Goal: Task Accomplishment & Management: Use online tool/utility

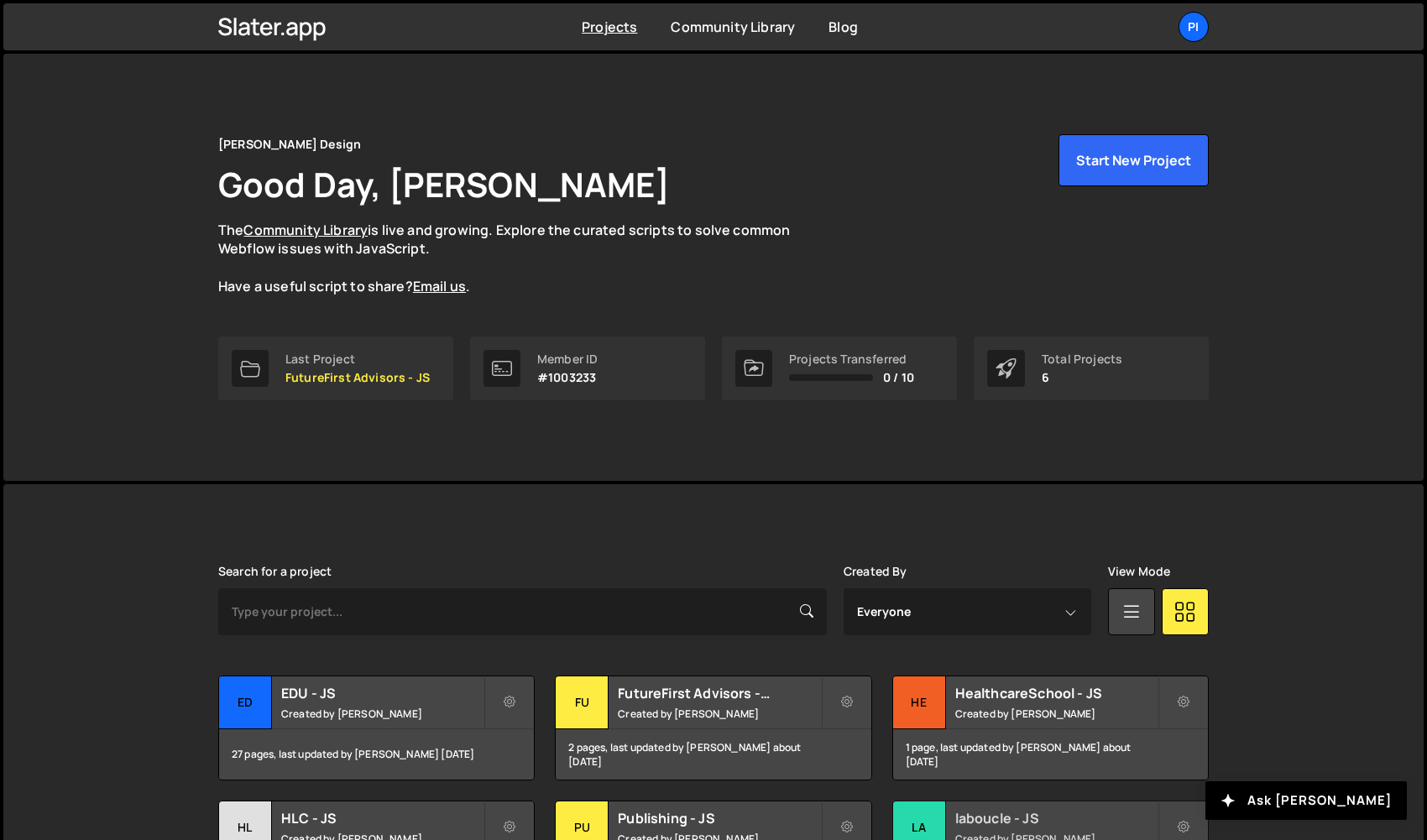
click at [937, 803] on div "la" at bounding box center [919, 828] width 53 height 53
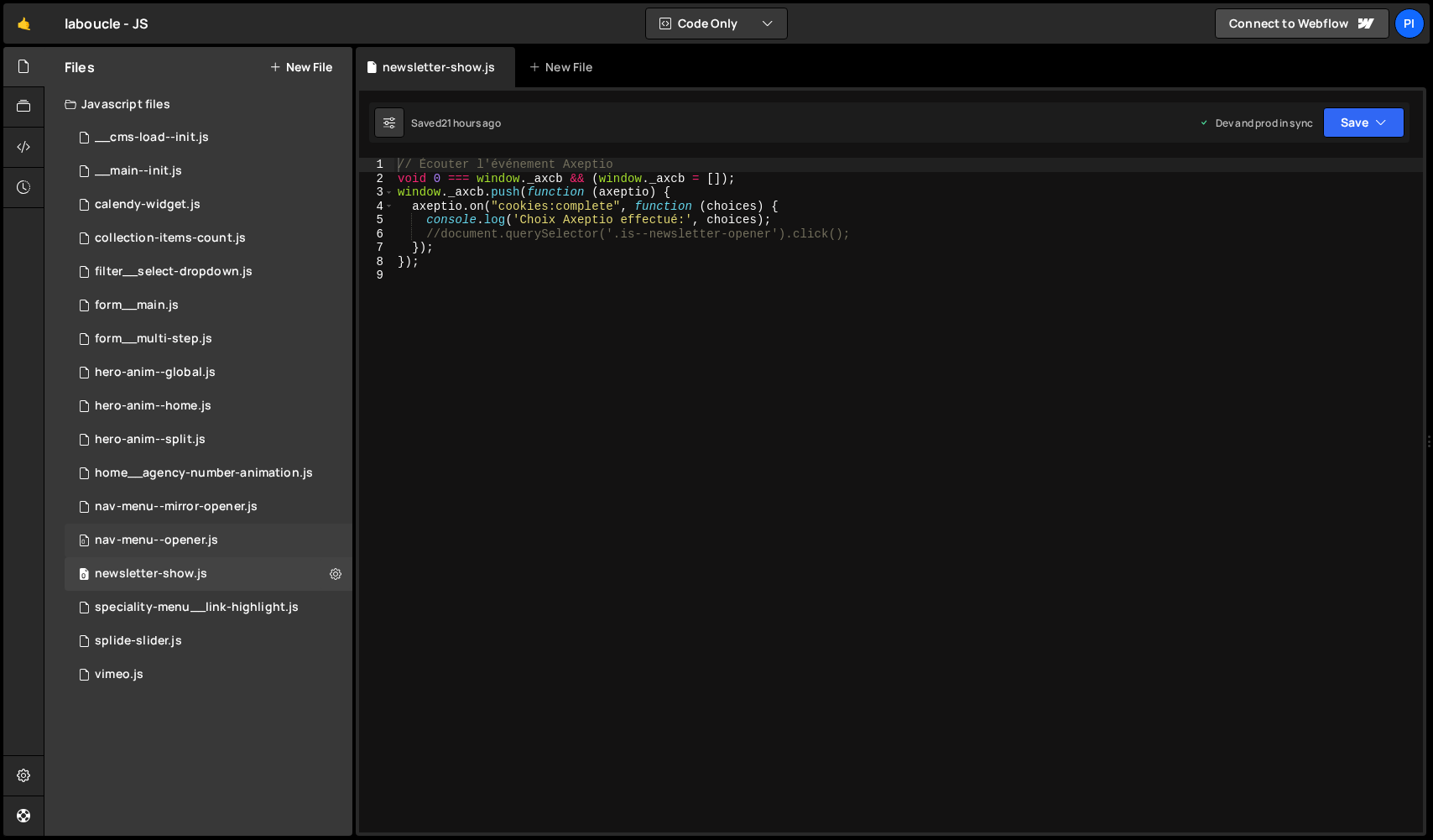
click at [239, 530] on div "0 nav-menu--opener.js 0" at bounding box center [208, 540] width 288 height 33
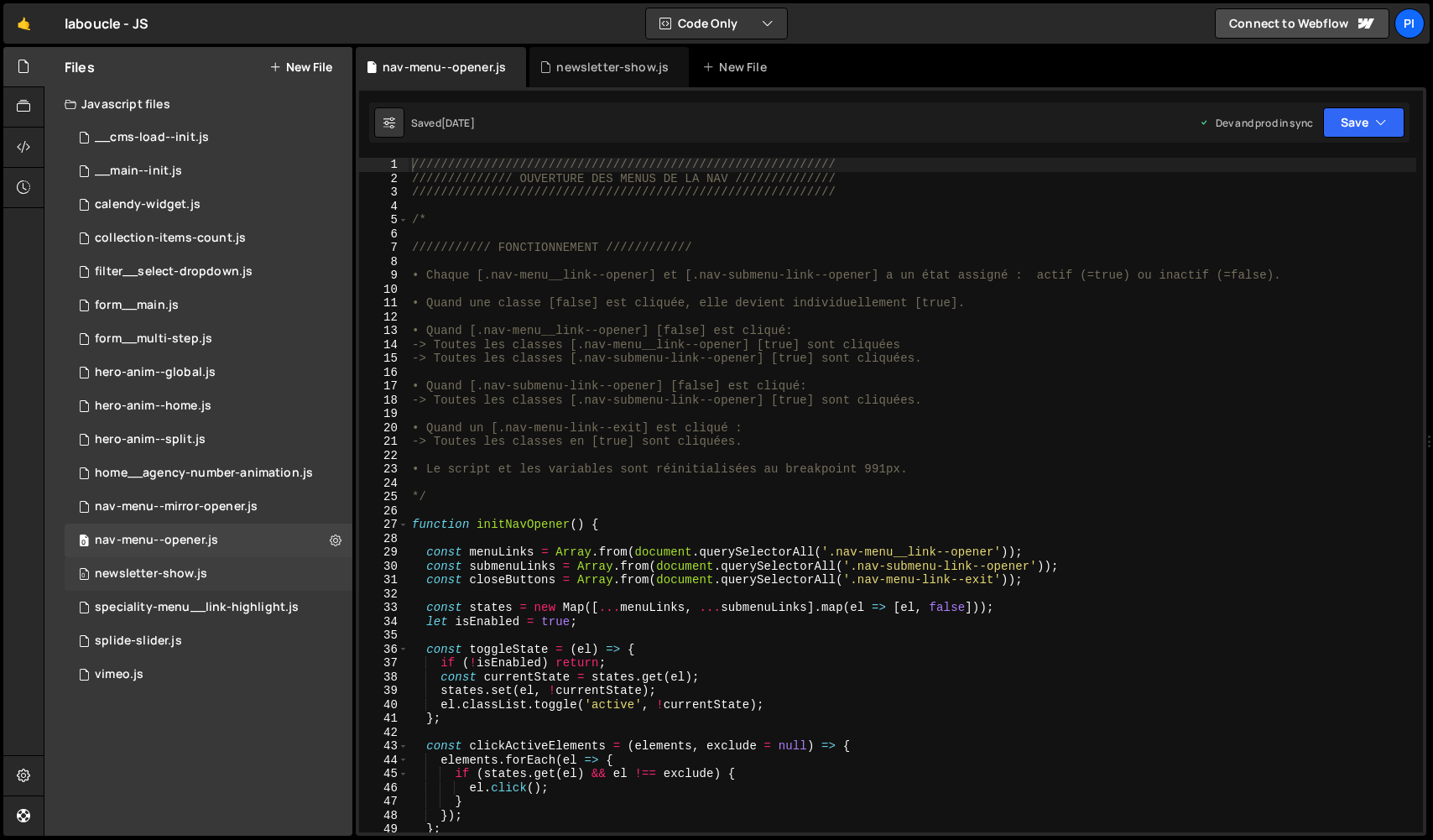
click at [265, 573] on div "0 newsletter-show.js 0" at bounding box center [208, 573] width 288 height 33
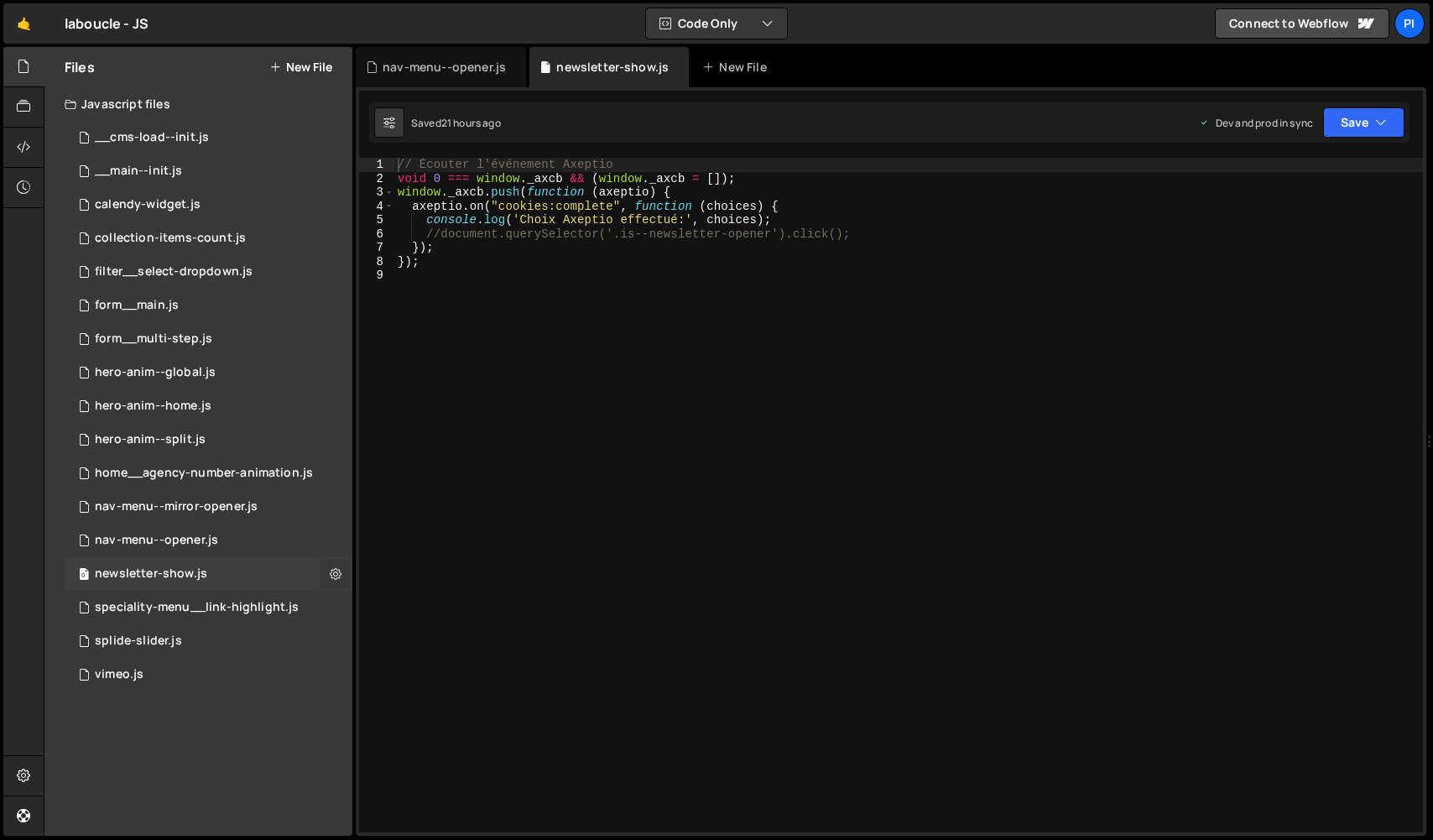
click at [335, 573] on icon at bounding box center [335, 573] width 11 height 16
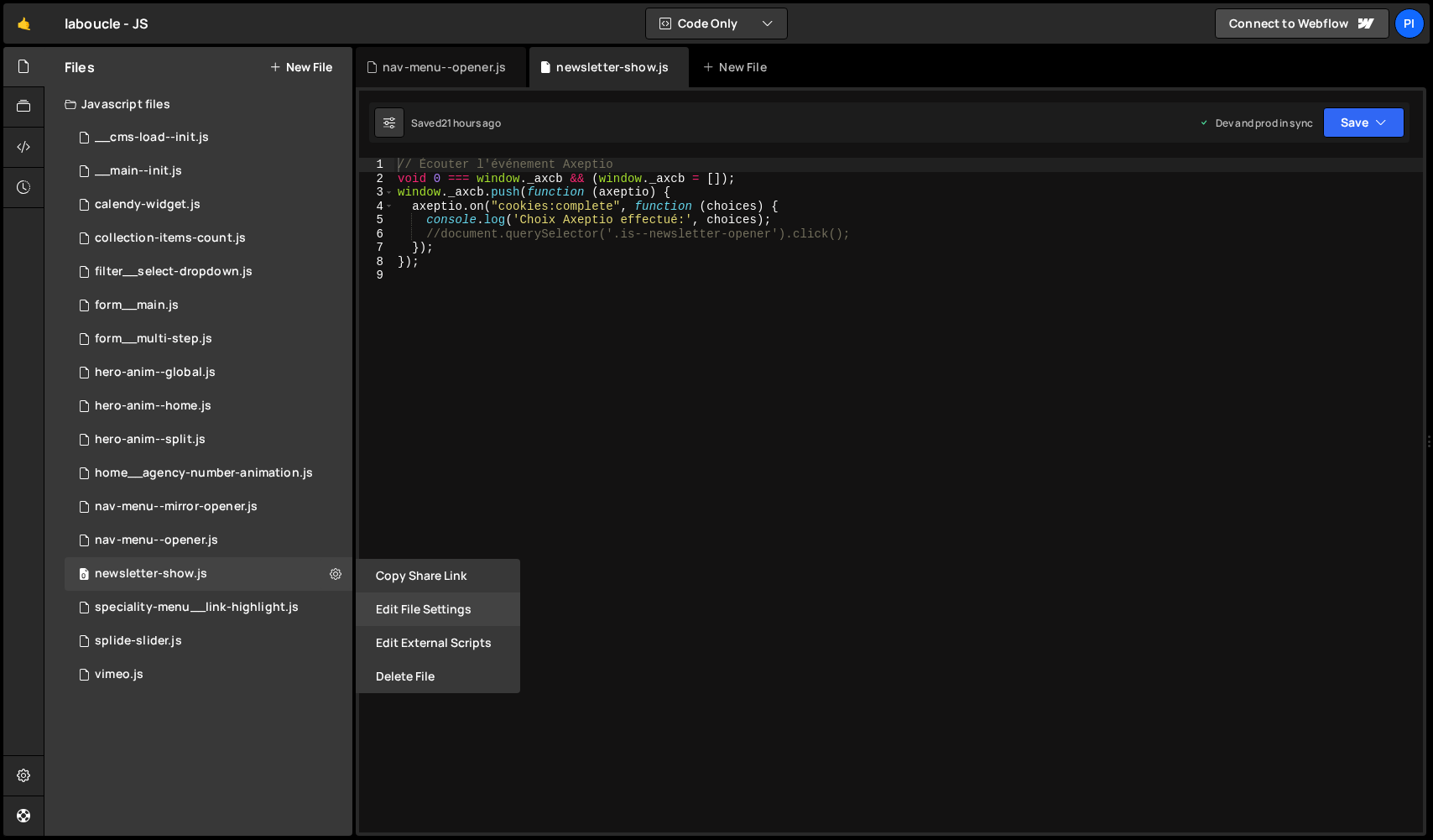
click at [417, 604] on button "Edit File Settings" at bounding box center [437, 609] width 165 height 33
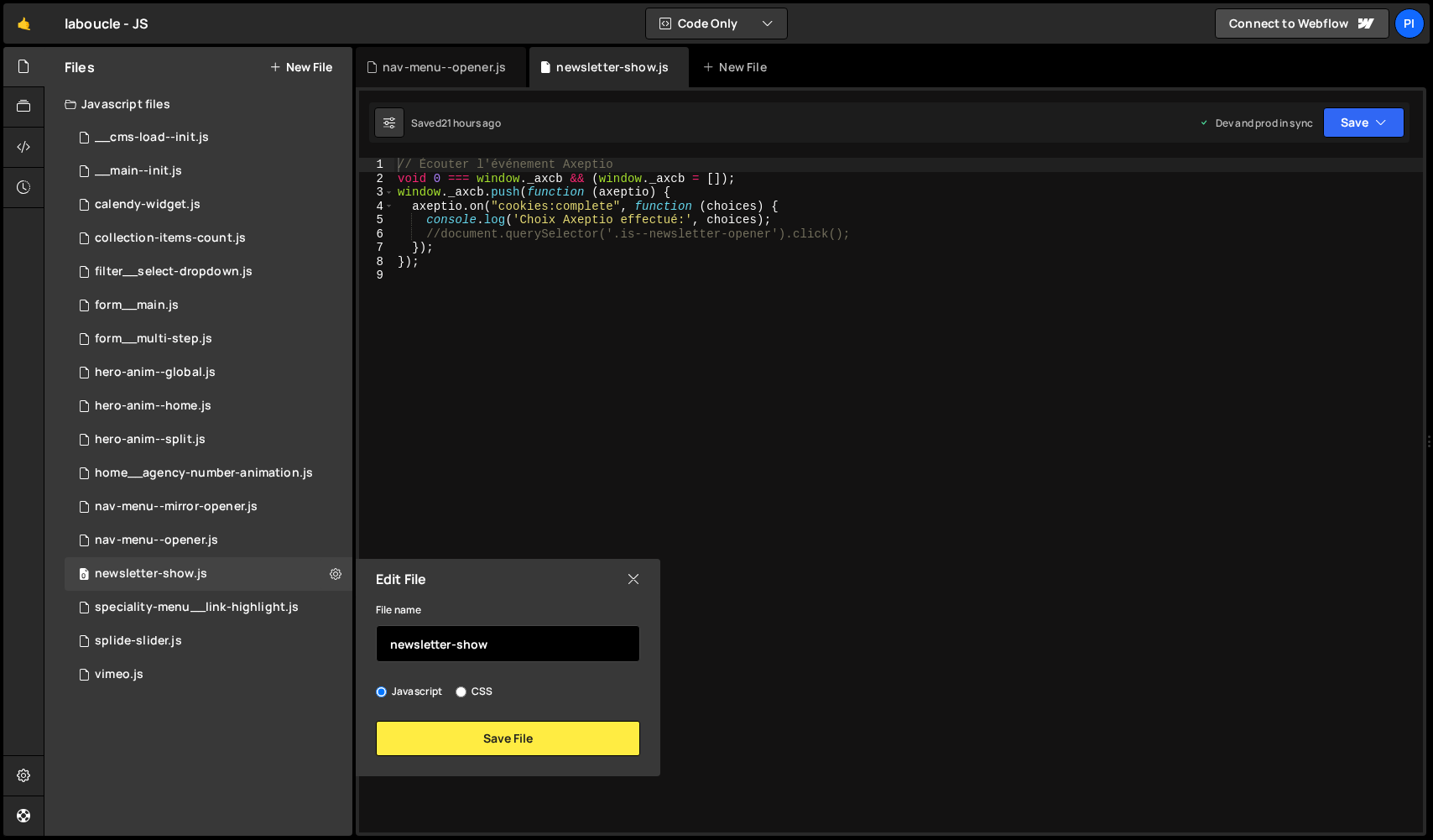
click at [455, 646] on input "newsletter-show" at bounding box center [508, 644] width 264 height 37
type input "newsletter-popup--show"
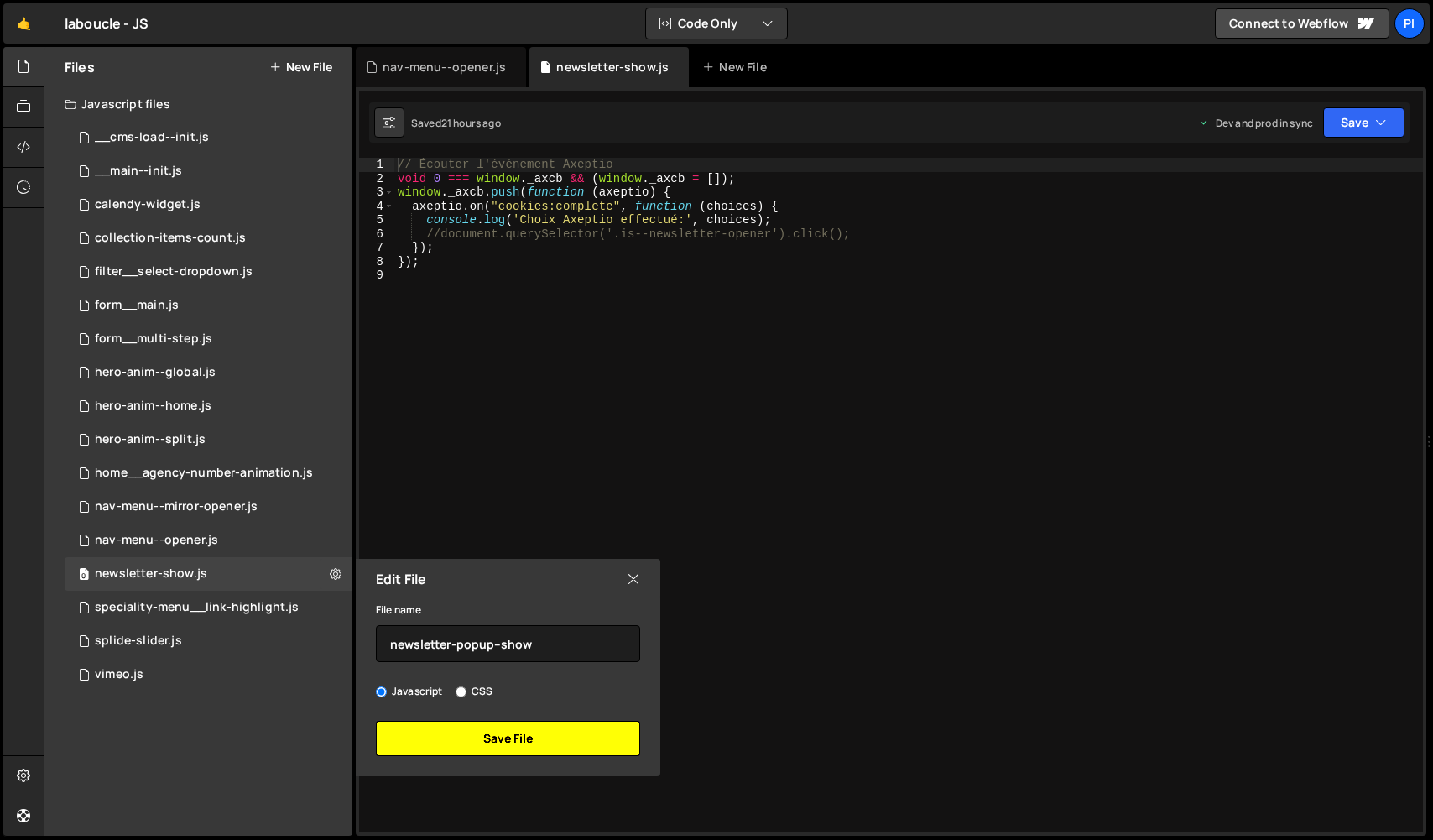
click at [538, 751] on button "Save File" at bounding box center [508, 738] width 264 height 35
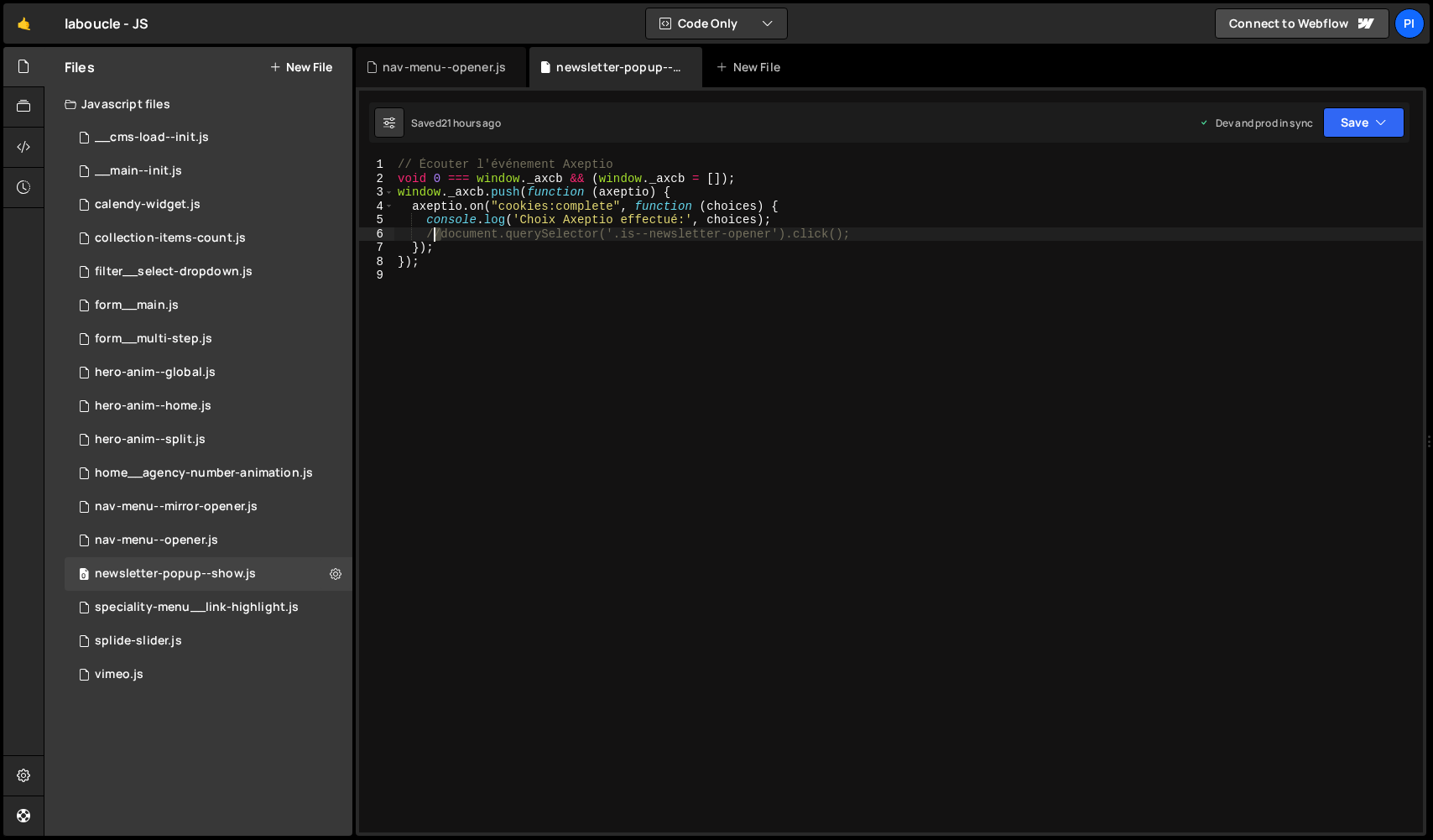
drag, startPoint x: 441, startPoint y: 236, endPoint x: 429, endPoint y: 236, distance: 12.0
click at [429, 236] on div "// Écouter l'événement Axeptio void 0 === window . _axcb && ( window . _axcb = …" at bounding box center [909, 508] width 1029 height 702
type textarea "document.querySelector('.is--newsletter-opener').click();"
click at [1342, 105] on div "Saved 21 hours ago Dev and prod in sync Upgrade to Edit Save Save to Staging S …" at bounding box center [889, 122] width 1041 height 40
click at [1342, 125] on button "Save" at bounding box center [1364, 122] width 82 height 30
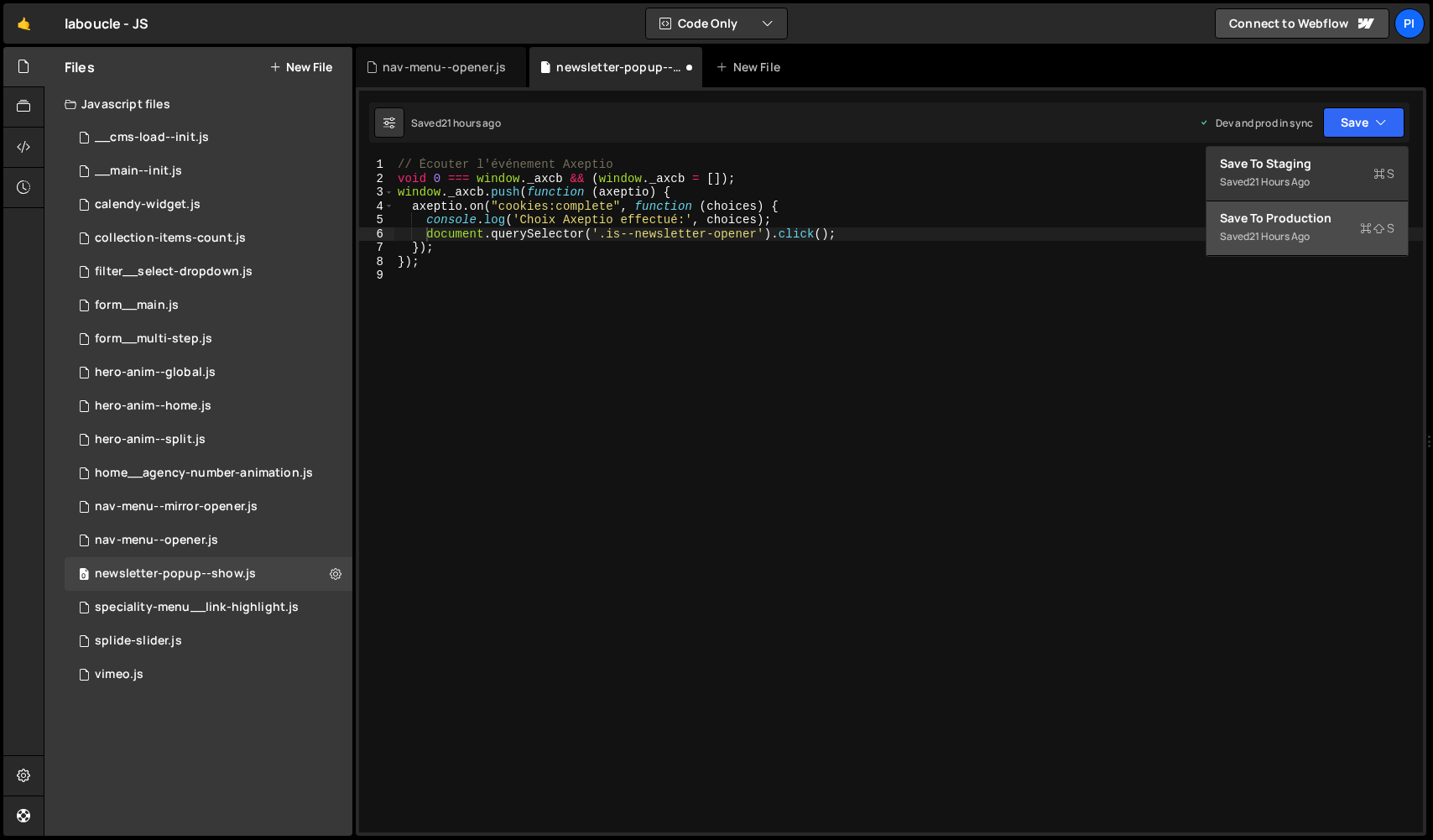
click at [1337, 237] on button "Save to Production S Saved 21 hours ago" at bounding box center [1307, 229] width 201 height 55
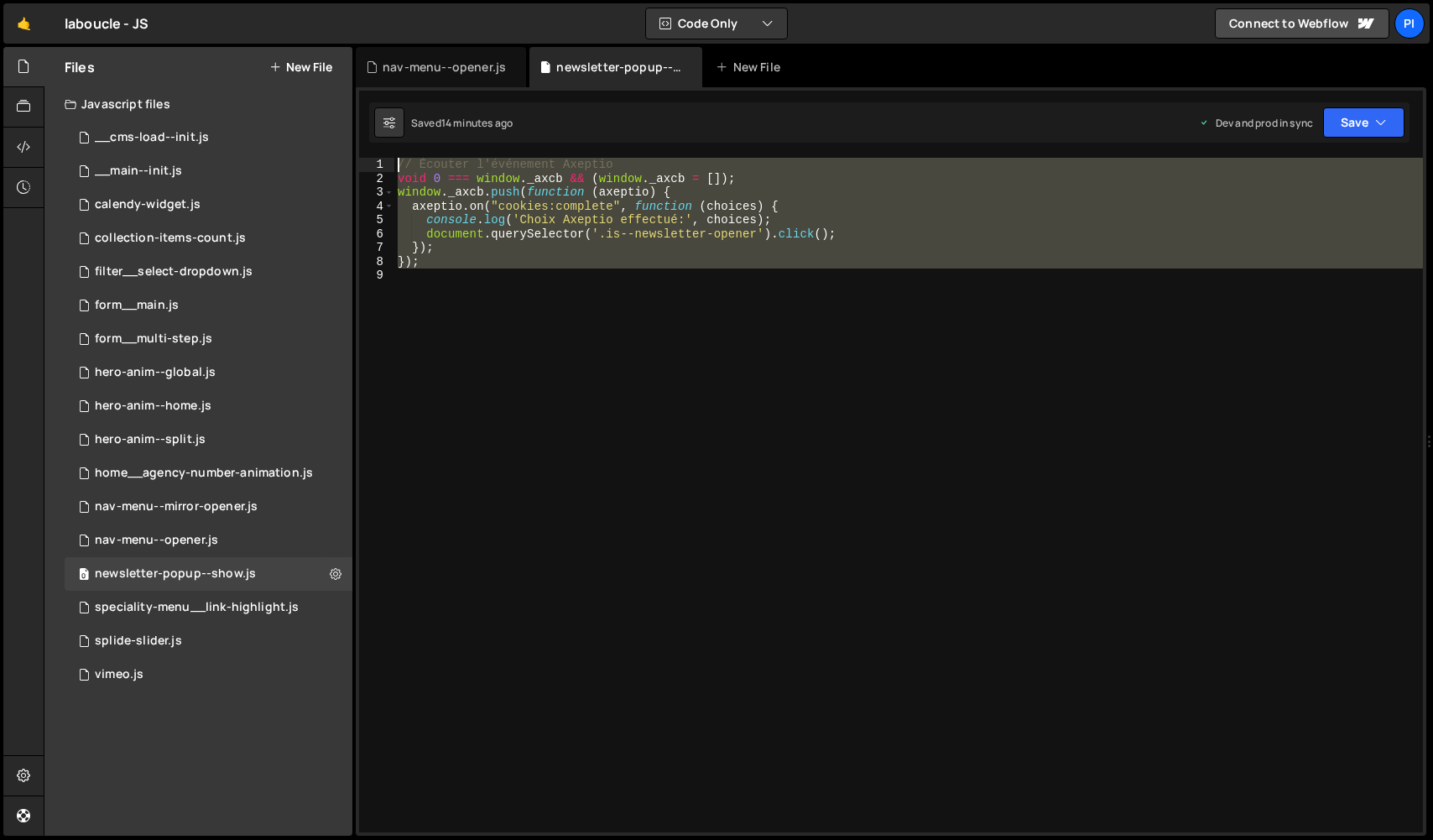
drag, startPoint x: 571, startPoint y: 449, endPoint x: 256, endPoint y: -3, distance: 550.9
click at [256, 0] on html "Projects [GEOGRAPHIC_DATA] Blog Pi Projects Your Teams Invite team member Accou…" at bounding box center [716, 420] width 1433 height 840
paste textarea "}"
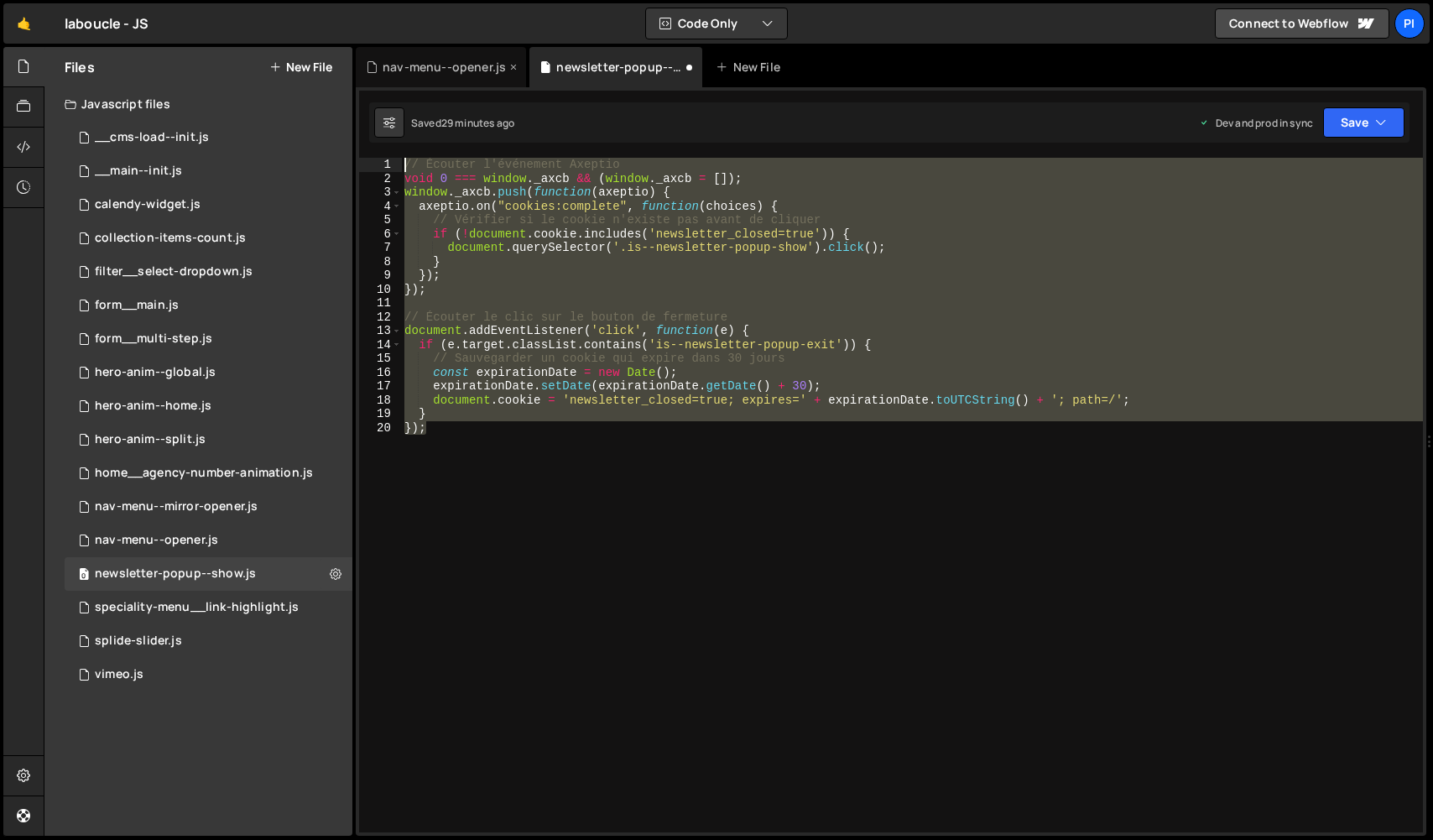
paste textarea "// Fonction pour déclencher l'ouverture de la newsletter"
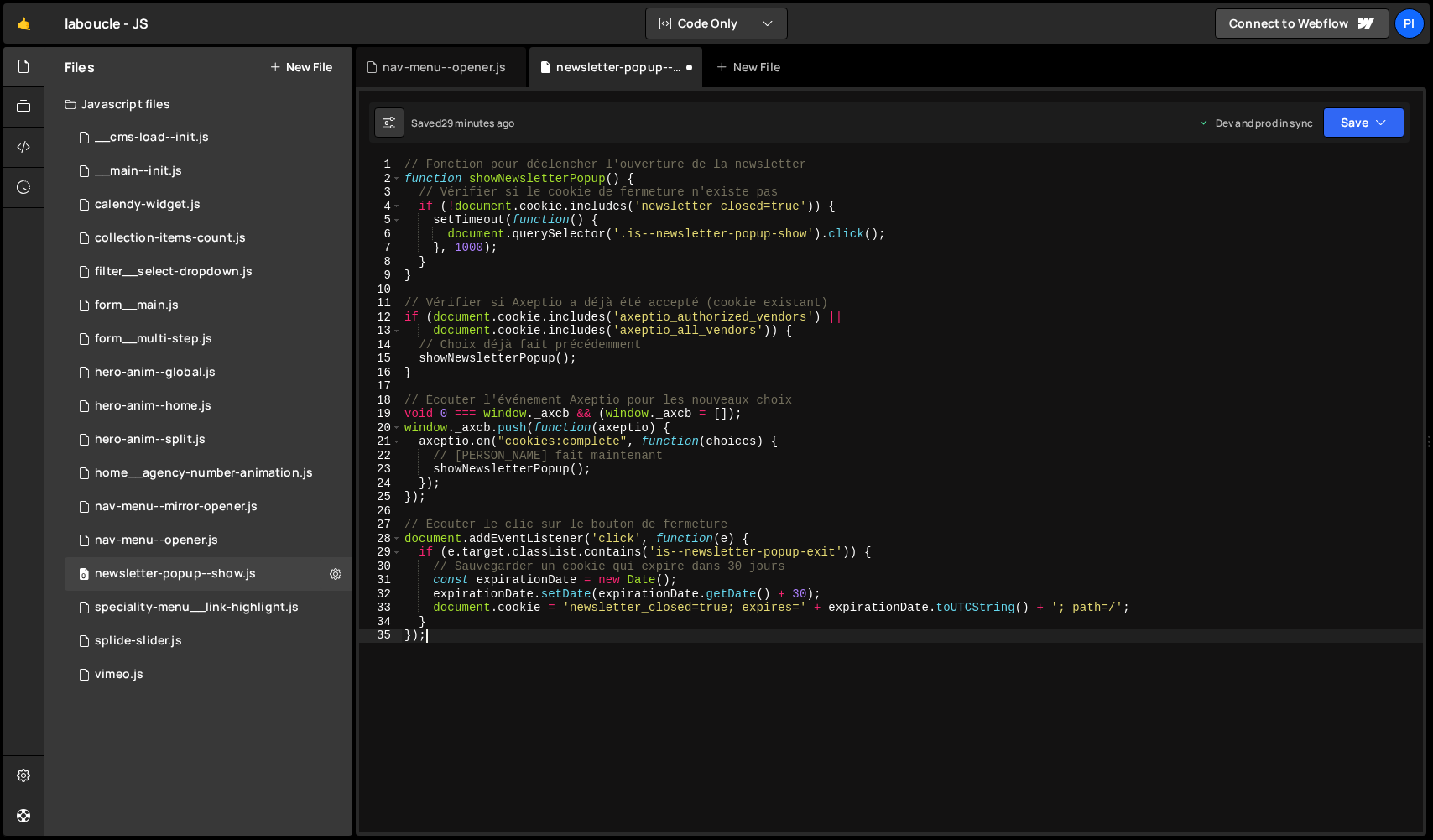
click at [410, 166] on div "// Fonction pour déclencher l'ouverture de la newsletter function showNewslette…" at bounding box center [912, 508] width 1022 height 702
click at [403, 166] on div "// Fonction pour déclencher l'ouverture de la newsletter function showNewslette…" at bounding box center [912, 508] width 1022 height 702
type textarea "// Fonction pour déclencher l'ouverture de la newsletter"
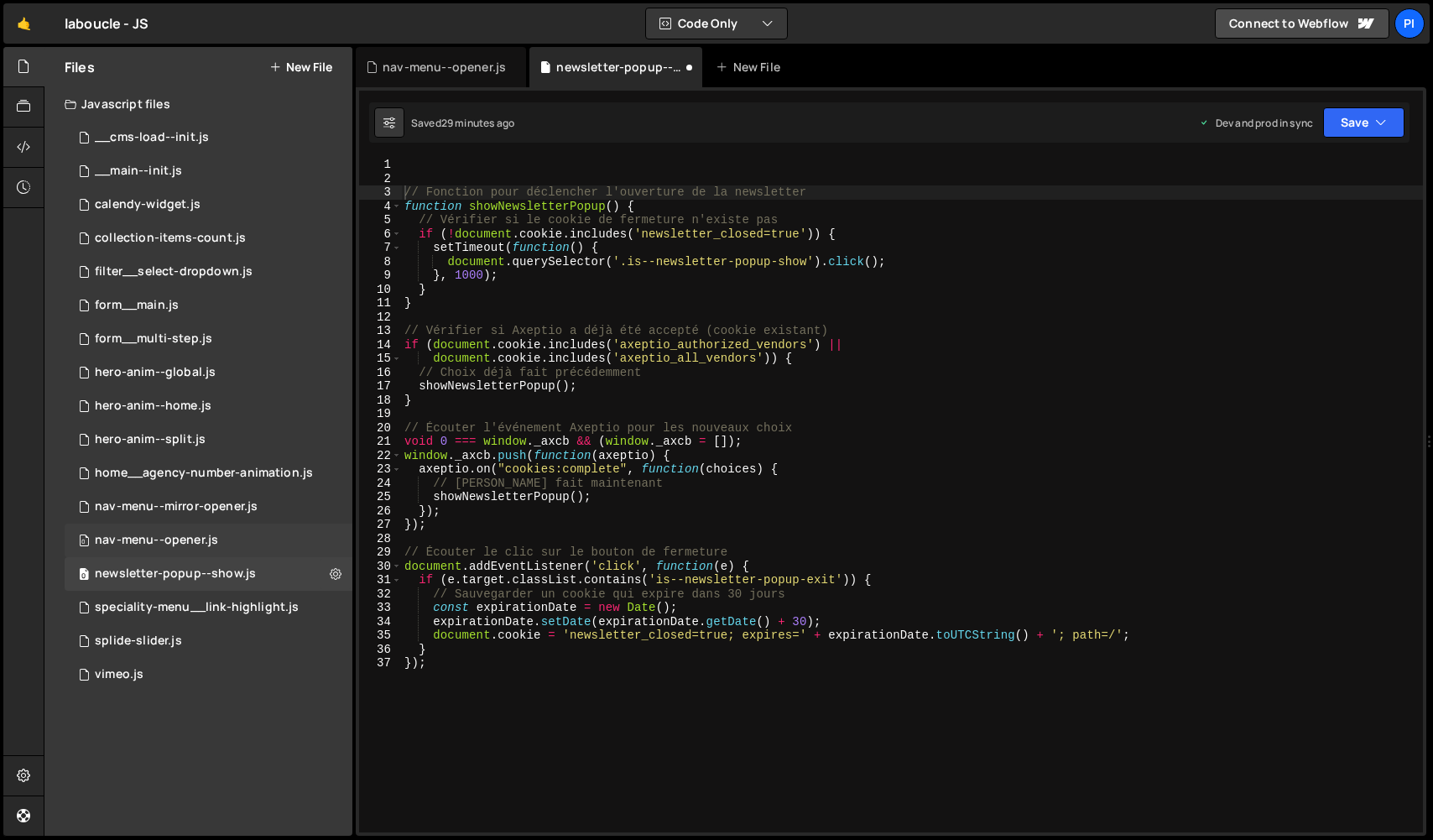
click at [192, 542] on div "nav-menu--opener.js" at bounding box center [157, 540] width 123 height 15
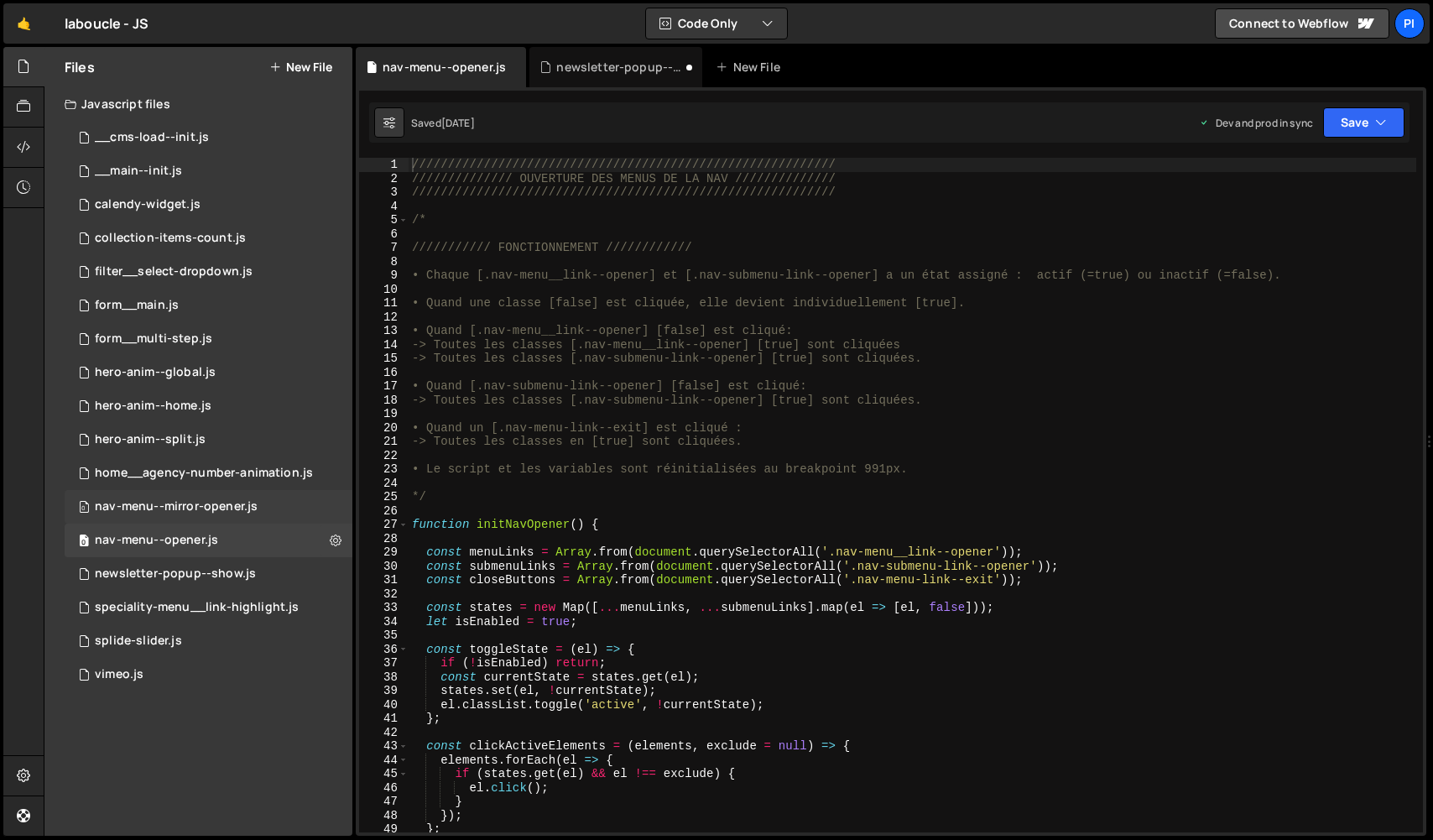
click at [150, 500] on div "nav-menu--mirror-opener.js" at bounding box center [176, 507] width 163 height 15
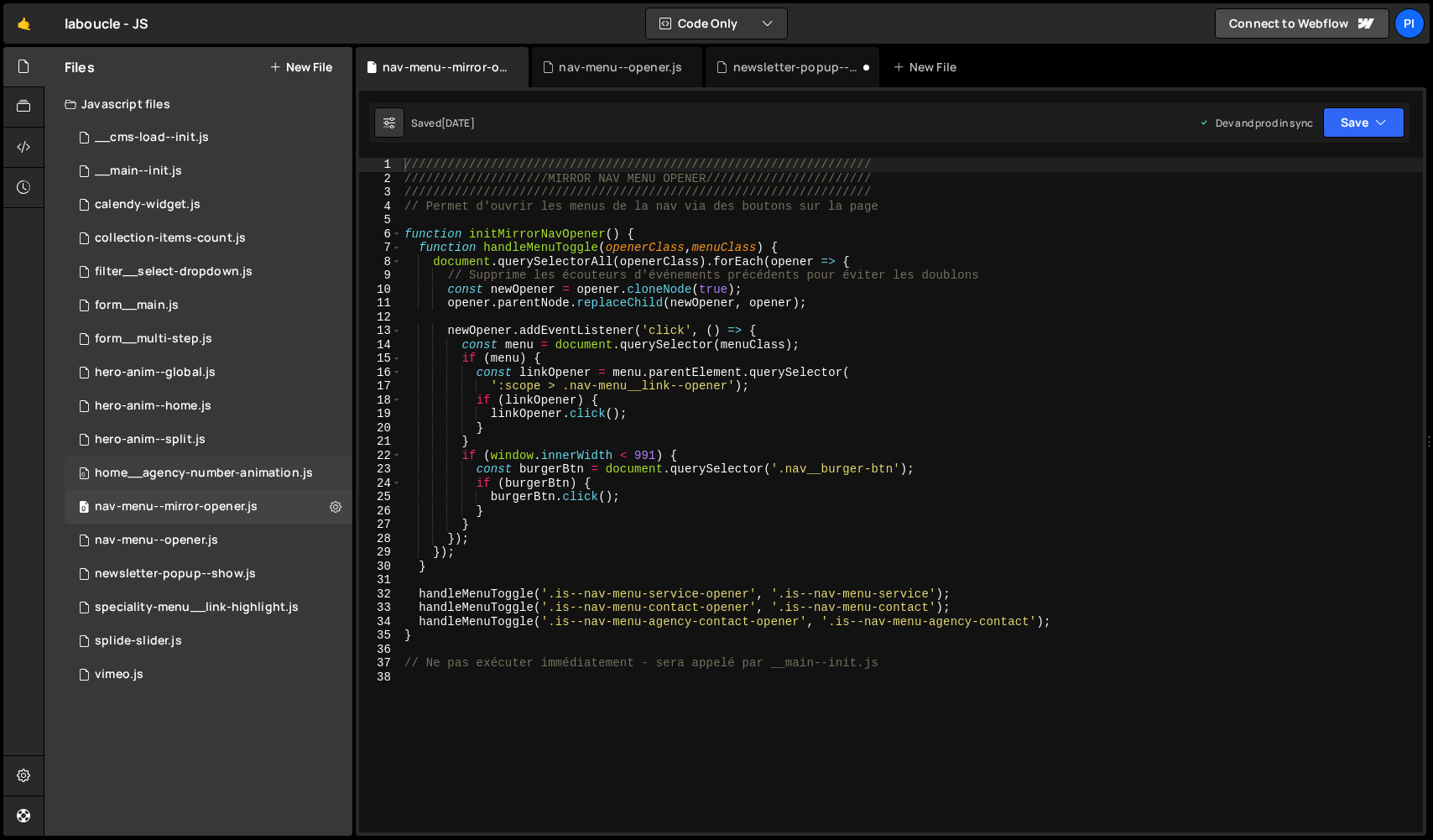
click at [181, 471] on div "home__agency-number-animation.js" at bounding box center [204, 472] width 218 height 15
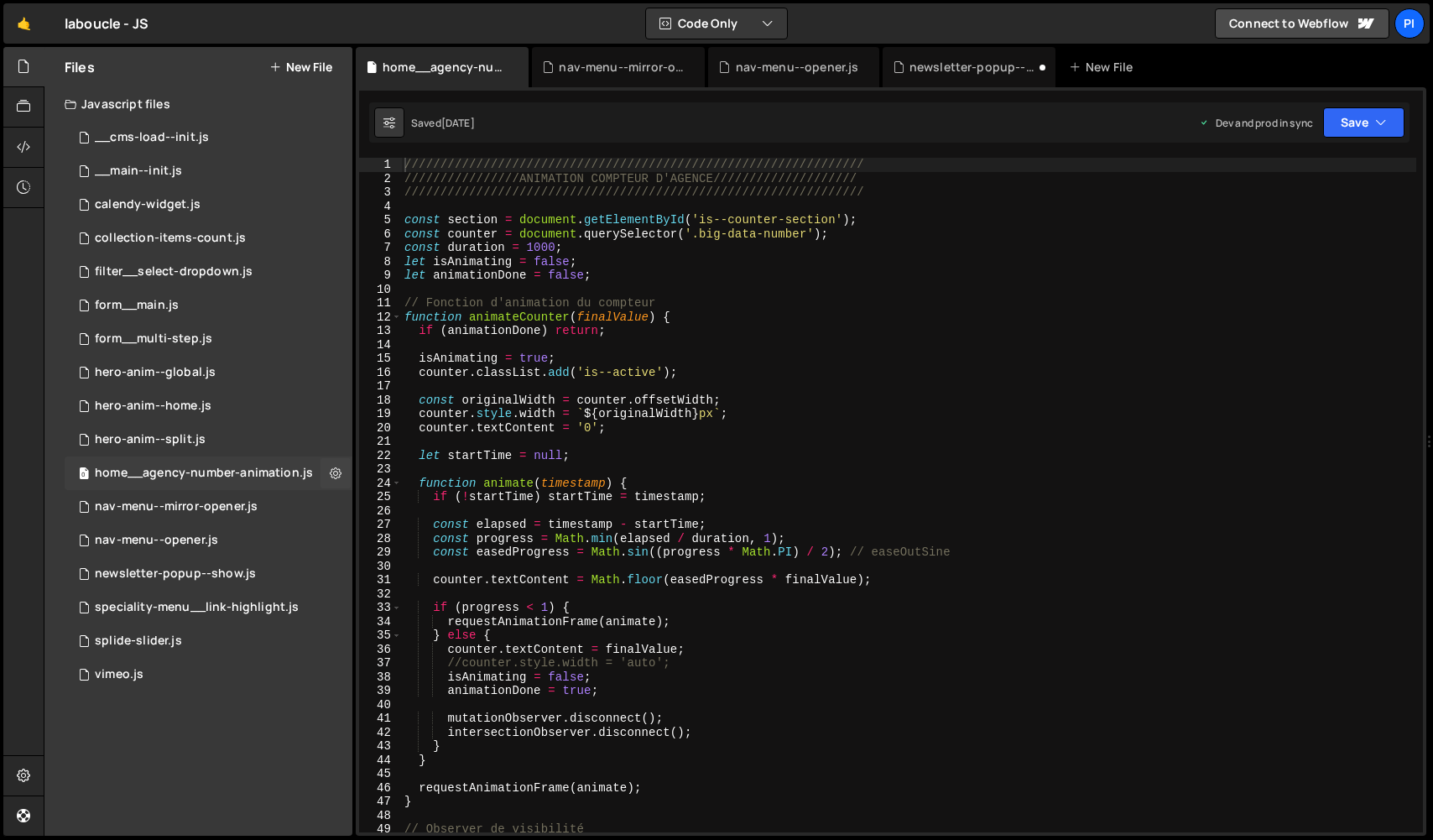
scroll to position [2433, 0]
click at [186, 507] on div "nav-menu--mirror-opener.js" at bounding box center [176, 507] width 163 height 15
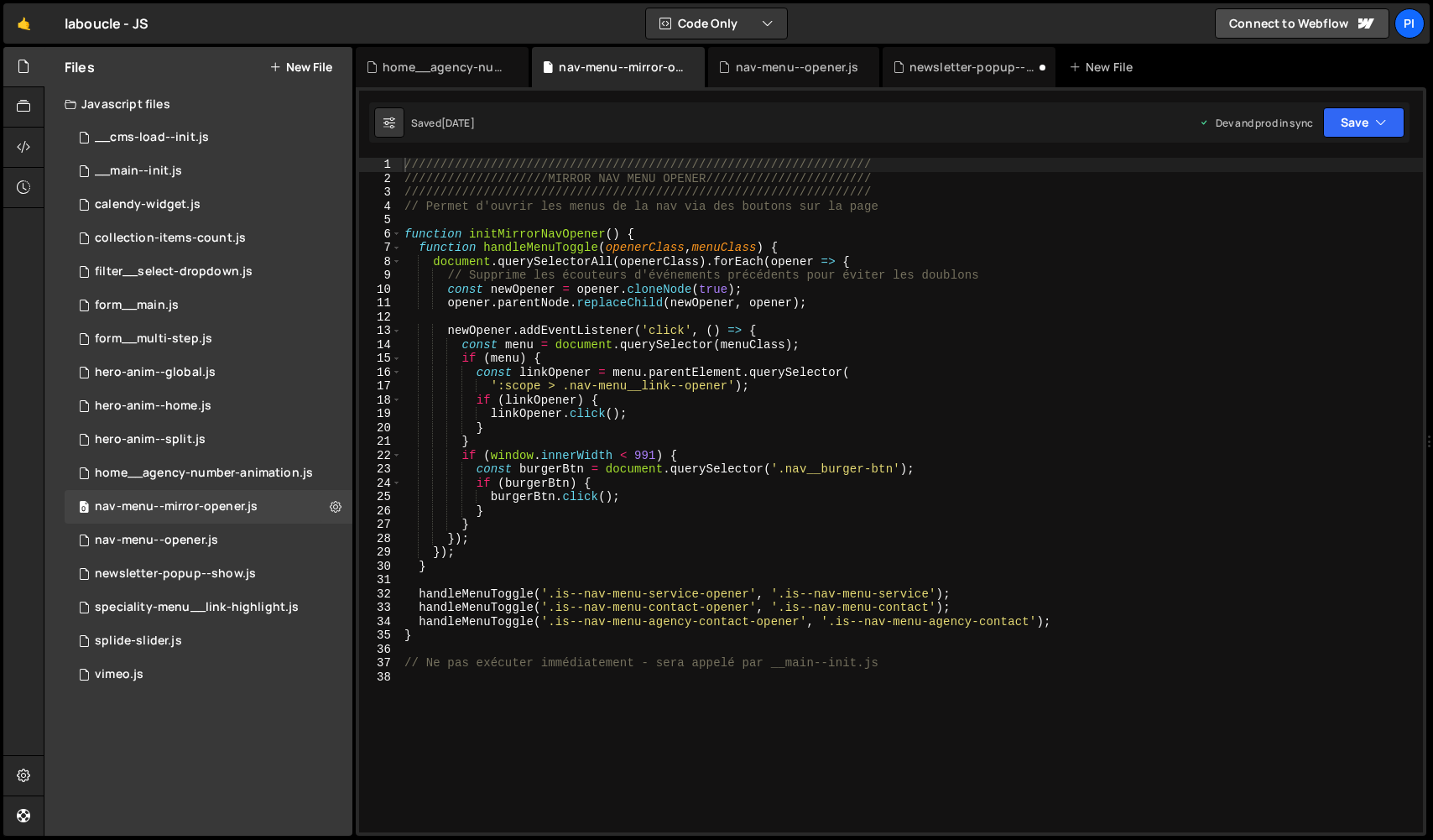
type textarea "/////////////////////////////////////////////////////////////////"
click at [892, 192] on div "///////////////////////////////////////////////////////////////// /////////////…" at bounding box center [912, 508] width 1022 height 702
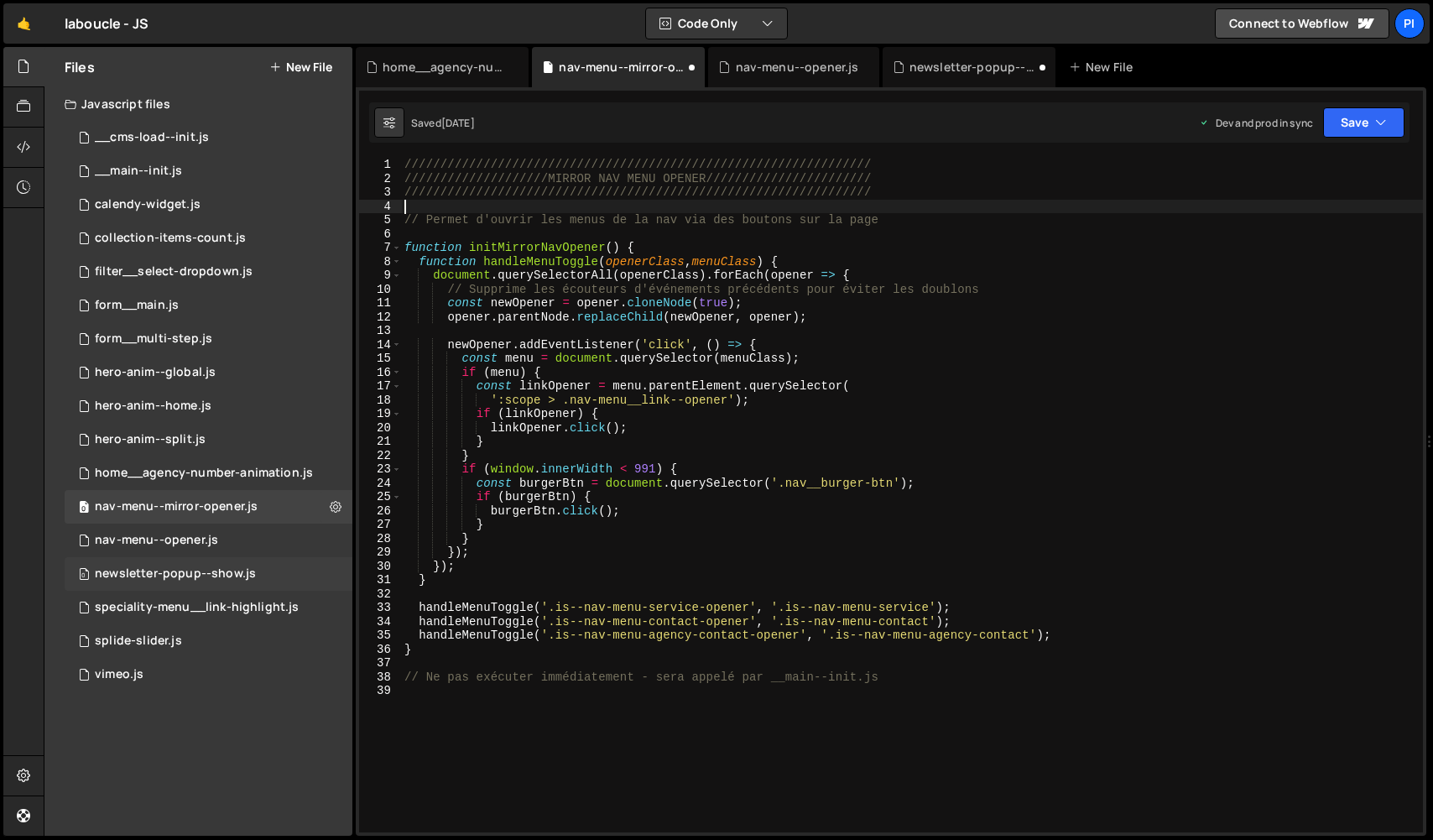
click at [191, 584] on div "0 newsletter-popup--show.js 0" at bounding box center [208, 573] width 288 height 33
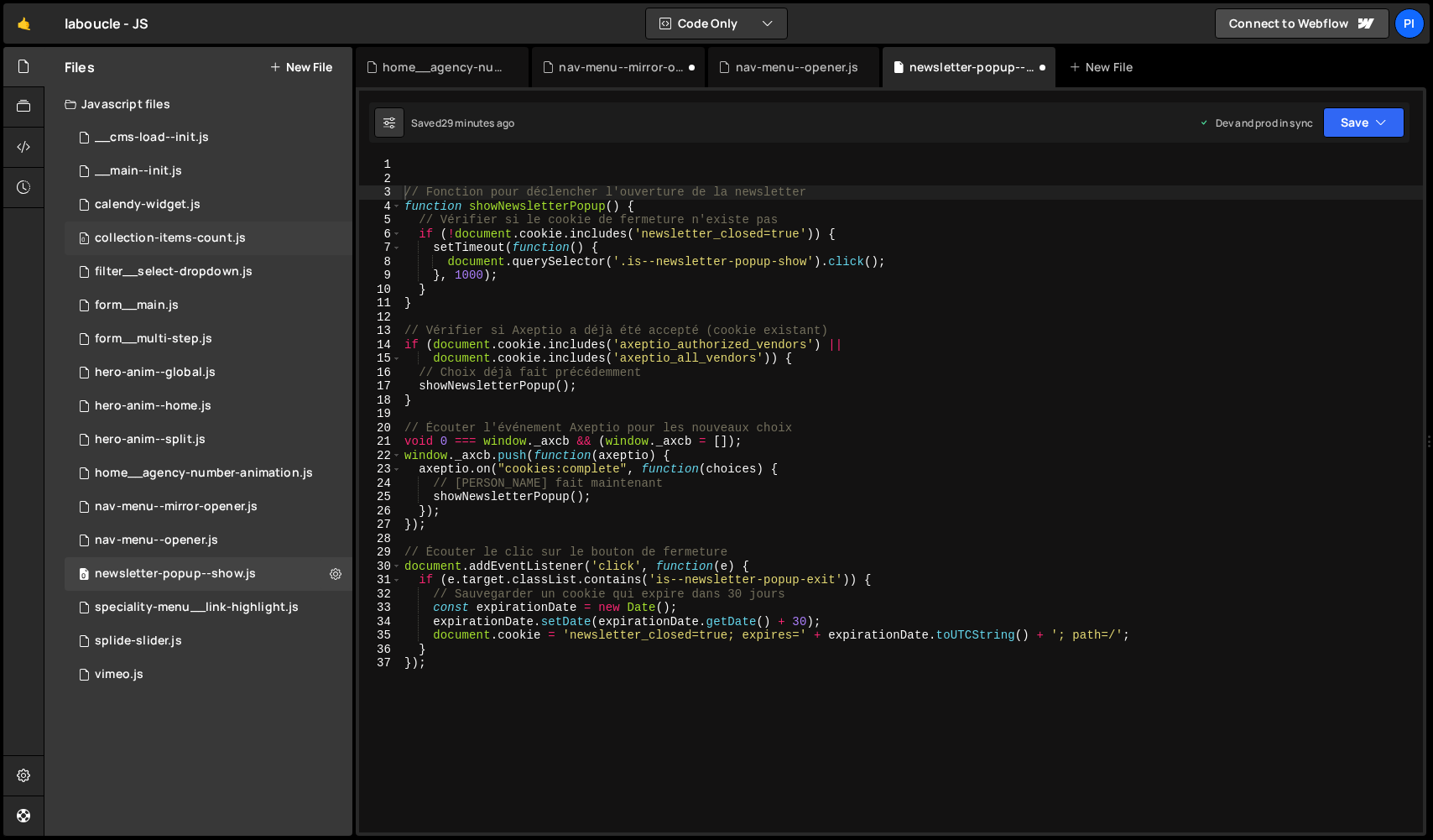
click at [244, 251] on div "0 collection-items-count.js 0" at bounding box center [208, 238] width 288 height 33
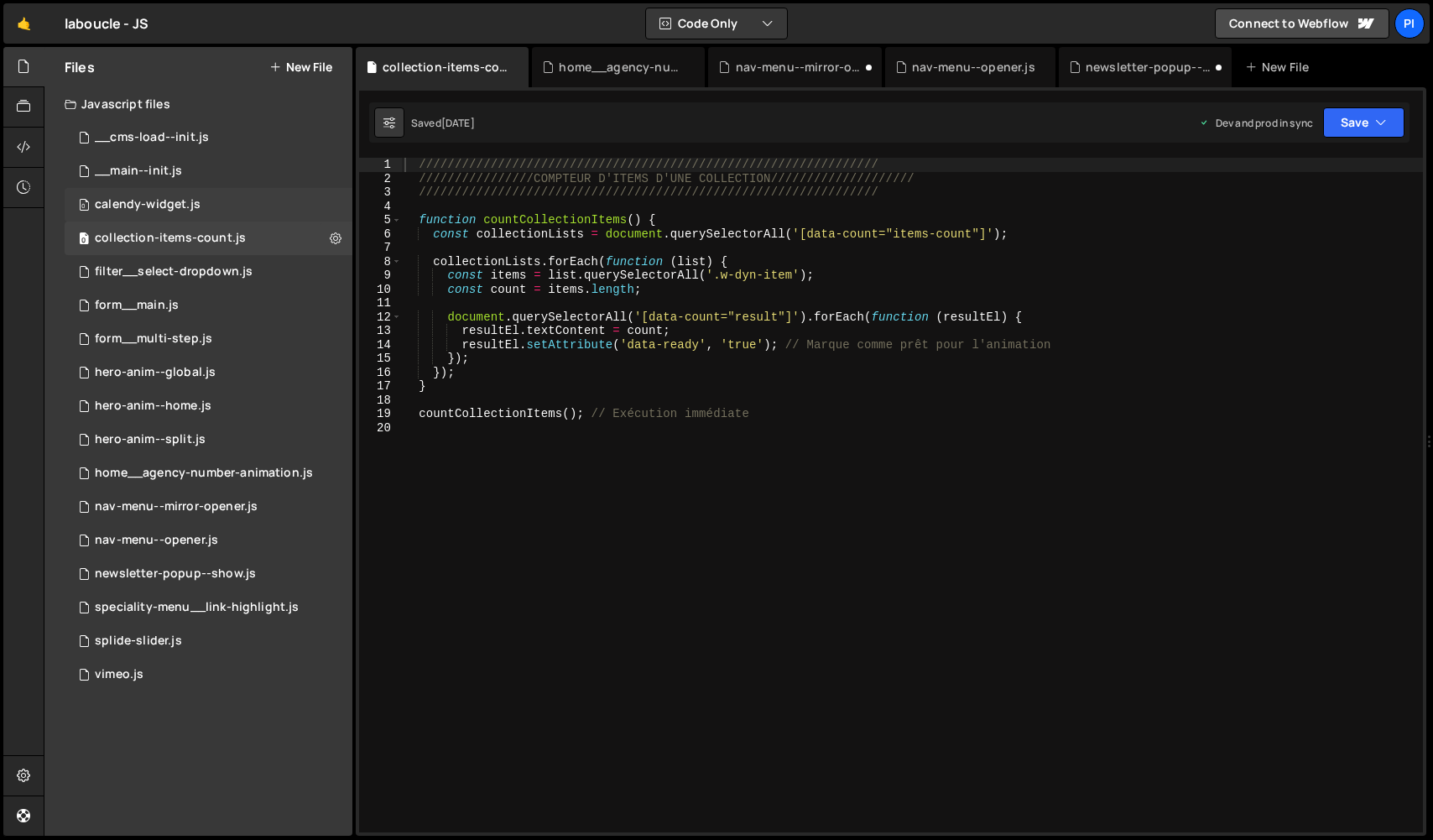
click at [168, 194] on div "0 calendy-widget.js 0" at bounding box center [208, 205] width 288 height 33
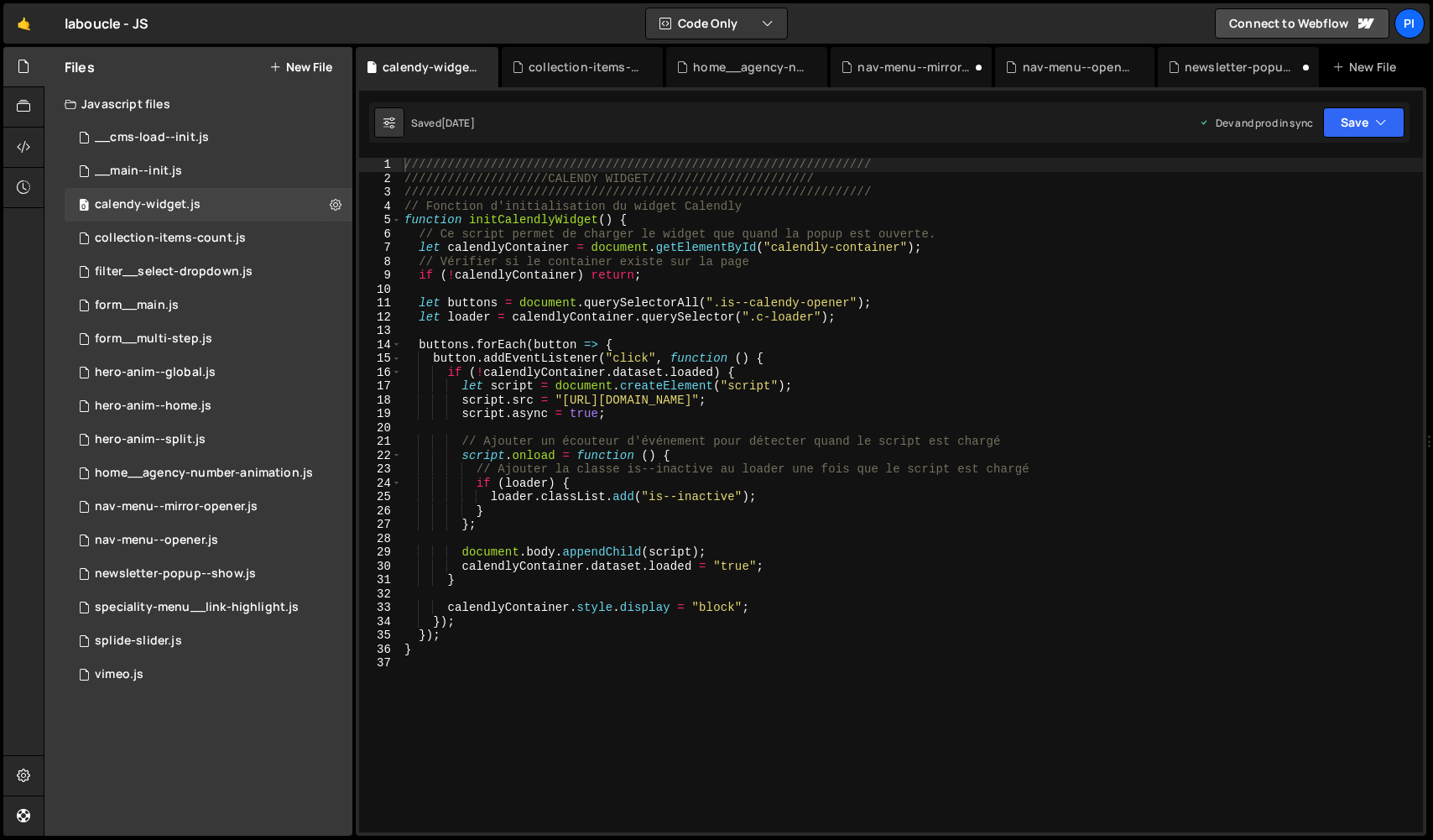
type textarea "/////////////////////////////////////////////////////////////////"
click at [932, 189] on div "///////////////////////////////////////////////////////////////// /////////////…" at bounding box center [912, 508] width 1022 height 702
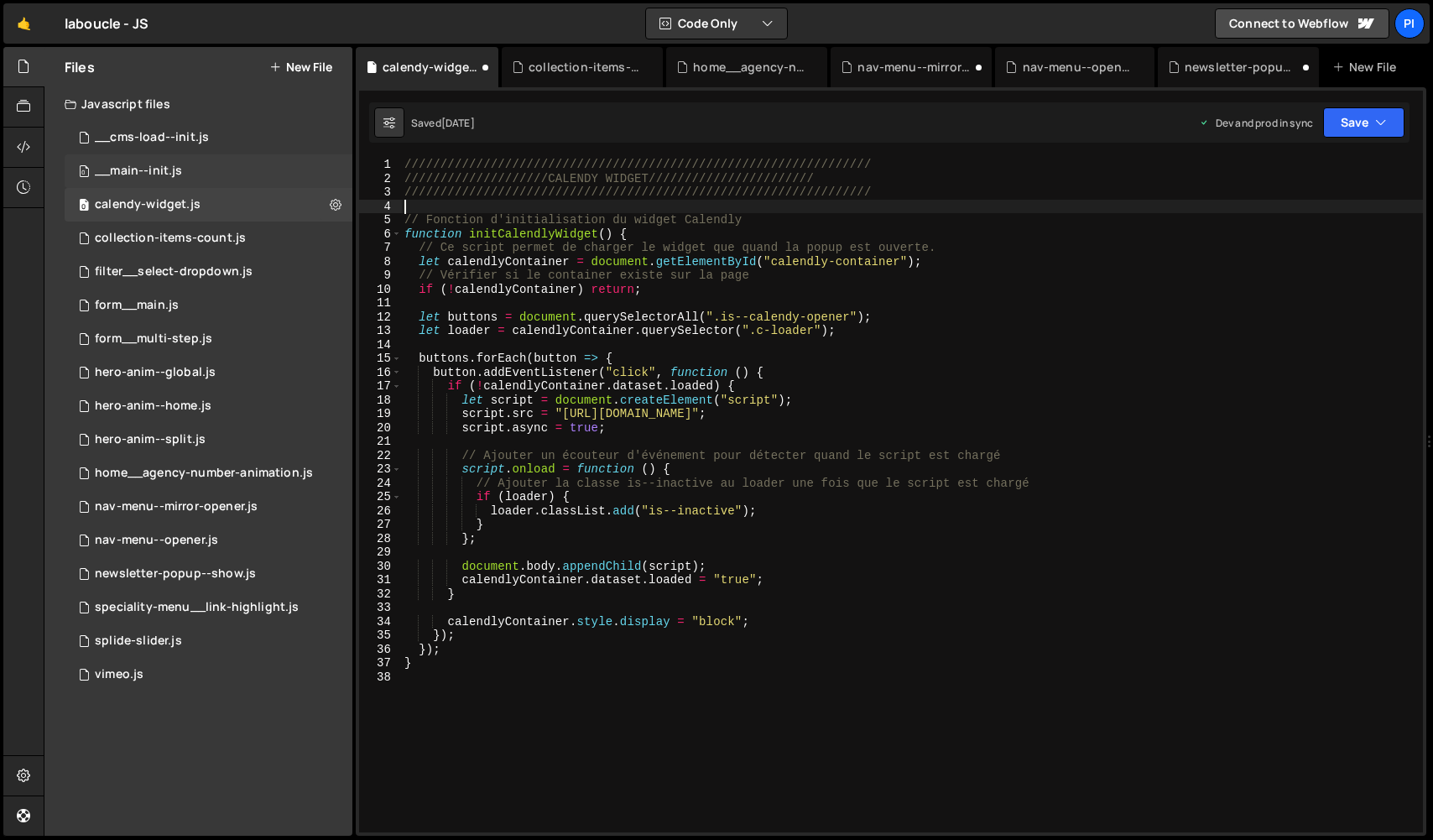
click at [131, 167] on div "__main--init.js" at bounding box center [138, 171] width 87 height 15
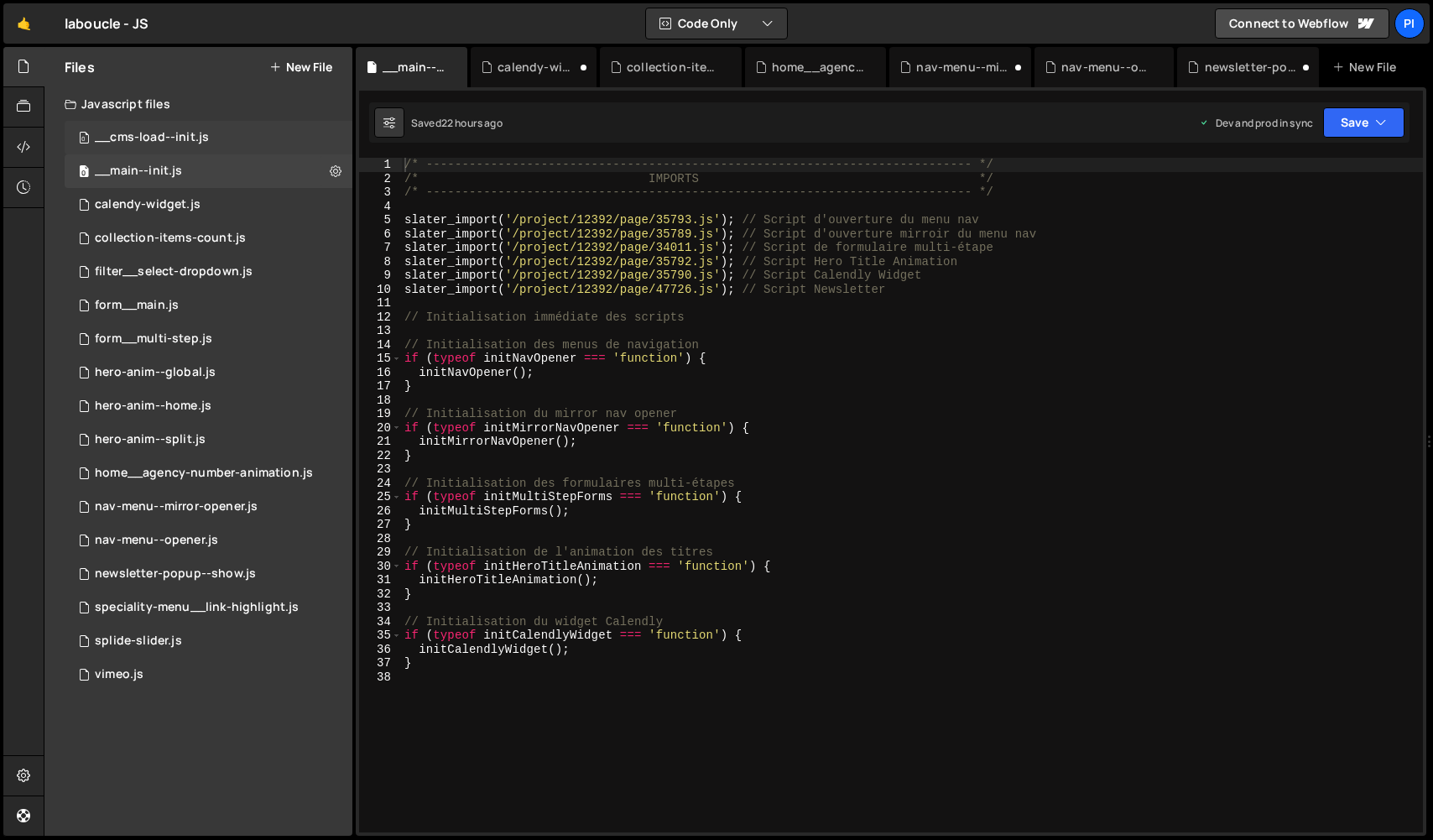
scroll to position [3737, 0]
click at [150, 150] on div "0 __cms-load--init.js 0" at bounding box center [208, 137] width 288 height 33
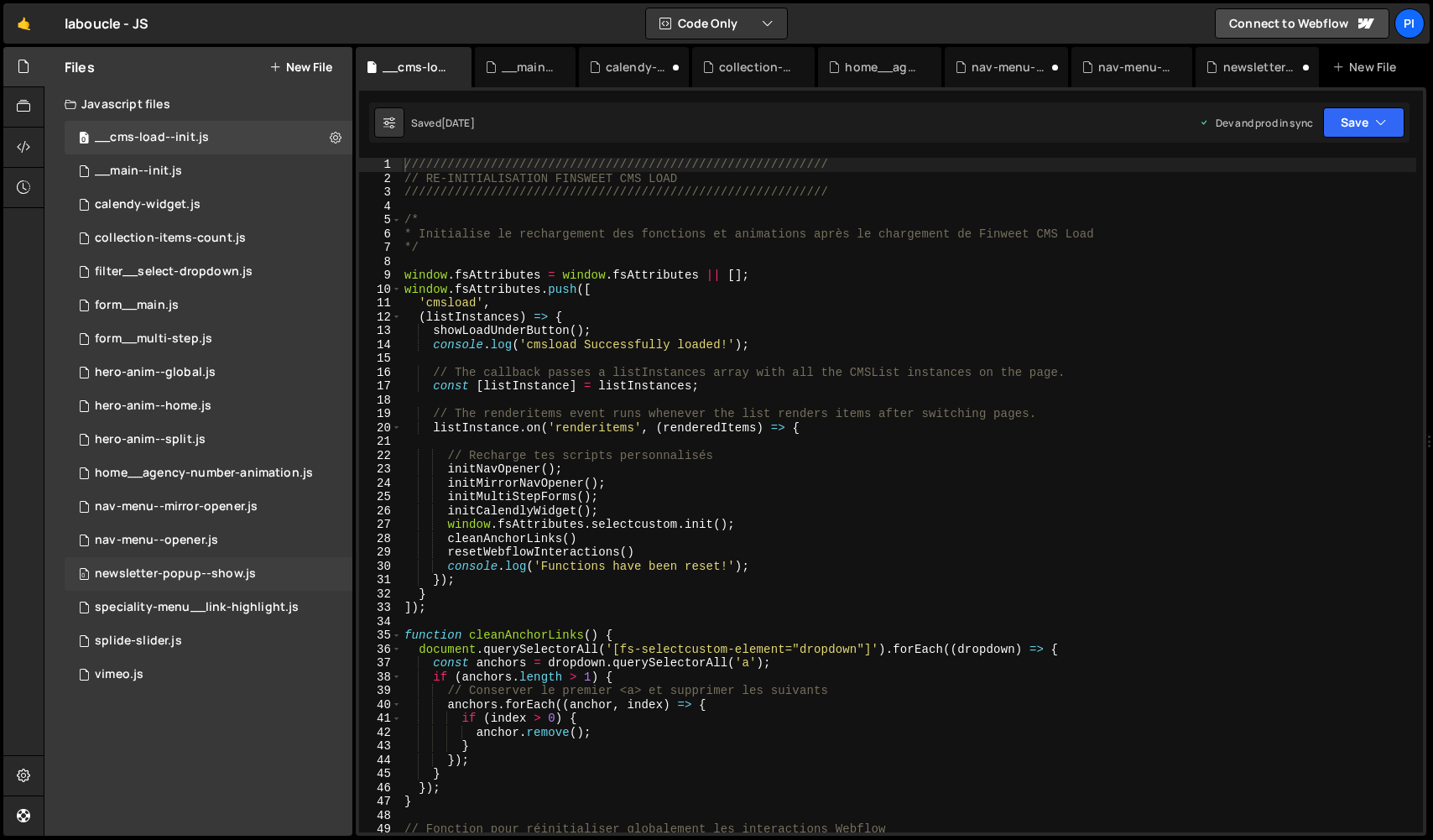
click at [185, 577] on div "newsletter-popup--show.js" at bounding box center [175, 573] width 161 height 15
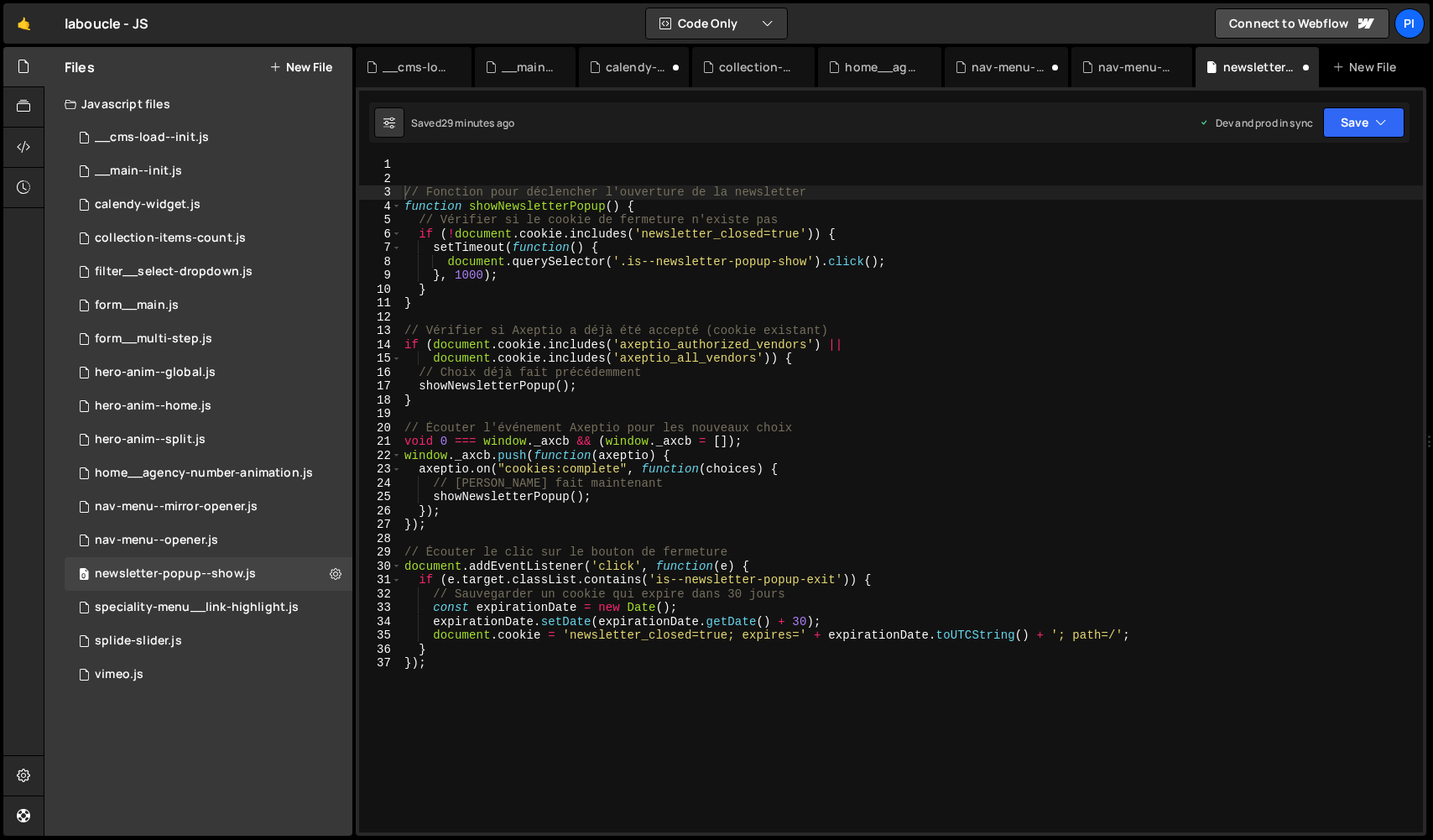
click at [1371, 106] on div "Saved 29 minutes ago Dev and prod in sync Upgrade to Edit Save Save to Staging …" at bounding box center [889, 122] width 1041 height 40
click at [1369, 115] on button "Save" at bounding box center [1364, 122] width 82 height 30
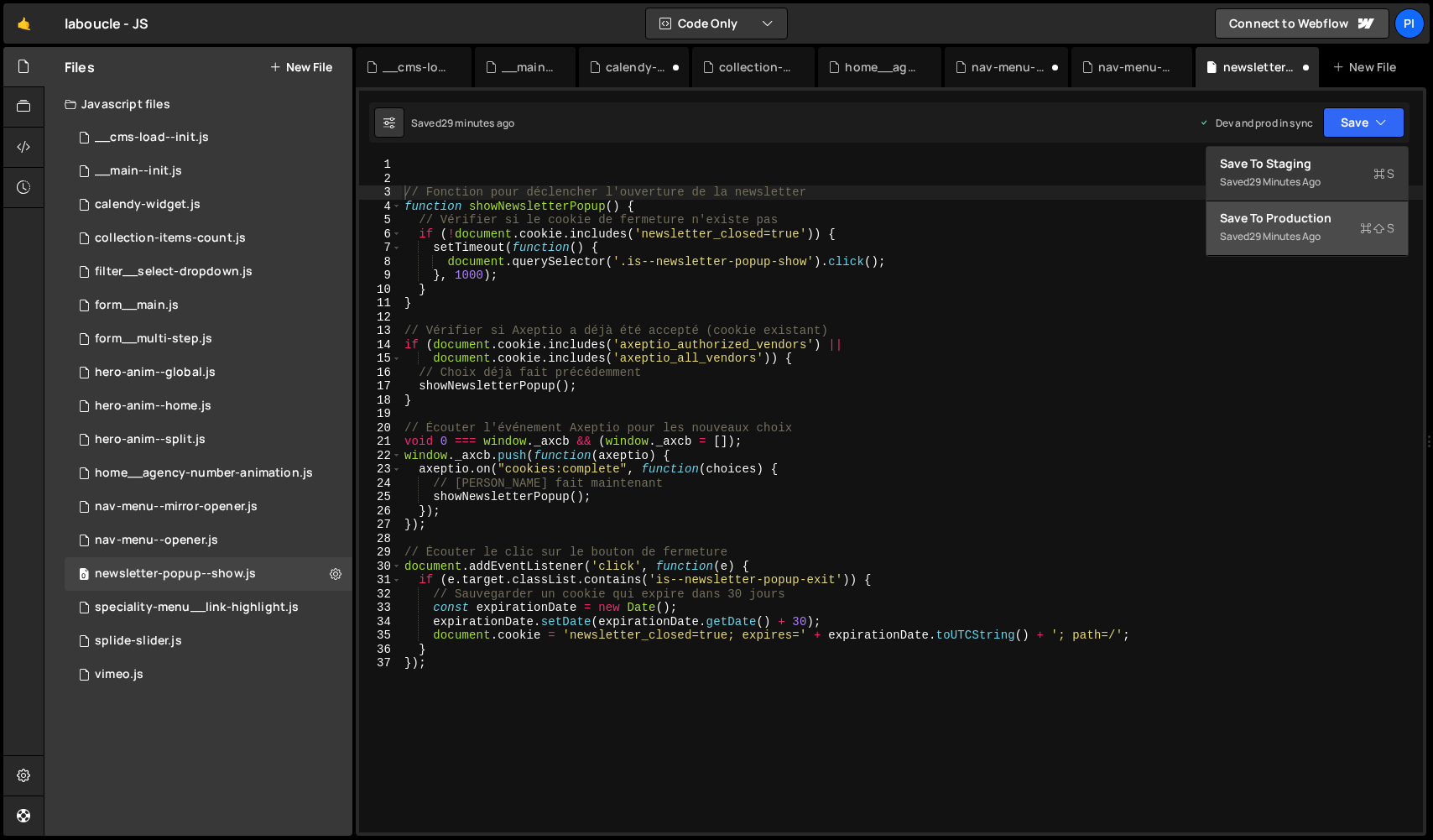
click at [1326, 228] on button "Save to Production S Saved 29 minutes ago" at bounding box center [1307, 229] width 201 height 55
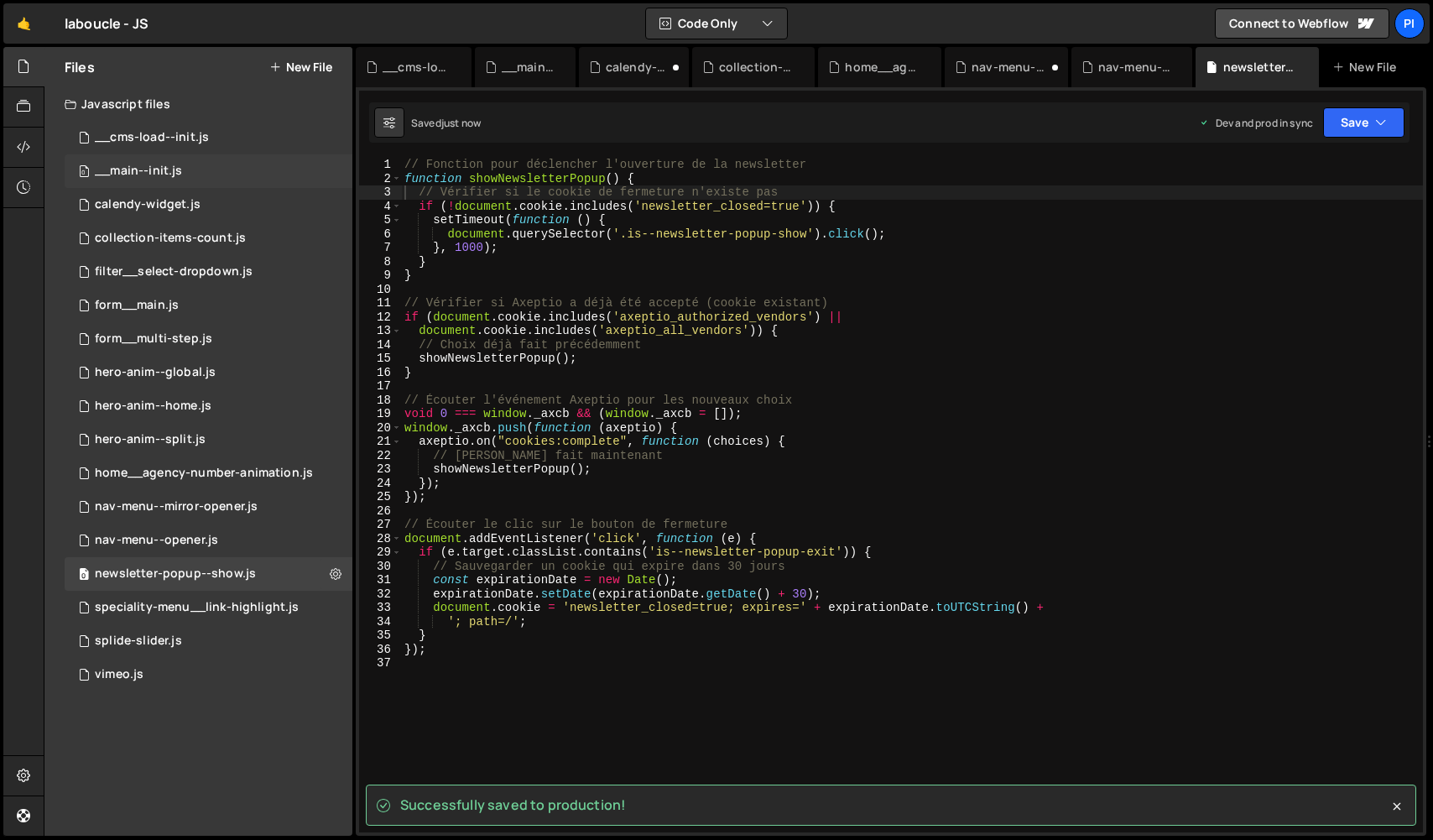
click at [235, 179] on div "0 __main--init.js 0" at bounding box center [208, 172] width 288 height 33
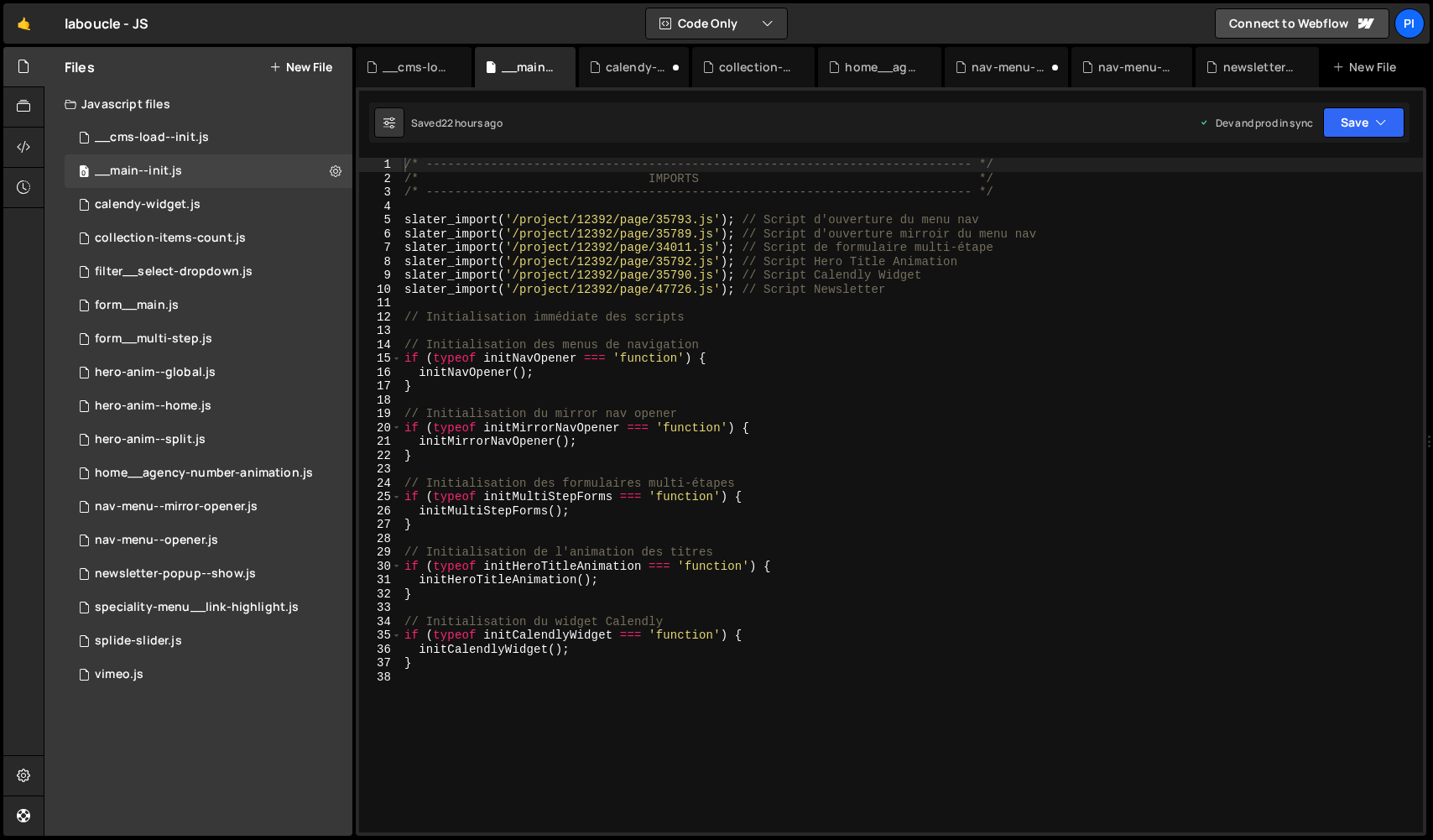
scroll to position [3737, 0]
click at [1347, 126] on button "Save" at bounding box center [1364, 122] width 82 height 30
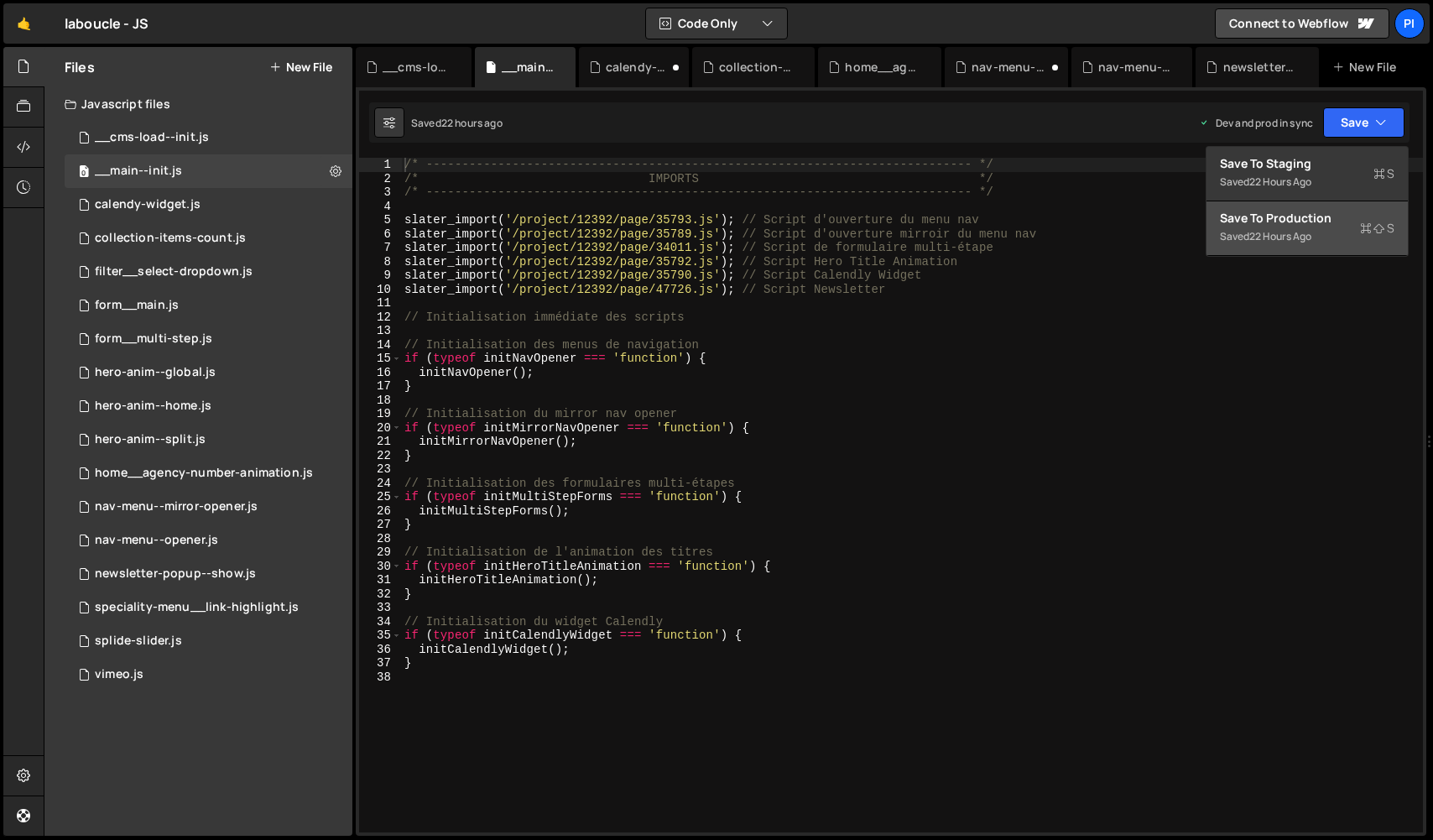
click at [1319, 239] on button "Save to Production S Saved 22 hours ago" at bounding box center [1307, 229] width 201 height 55
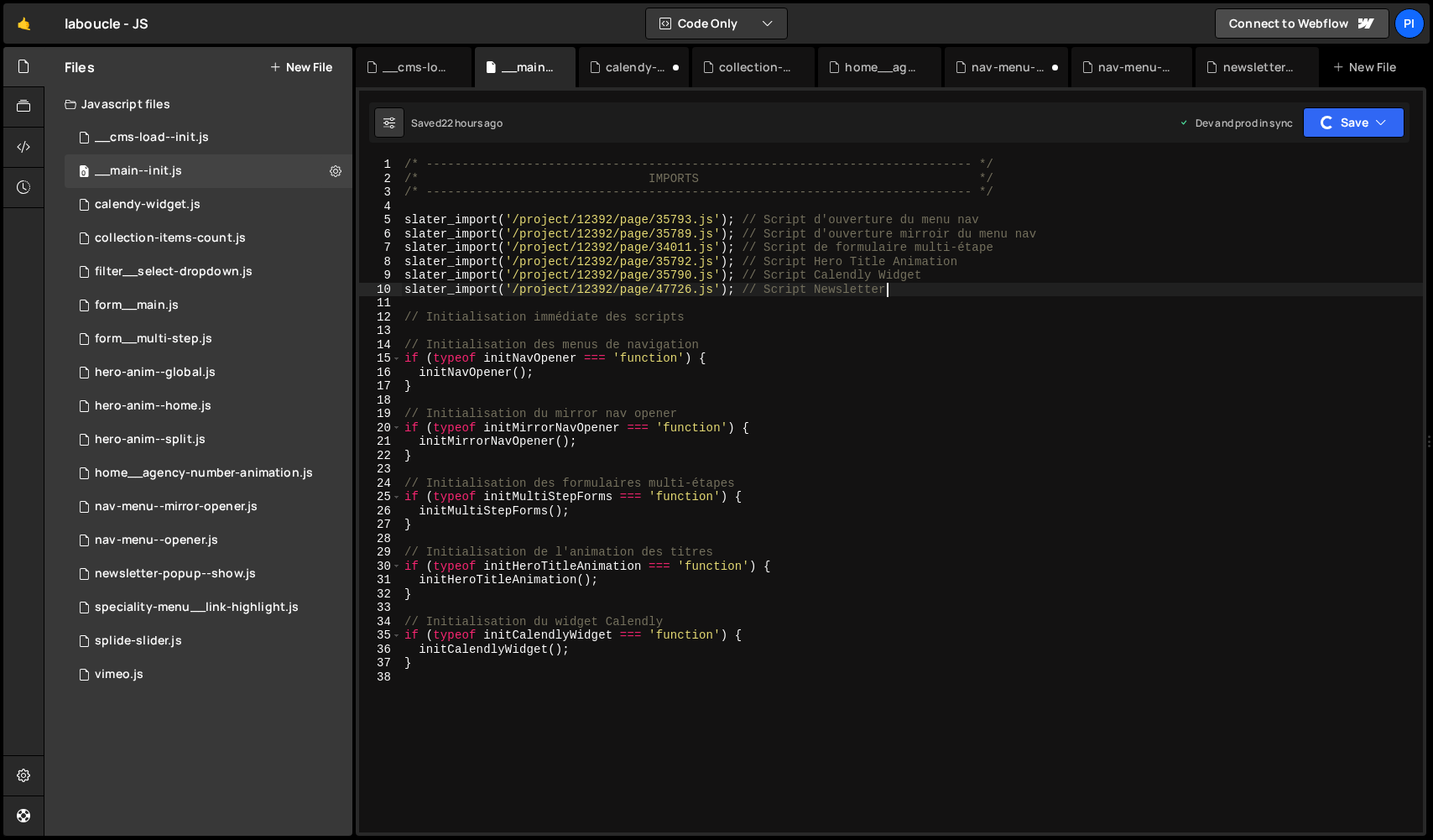
click at [932, 293] on div "/* ----------------------------------------------------------------------------…" at bounding box center [912, 508] width 1022 height 702
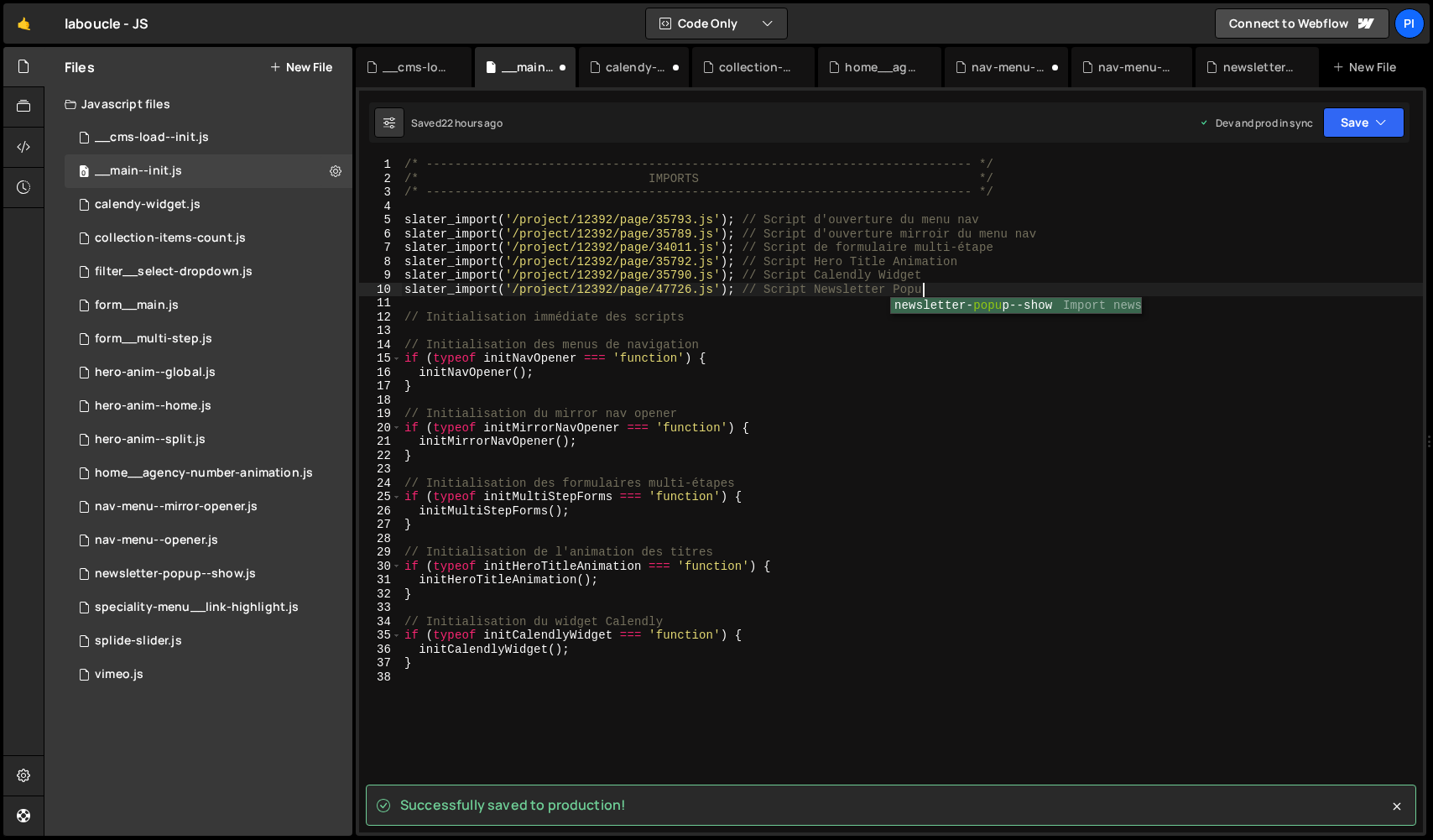
scroll to position [0, 35]
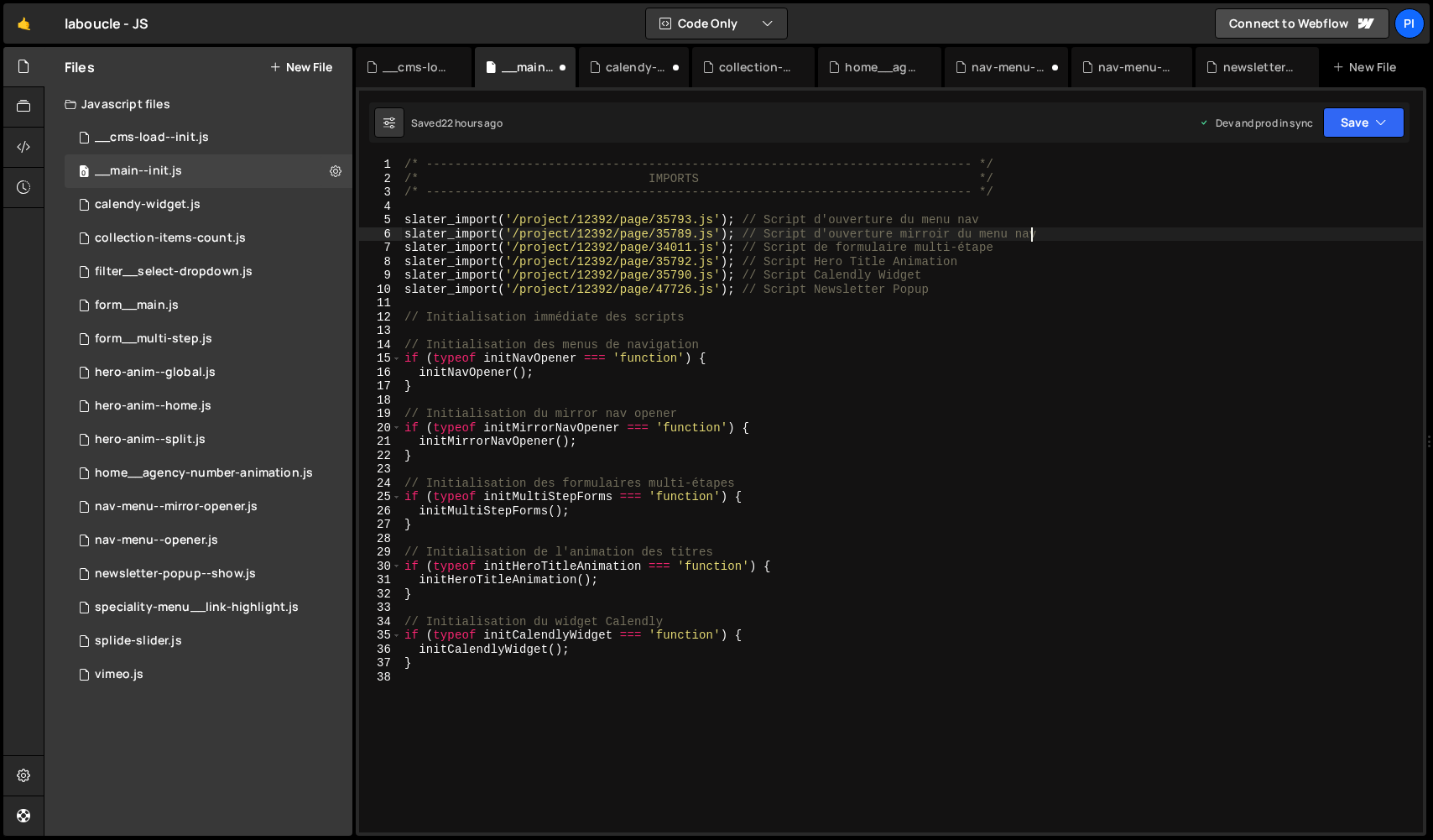
click at [1032, 228] on div "/* ----------------------------------------------------------------------------…" at bounding box center [912, 508] width 1022 height 702
type textarea "slater_import('/project/12392/page/35789.js'); // Script d'ouverture mirroir du…"
click at [1400, 138] on div "Saved 22 hours ago Dev and prod in sync Upgrade to Edit Save Save to Staging S …" at bounding box center [889, 122] width 1041 height 40
click at [1379, 135] on button "Save" at bounding box center [1364, 122] width 82 height 30
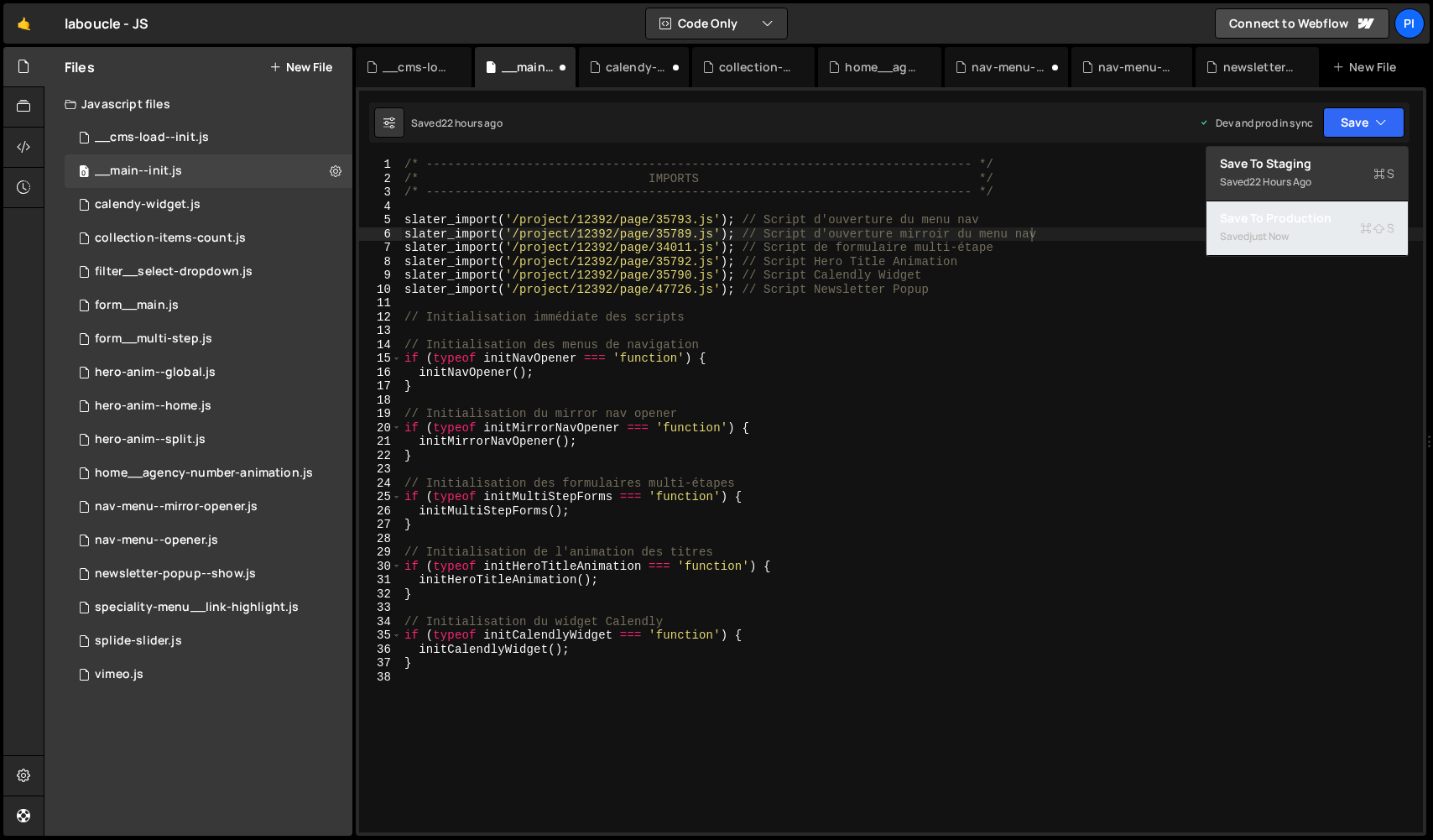
click at [1352, 221] on div "Save to Production S" at bounding box center [1307, 217] width 174 height 17
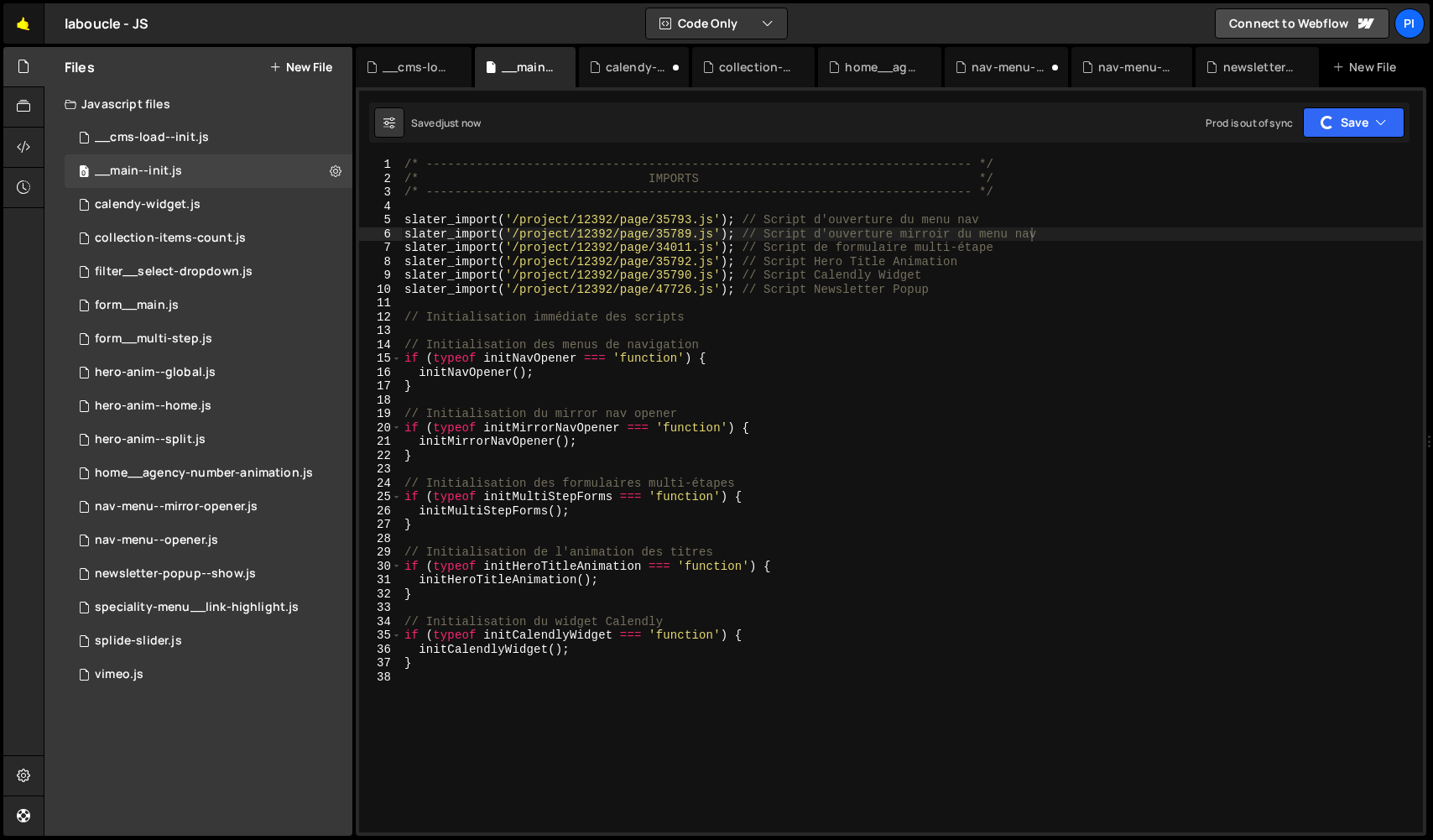
click at [14, 26] on link "🤙" at bounding box center [24, 24] width 41 height 40
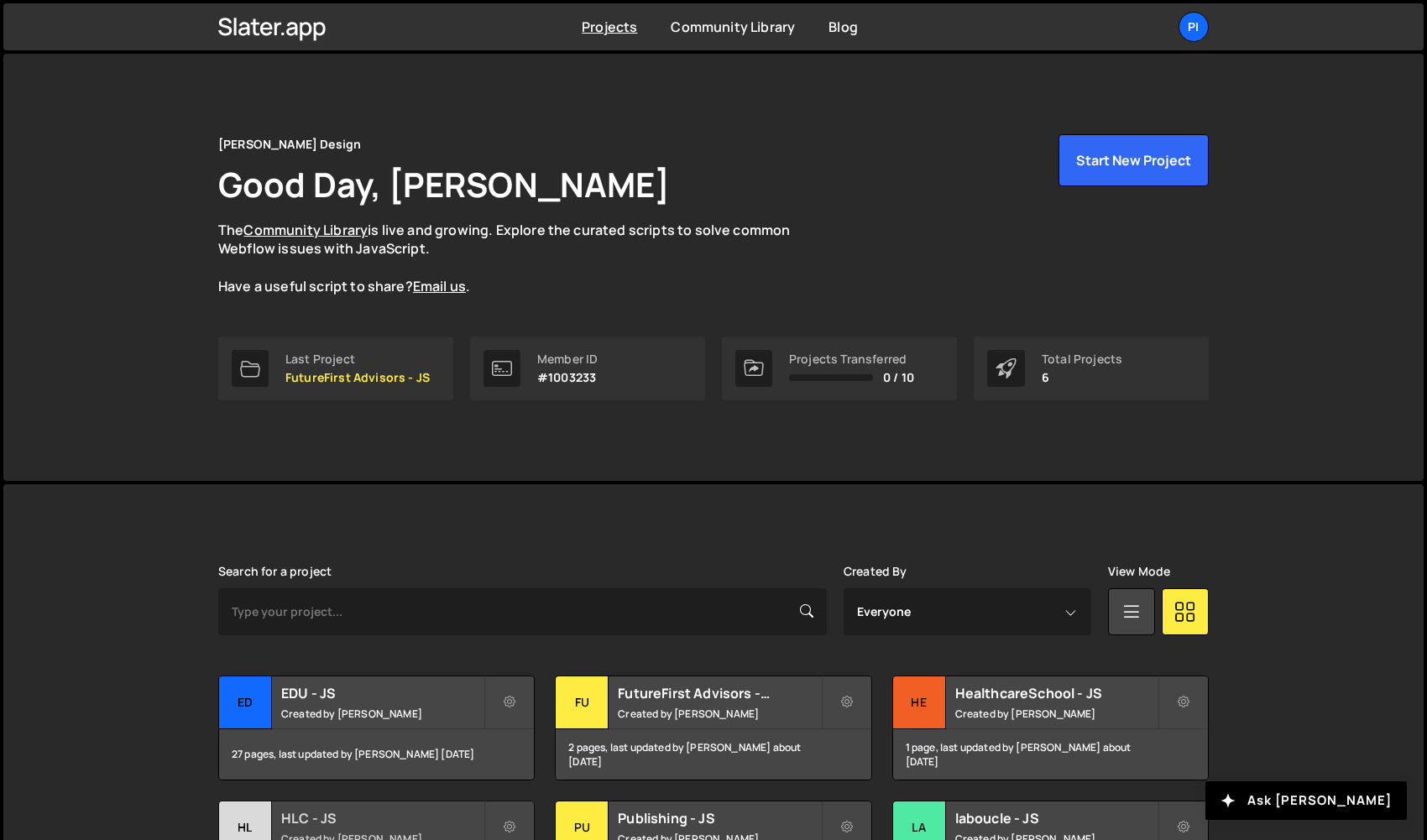
click at [255, 819] on div "HL" at bounding box center [245, 828] width 53 height 53
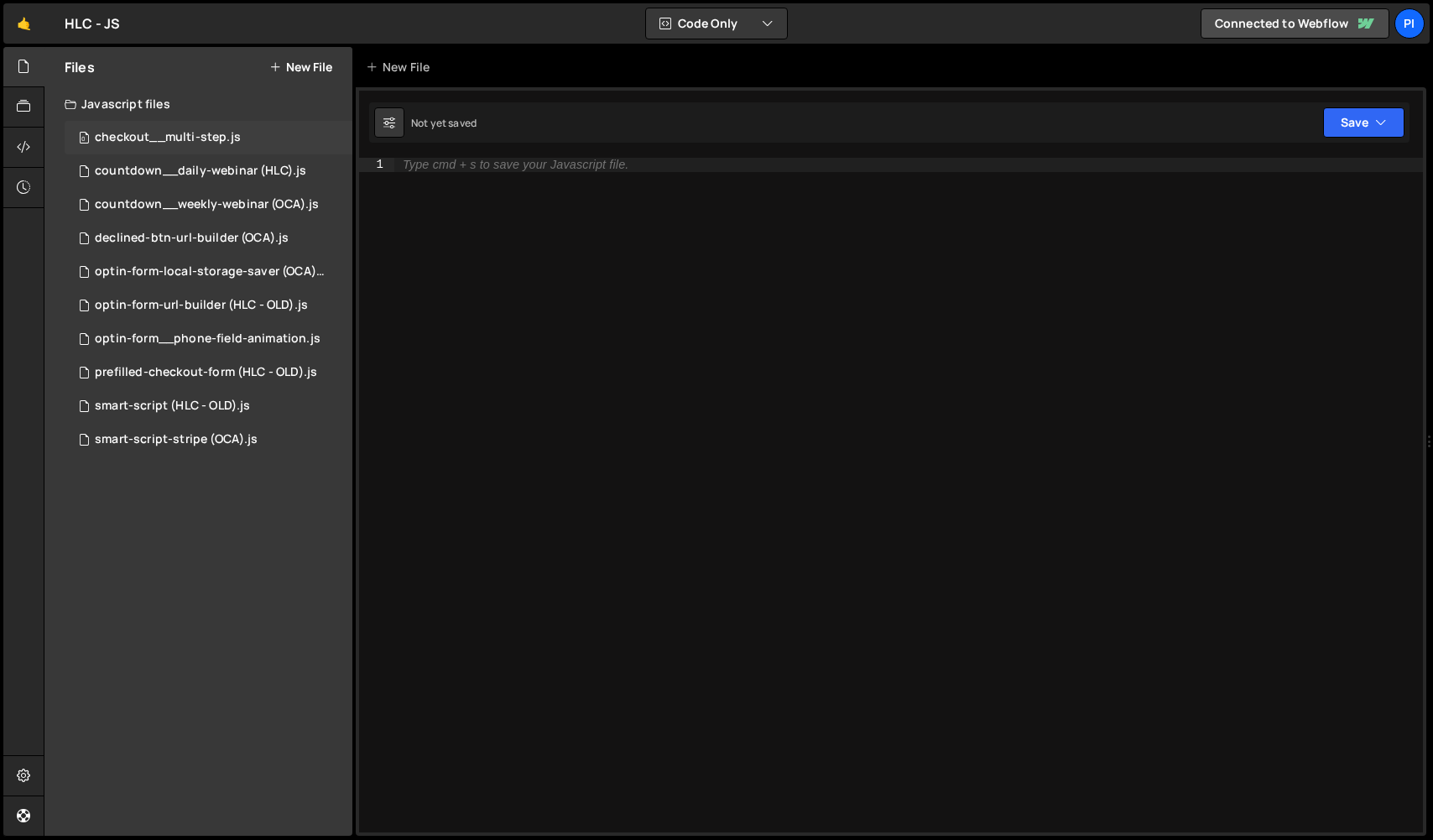
click at [201, 148] on div "0 checkout__multi-step.js 0" at bounding box center [208, 137] width 288 height 33
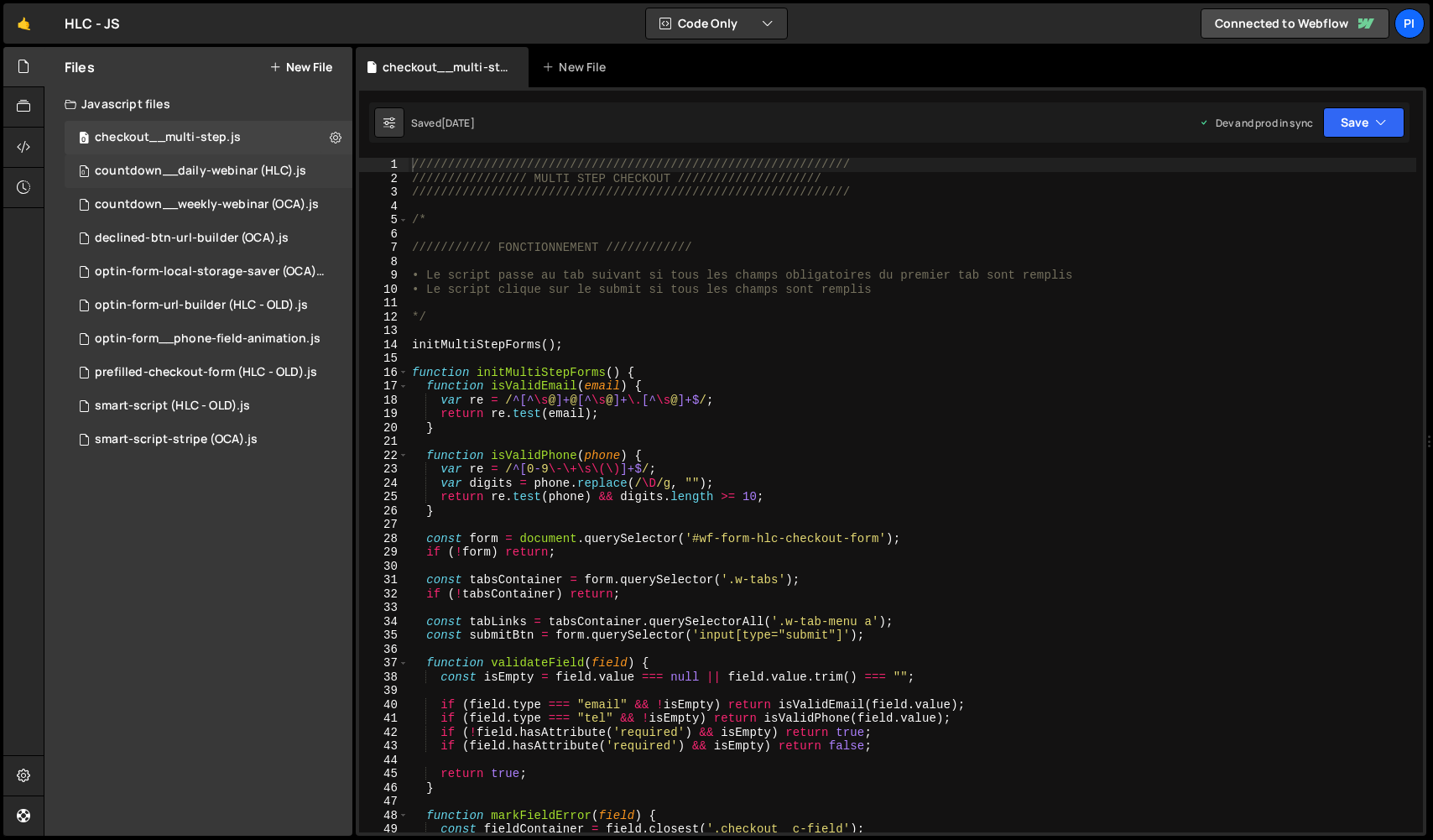
click at [205, 166] on div "countdown__daily-webinar (HLC).js" at bounding box center [201, 171] width 211 height 15
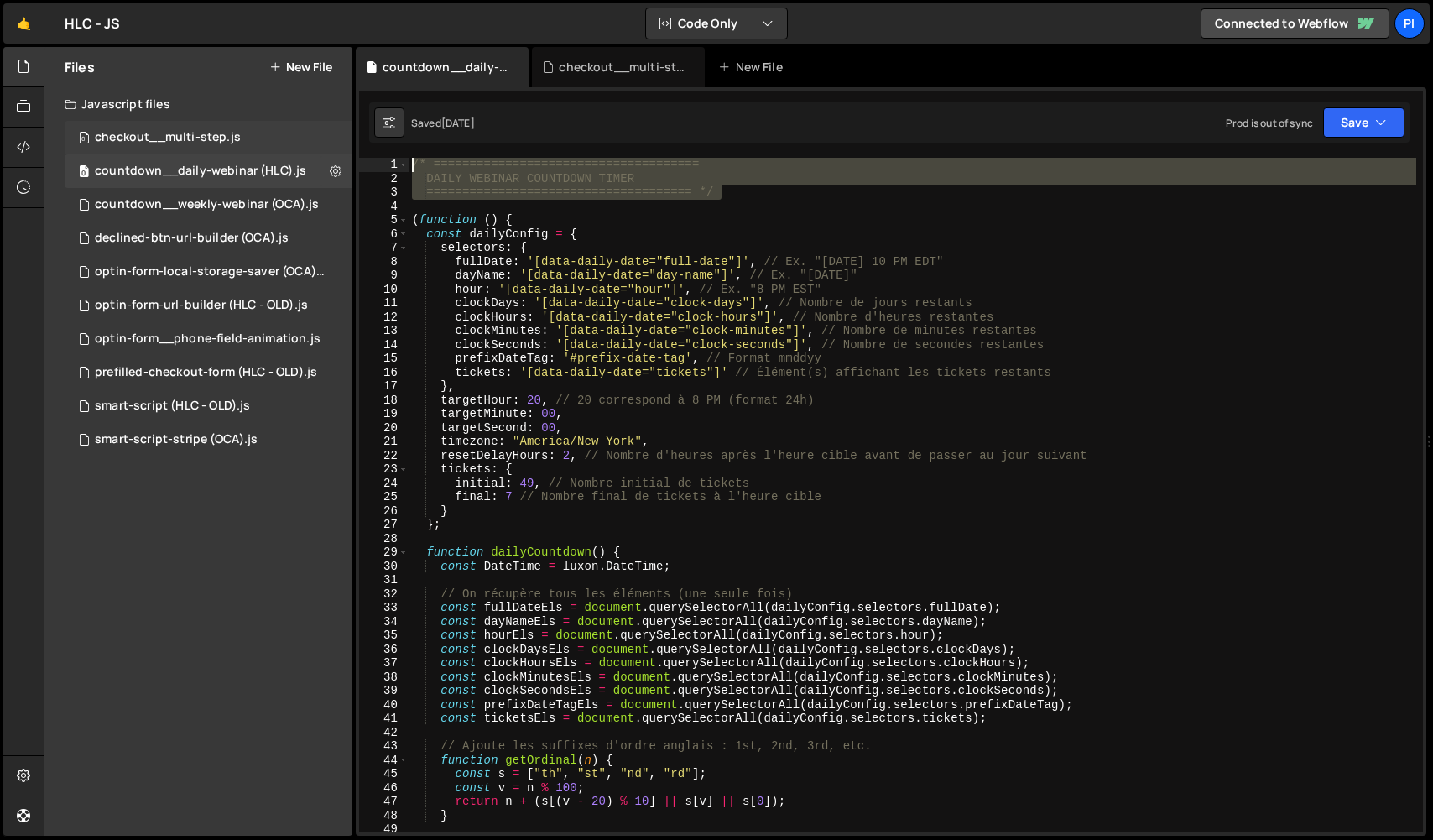
drag, startPoint x: 728, startPoint y: 195, endPoint x: 348, endPoint y: 128, distance: 385.9
click at [348, 128] on div "Files New File Javascript files 0 checkout__multi-step.js 0 0 countdown__daily-…" at bounding box center [739, 442] width 1390 height 790
type textarea "/* ===================================== DAILY WEBINAR COUNTDOWN TIMER"
click at [43, 32] on link "🤙" at bounding box center [24, 24] width 41 height 40
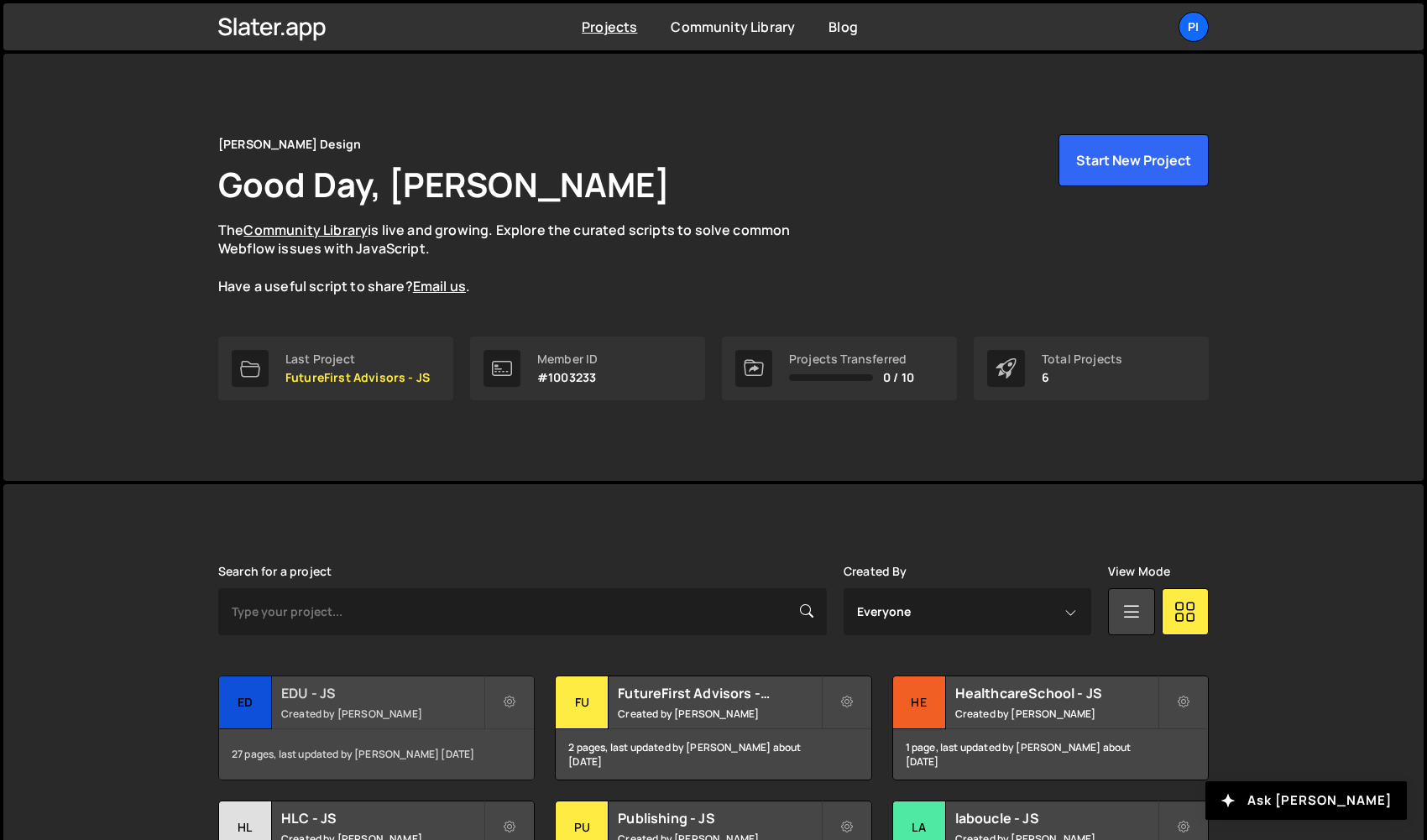
scroll to position [149, 0]
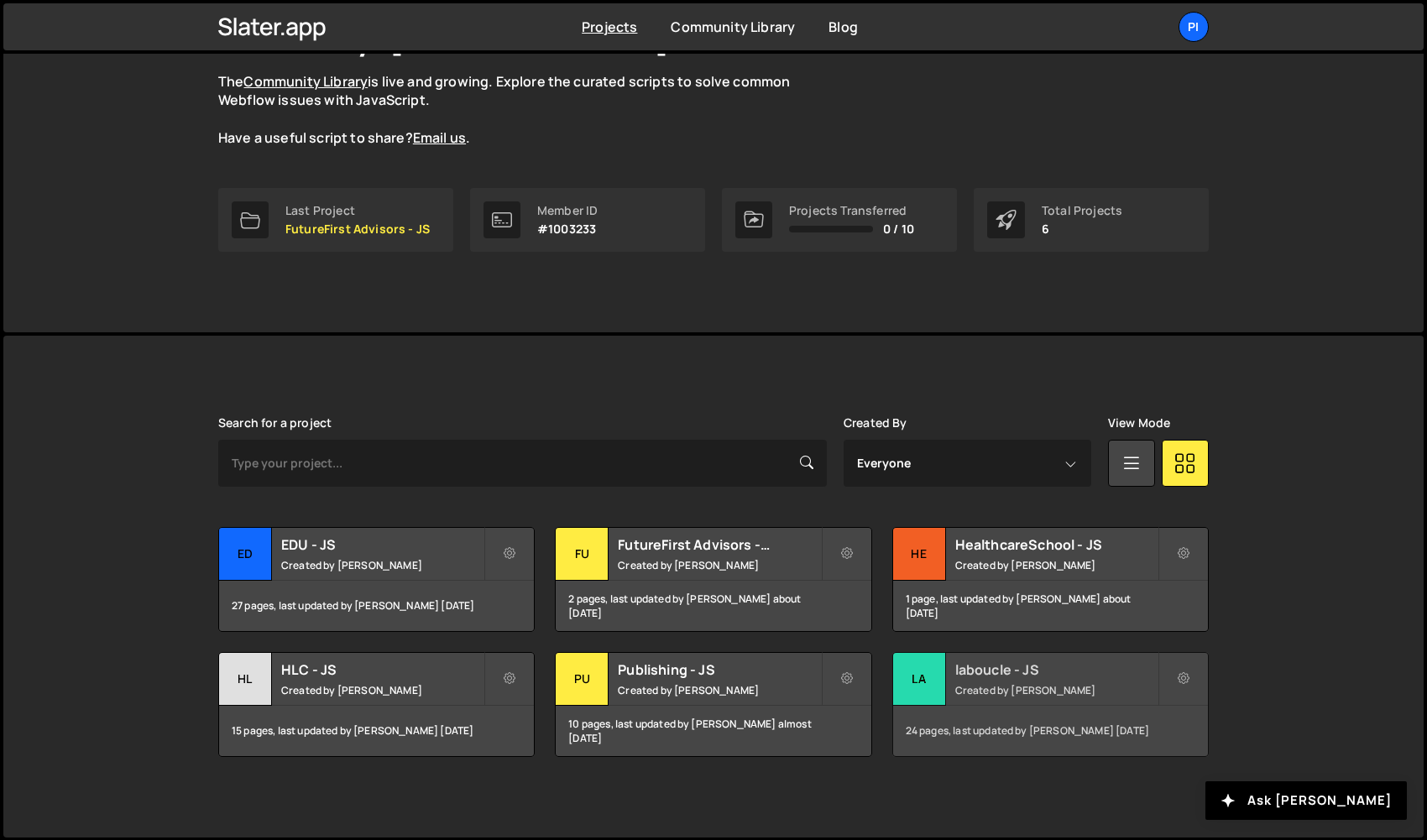
click at [918, 696] on div "la" at bounding box center [919, 679] width 53 height 53
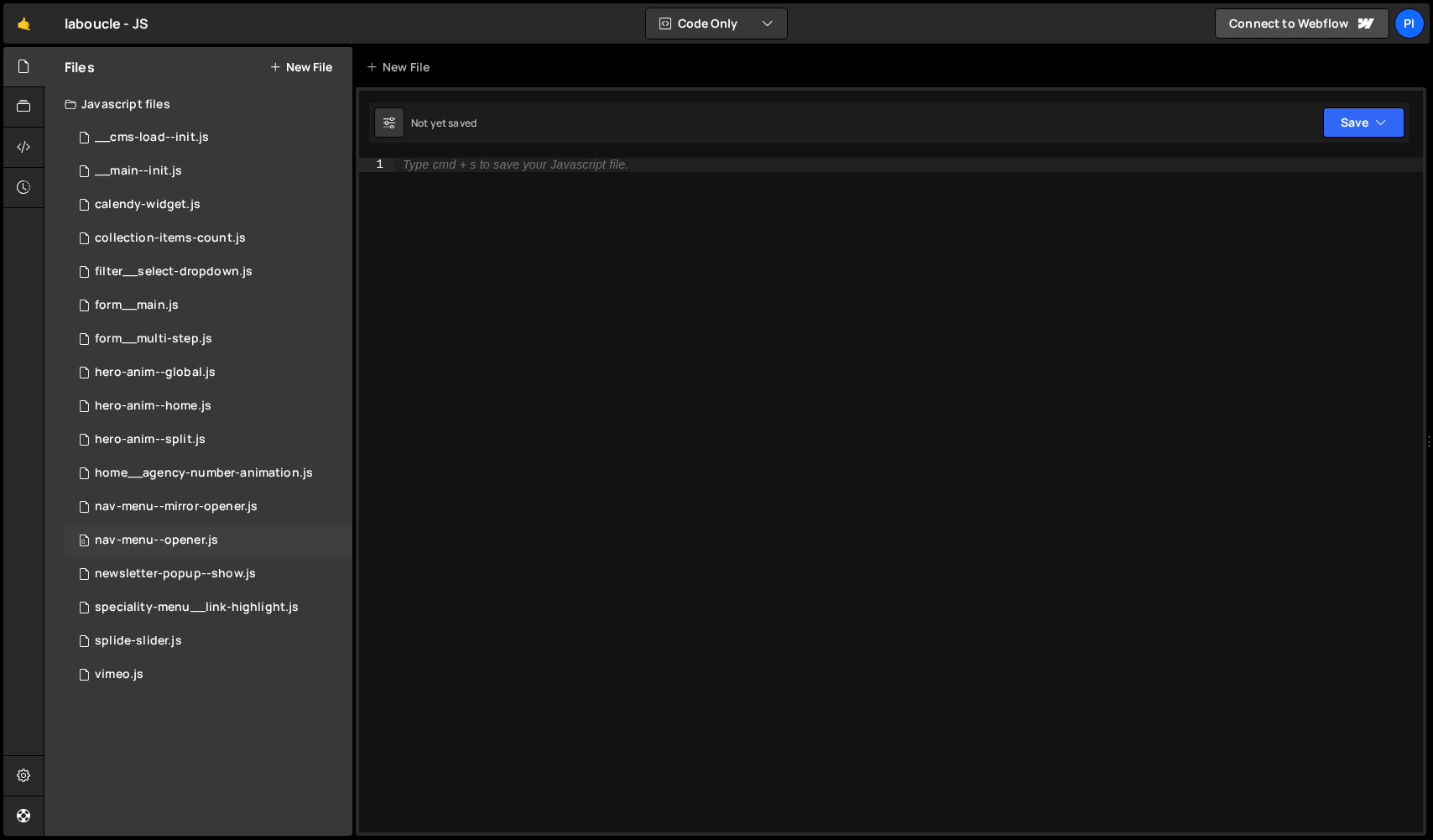
click at [233, 531] on div "0 nav-menu--opener.js 0" at bounding box center [208, 540] width 288 height 33
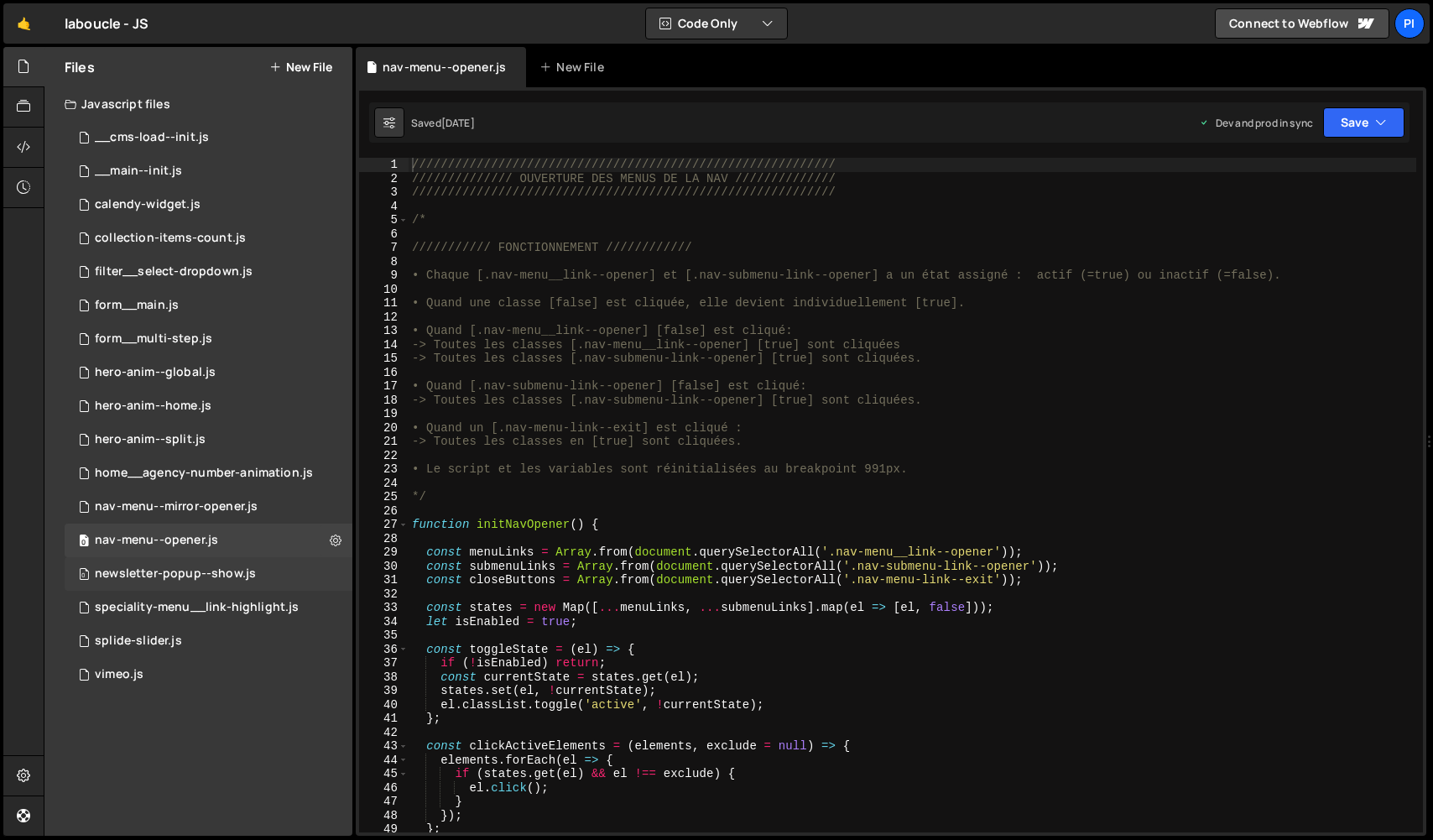
click at [220, 573] on div "newsletter-popup--show.js" at bounding box center [175, 573] width 161 height 15
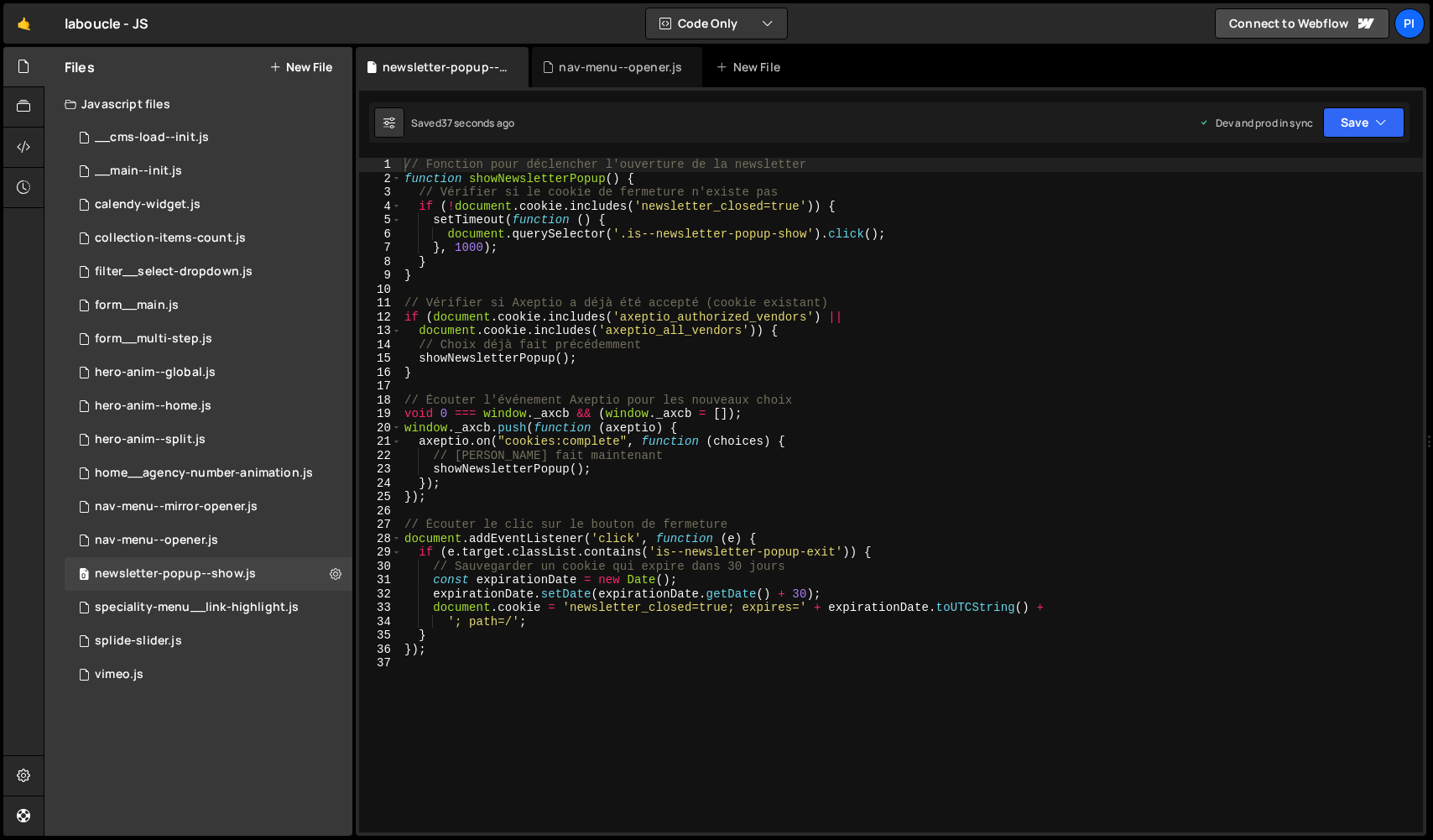
click at [406, 159] on div "// Fonction pour déclencher l'ouverture de la newsletter function showNewslette…" at bounding box center [912, 508] width 1022 height 702
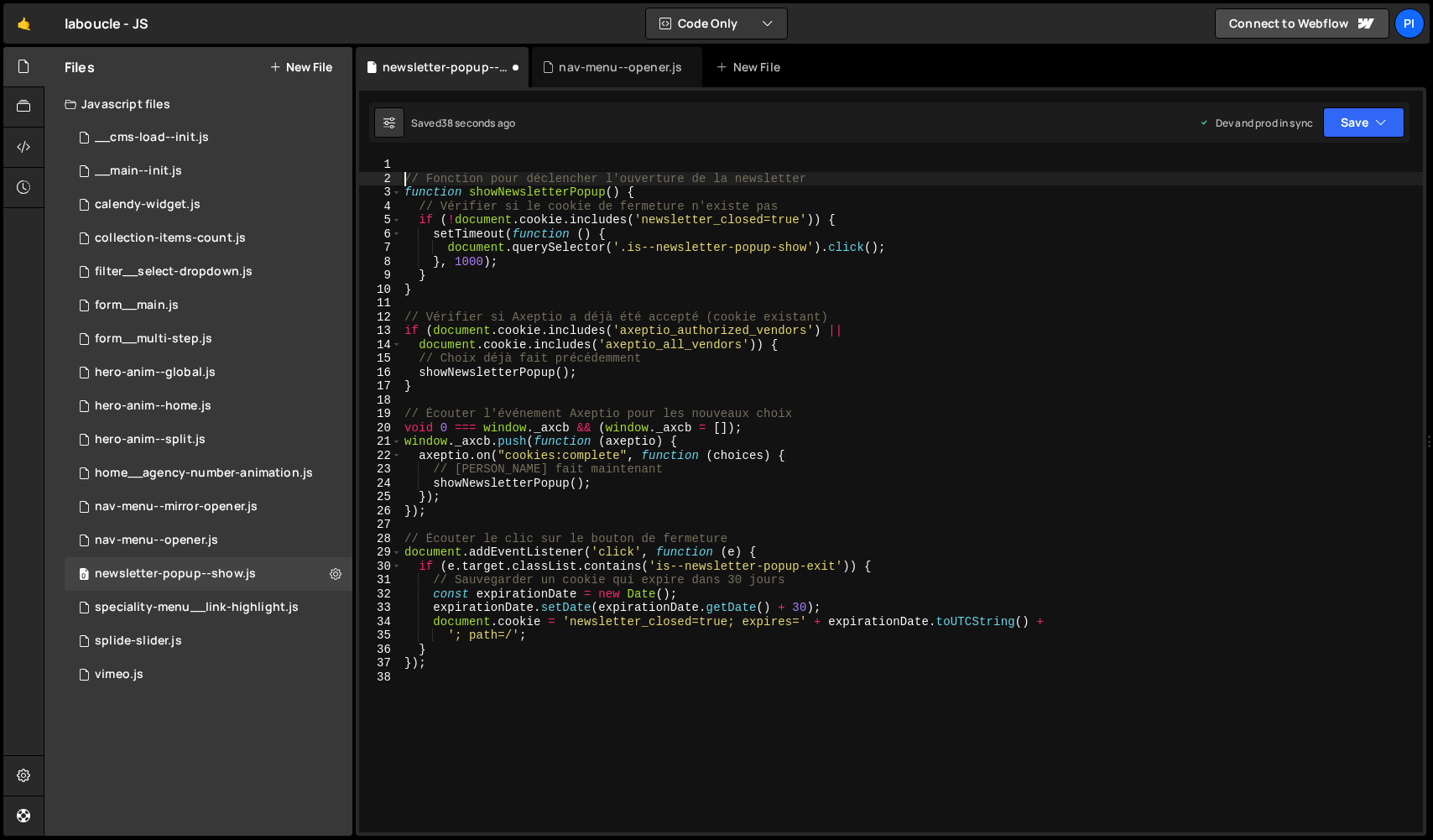
type textarea "// Fonction pour déclencher l'ouverture de la newsletter"
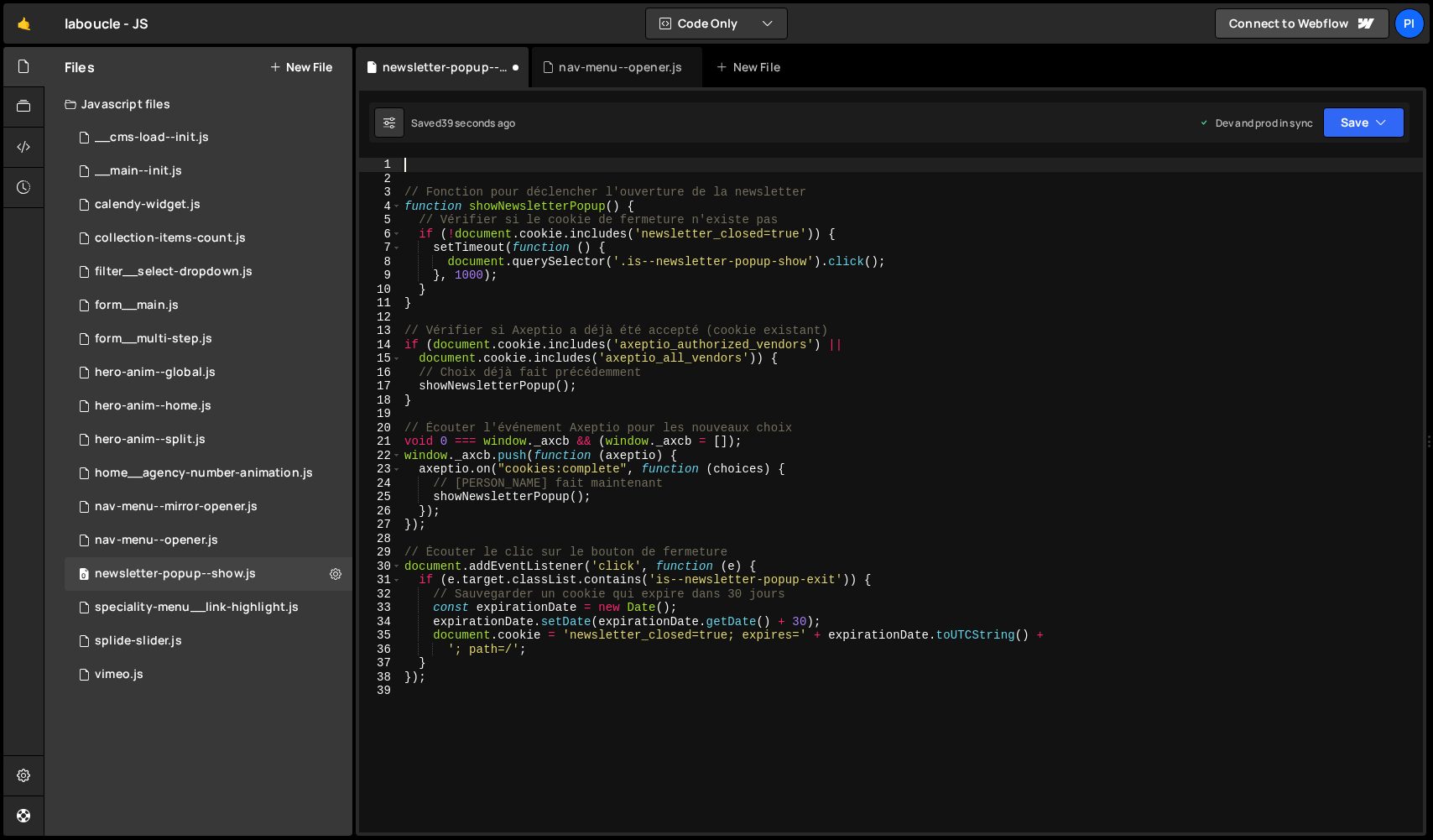
click at [439, 164] on div "// Fonction pour déclencher l'ouverture de la newsletter function showNewslette…" at bounding box center [912, 508] width 1022 height 702
paste textarea "===================================== */"
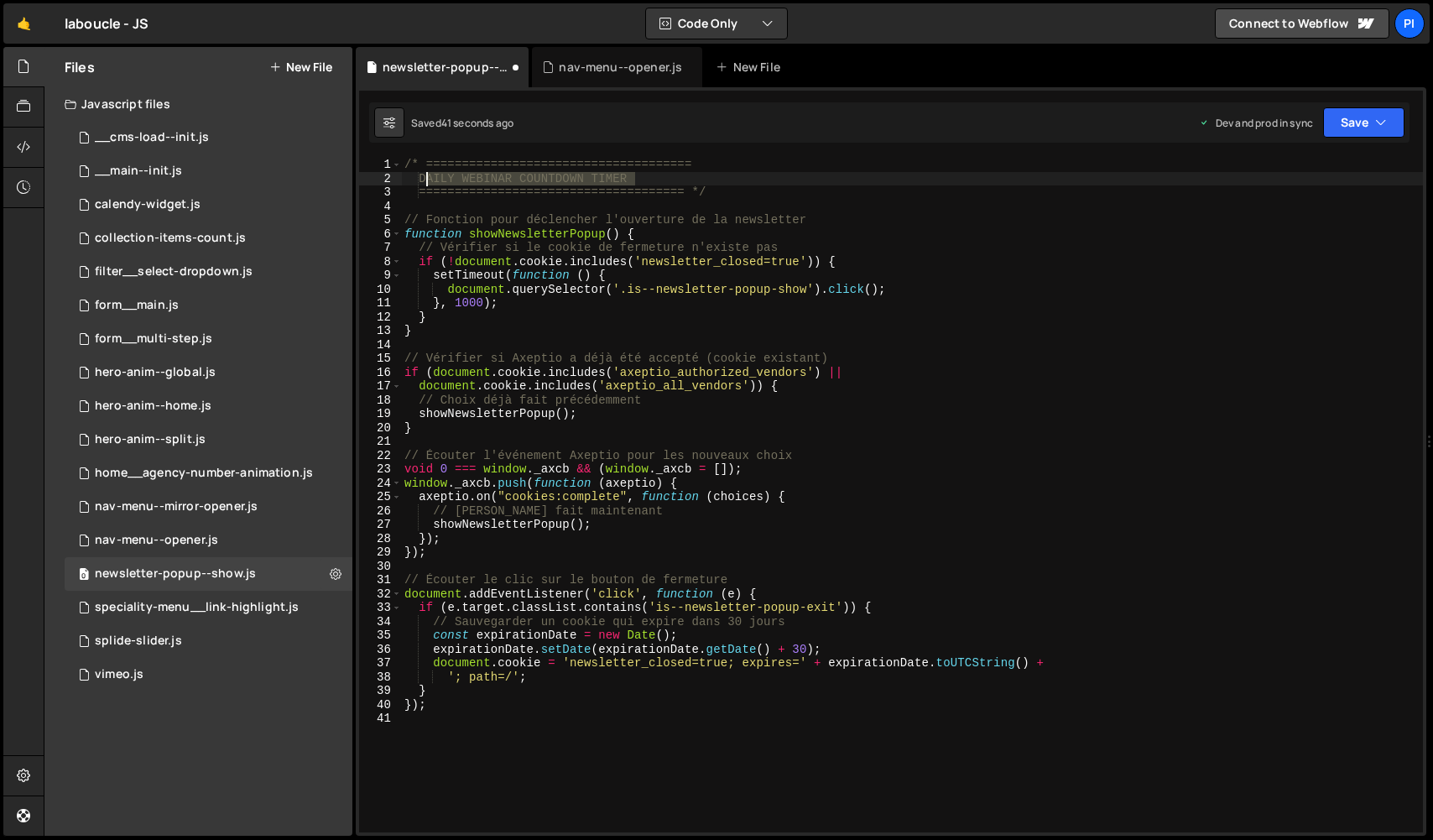
drag, startPoint x: 633, startPoint y: 176, endPoint x: 427, endPoint y: 179, distance: 206.0
click at [428, 180] on div "/* ===================================== DAILY WEBINAR COUNTDOWN TIMER ========…" at bounding box center [912, 508] width 1022 height 702
type textarea "n"
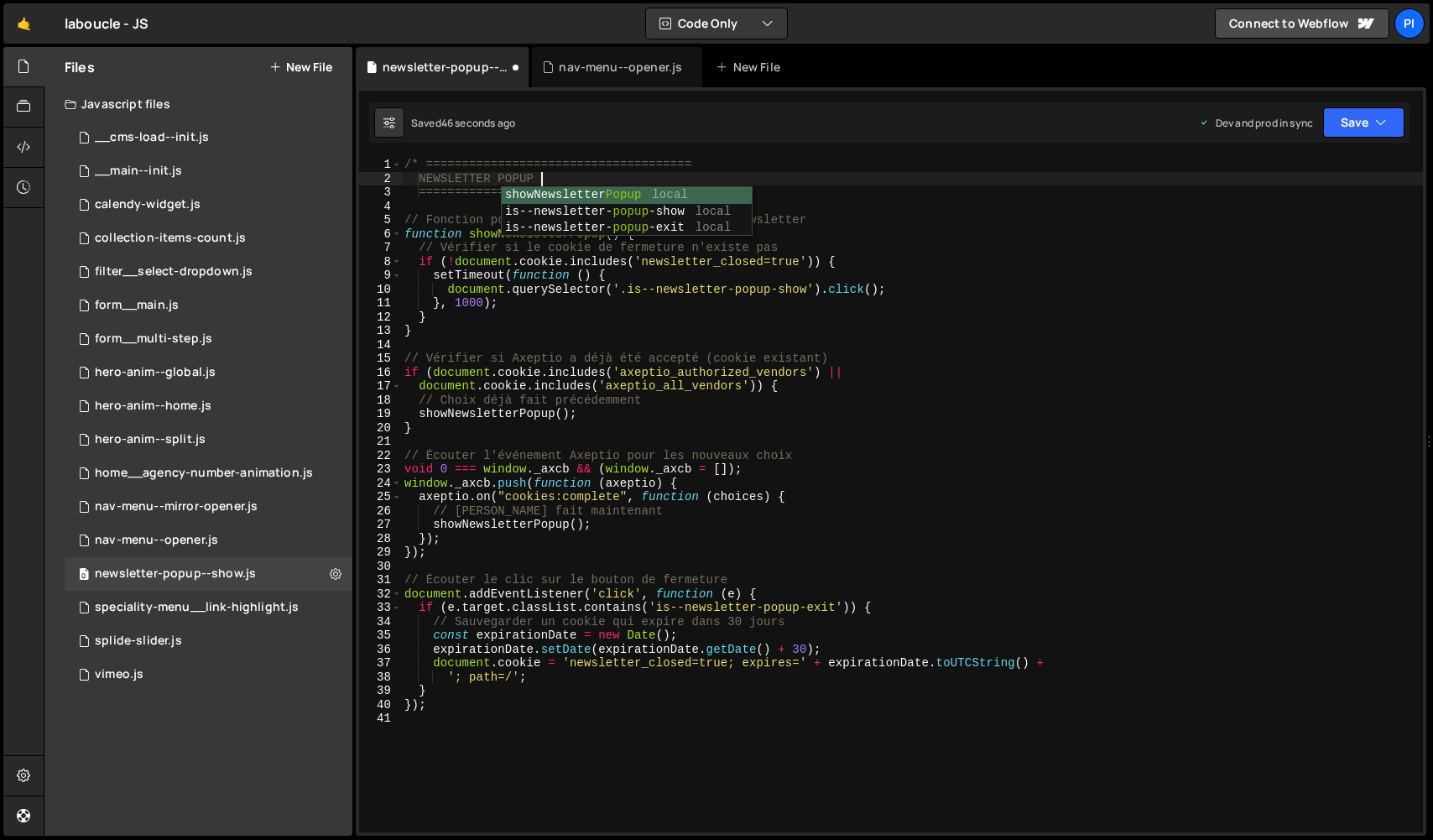
scroll to position [0, 9]
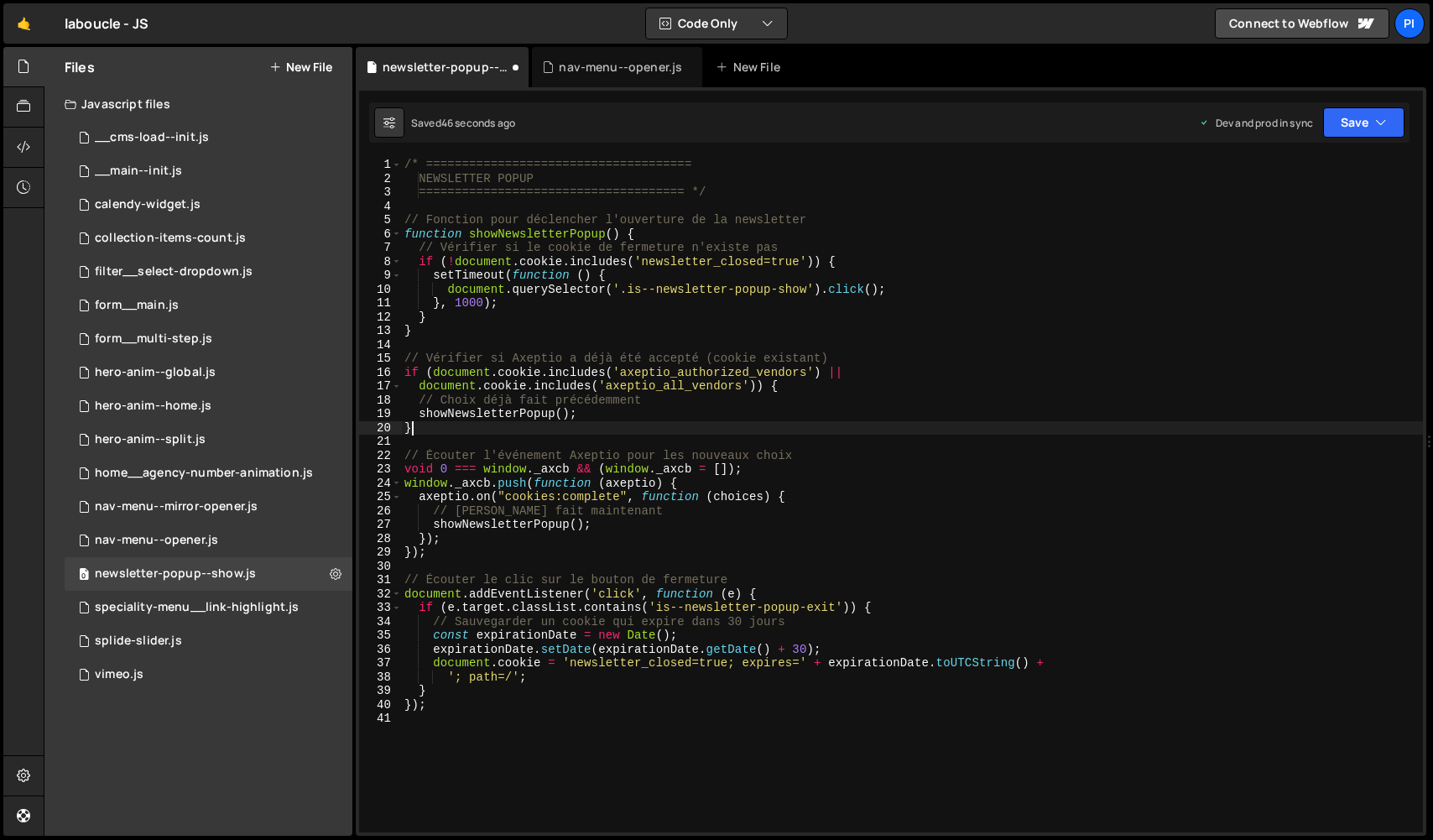
click at [774, 430] on div "/* ===================================== NEWSLETTER POPUP =====================…" at bounding box center [912, 508] width 1022 height 702
click at [1343, 134] on button "Save" at bounding box center [1364, 122] width 82 height 30
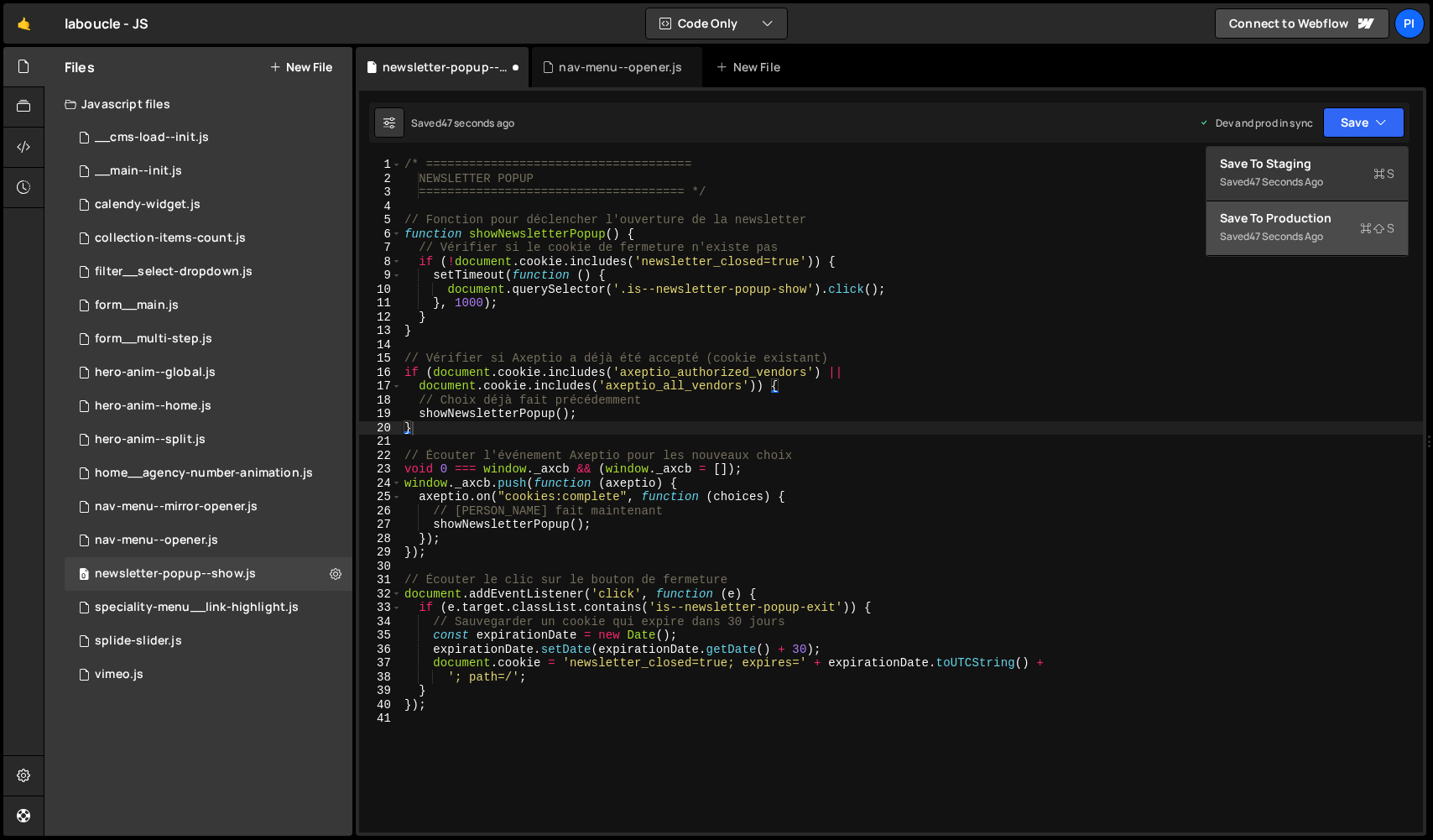
click at [1330, 225] on div "Save to Production S" at bounding box center [1307, 217] width 174 height 17
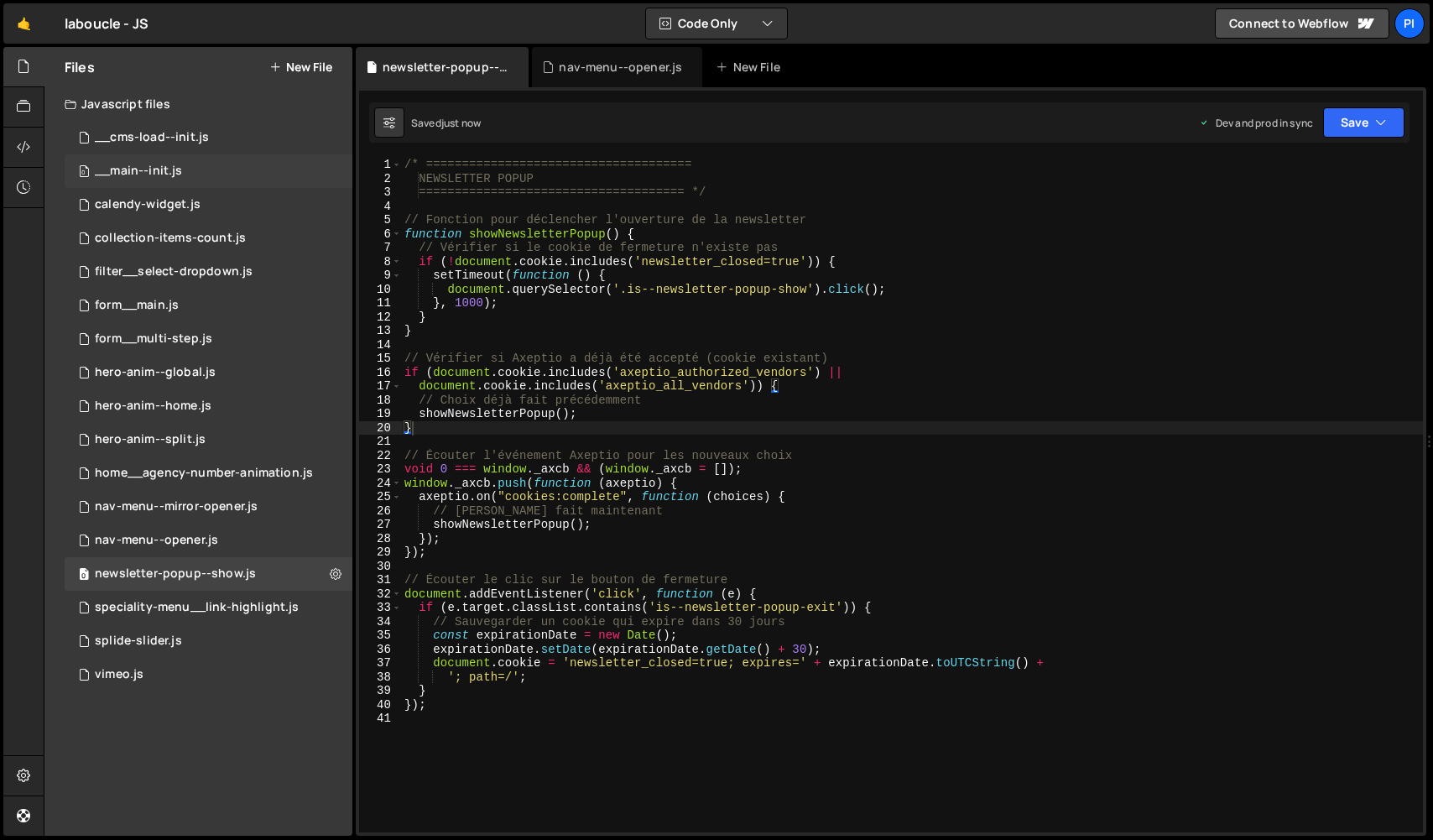
click at [228, 174] on div "0 __main--init.js 0" at bounding box center [208, 172] width 288 height 33
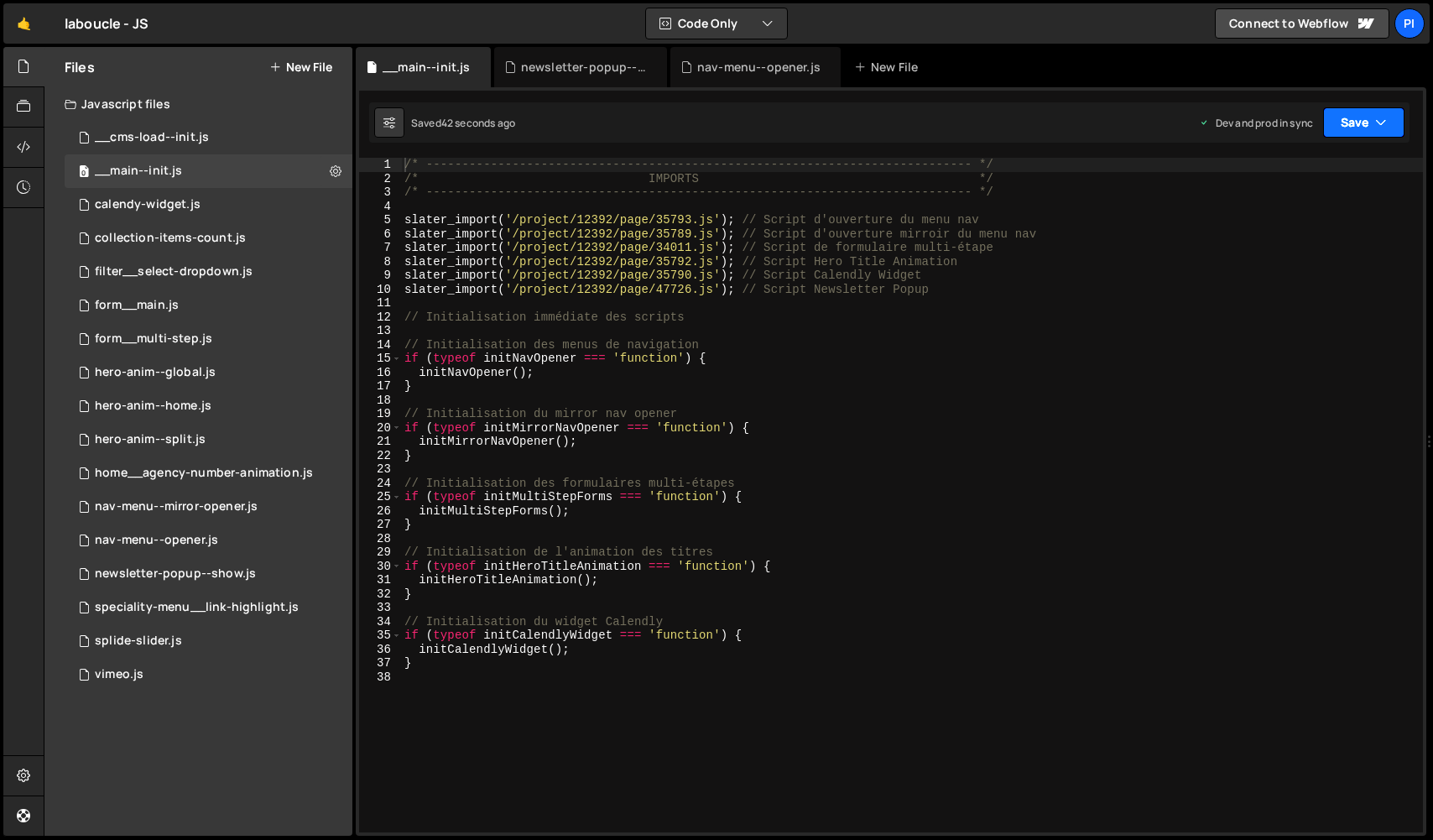
scroll to position [3737, 0]
click at [1348, 128] on button "Save" at bounding box center [1364, 122] width 82 height 30
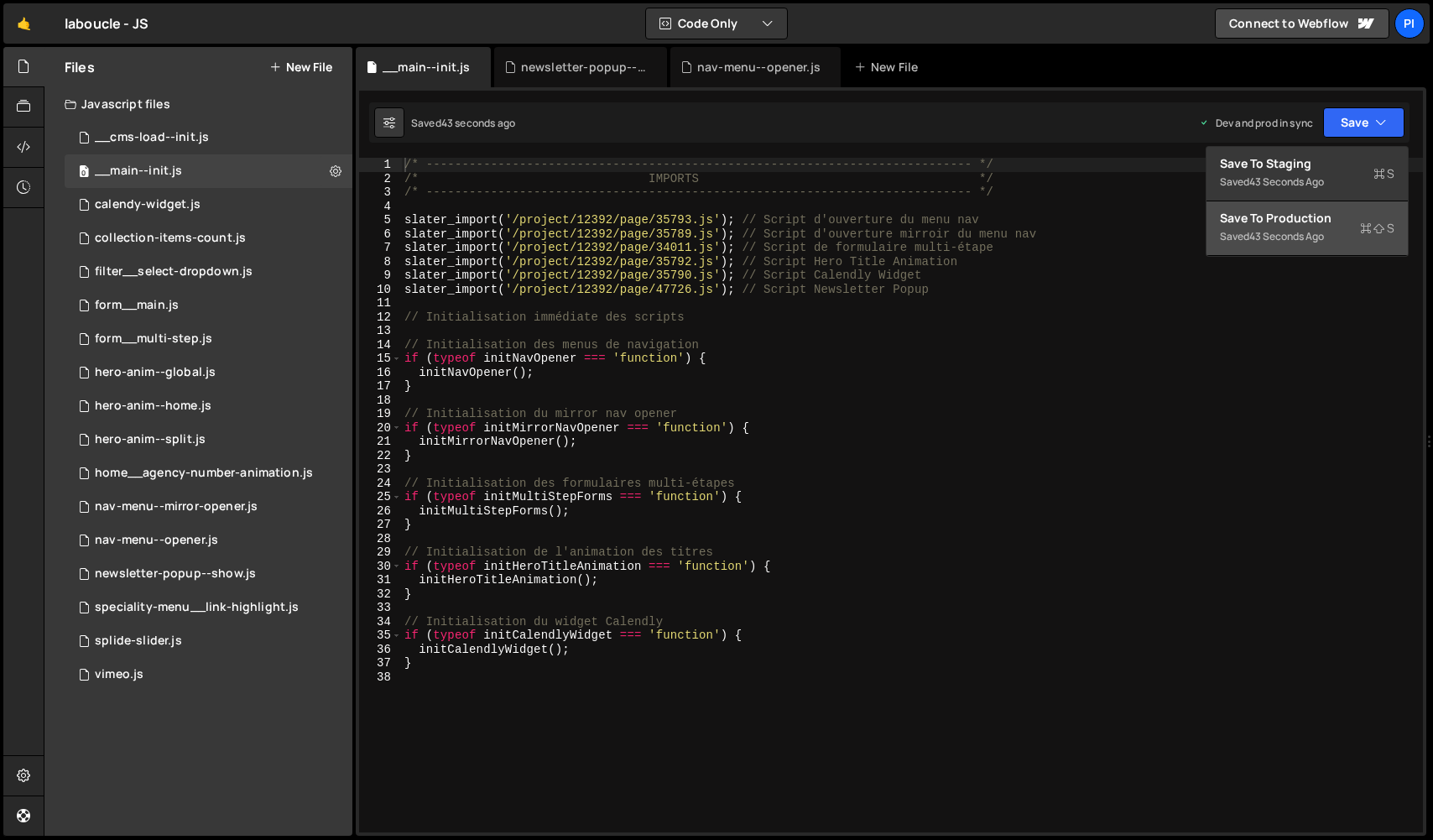
click at [1303, 244] on div "Saved 43 seconds ago" at bounding box center [1307, 237] width 174 height 20
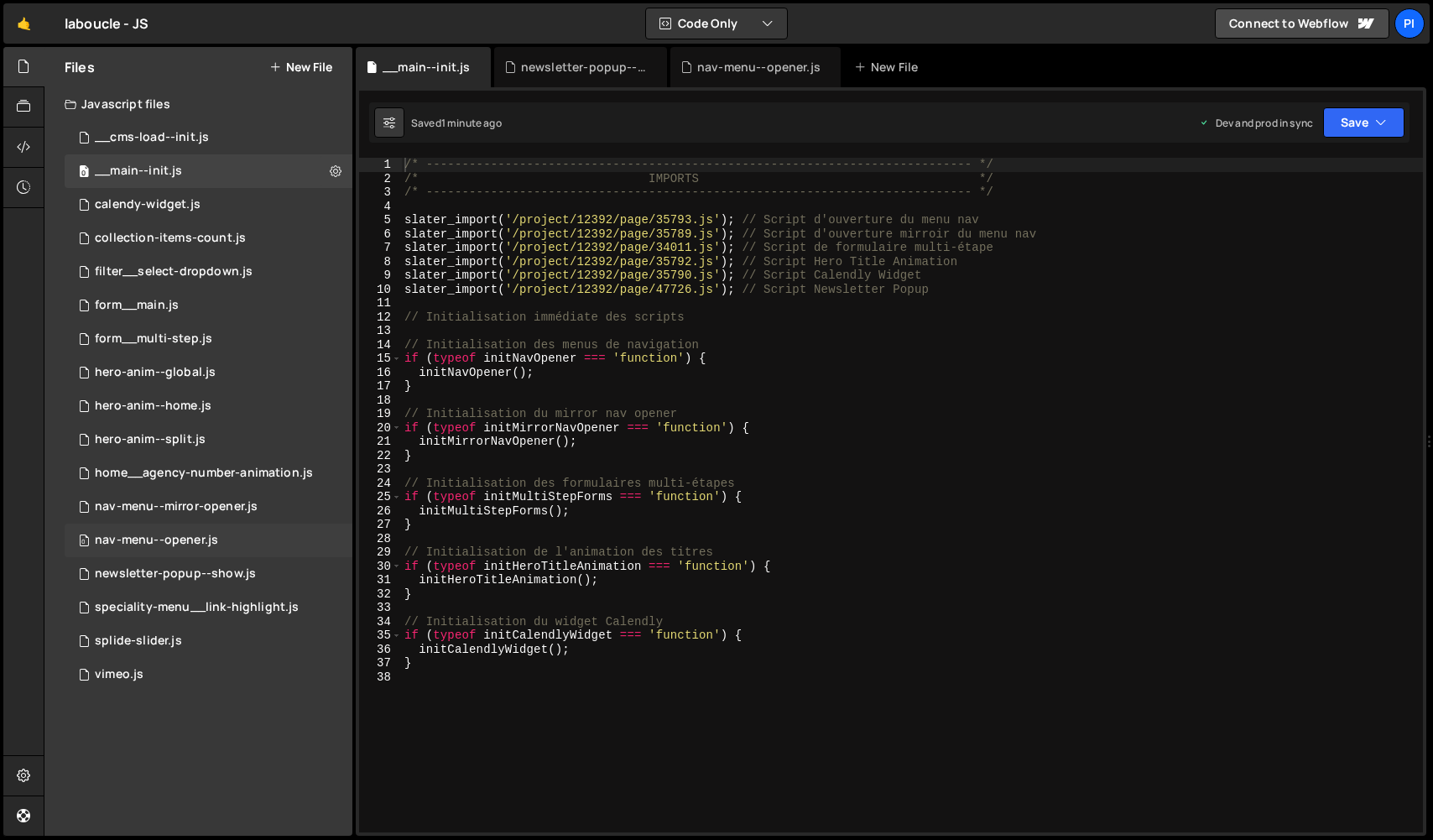
click at [220, 537] on div "0 nav-menu--opener.js 0" at bounding box center [208, 540] width 288 height 33
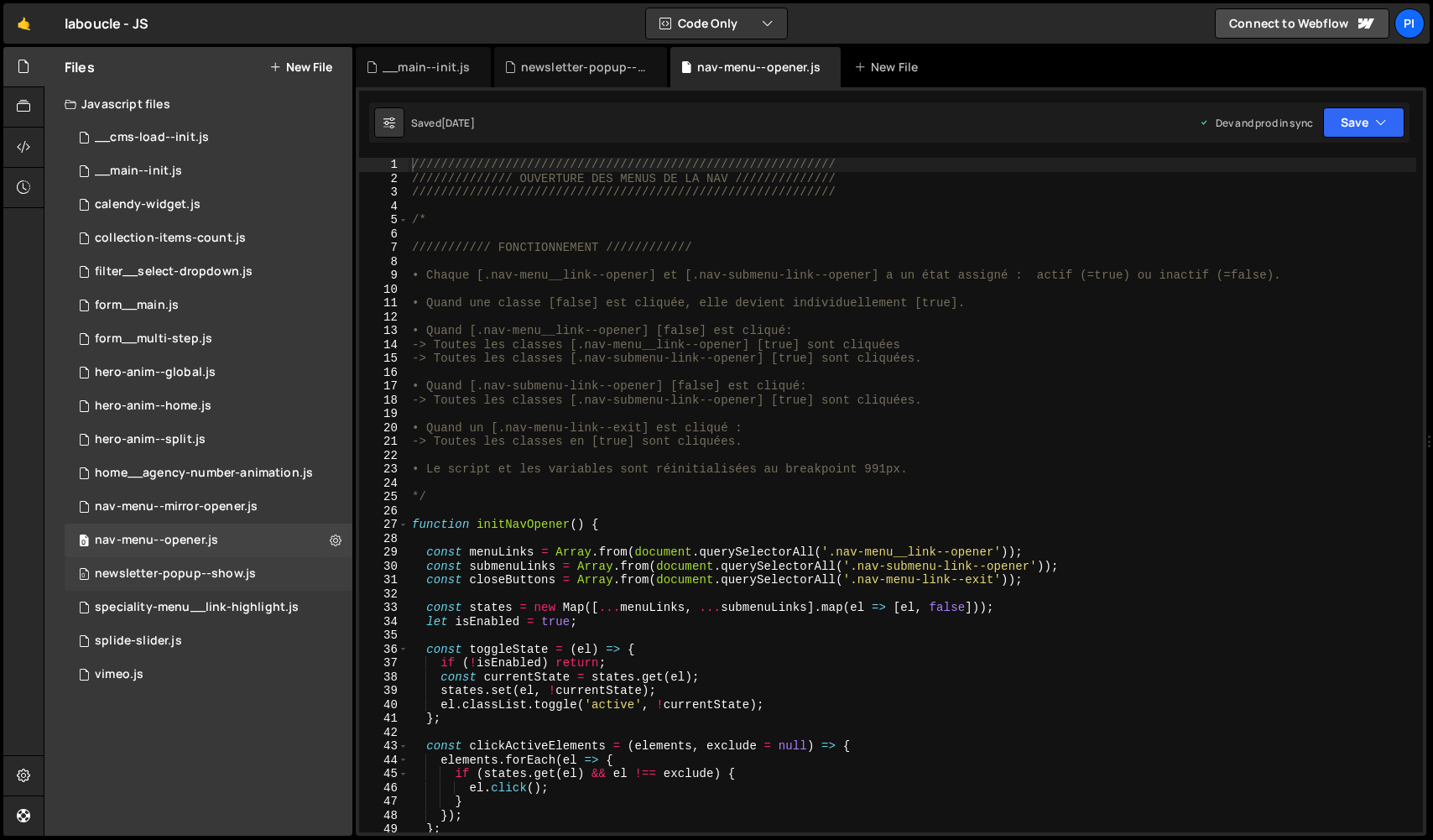
click at [222, 572] on div "newsletter-popup--show.js" at bounding box center [175, 573] width 161 height 15
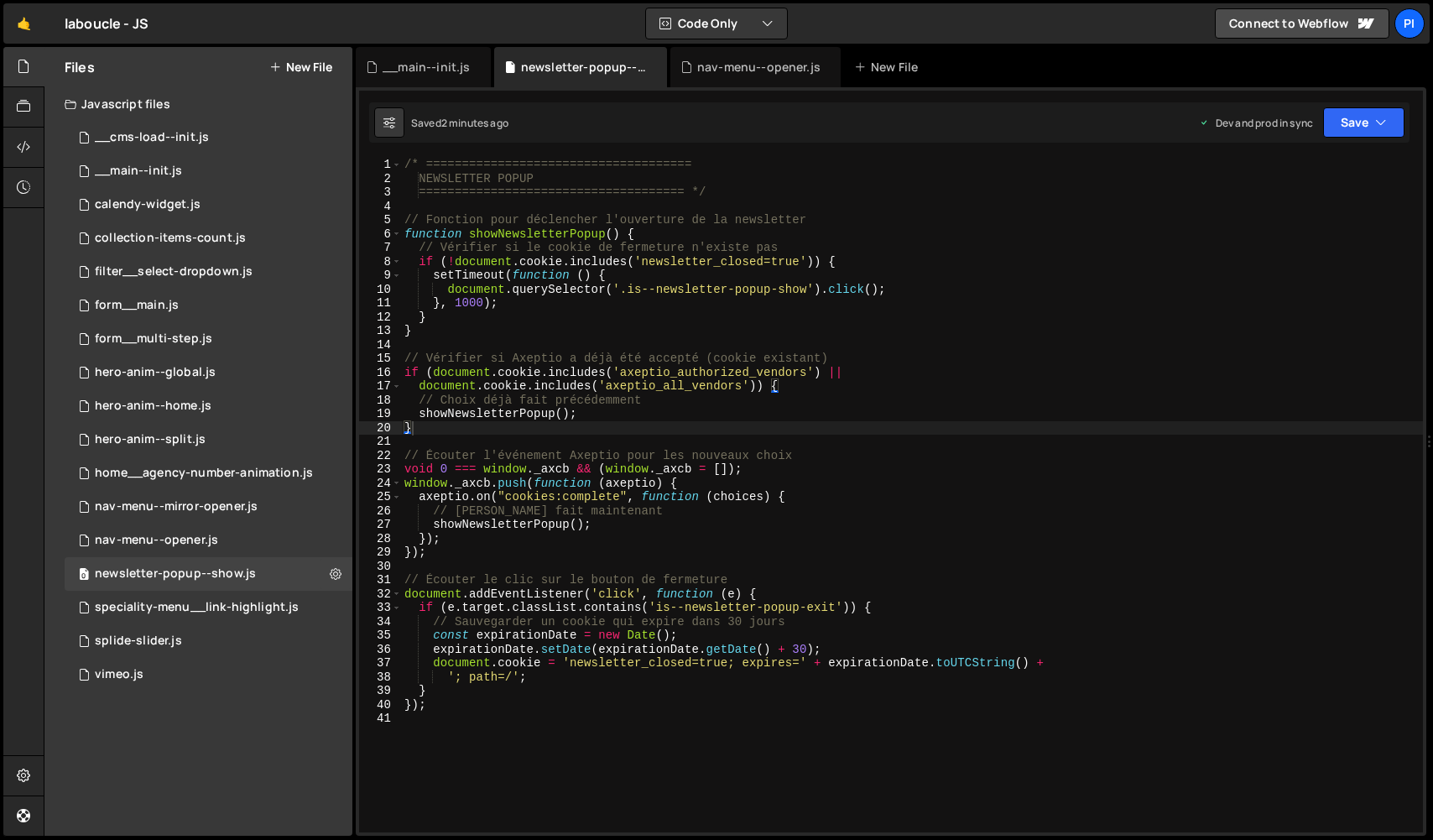
click at [483, 308] on div "/* ===================================== NEWSLETTER POPUP =====================…" at bounding box center [912, 508] width 1022 height 702
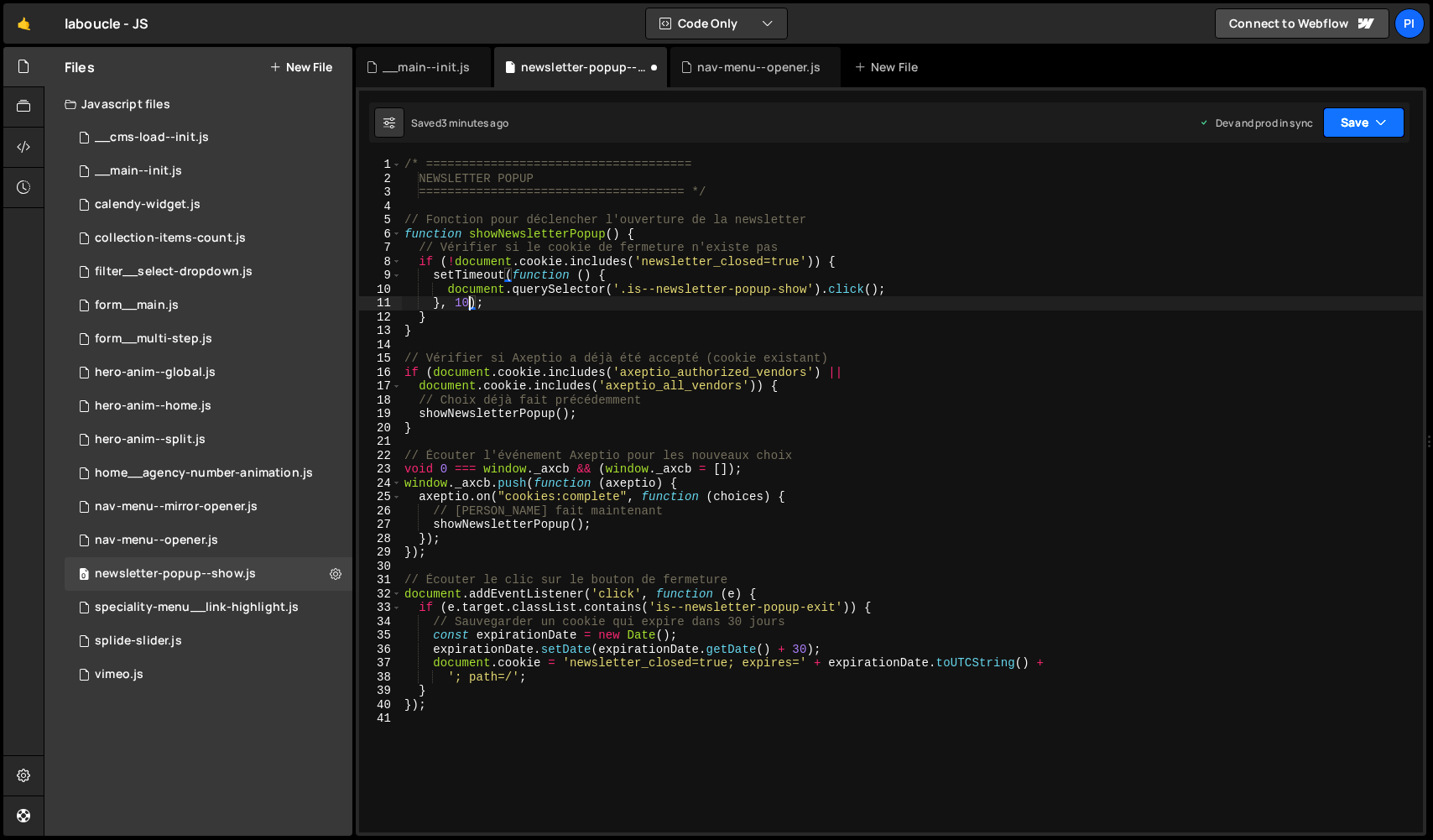
click at [1356, 117] on button "Save" at bounding box center [1364, 122] width 82 height 30
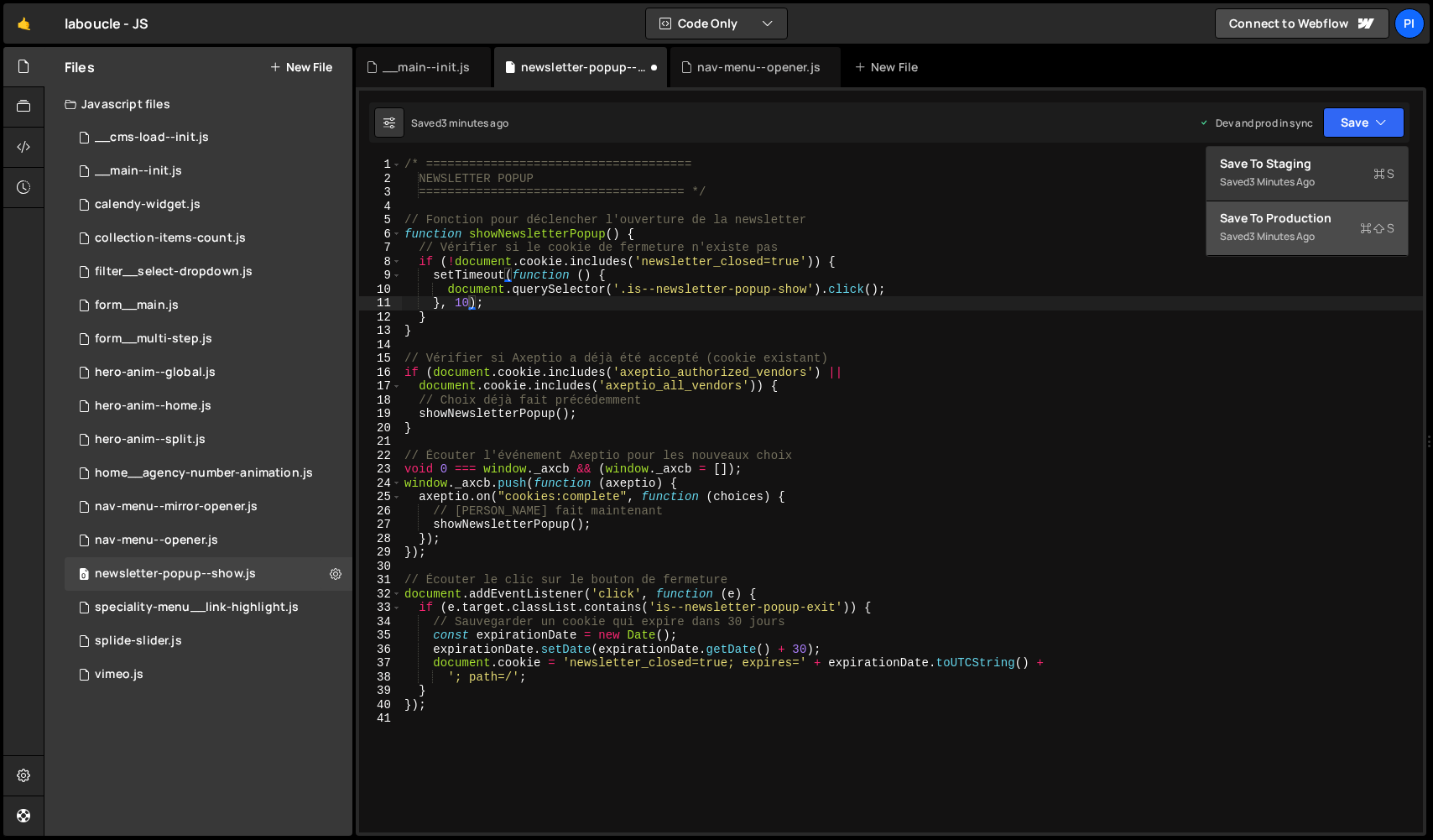
click at [1315, 230] on div "3 minutes ago" at bounding box center [1282, 236] width 65 height 14
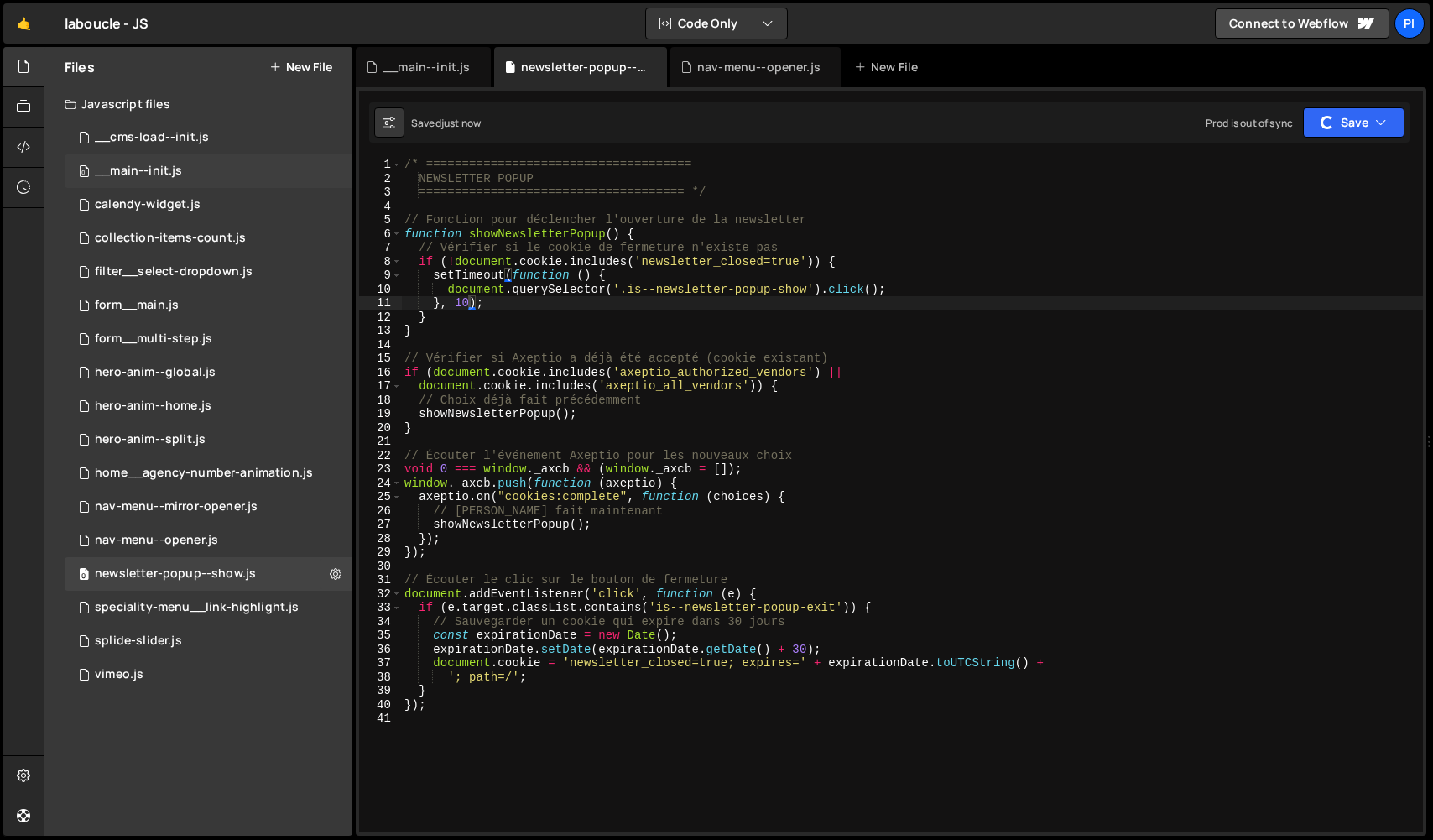
click at [207, 170] on div "0 __main--init.js 0" at bounding box center [208, 172] width 288 height 33
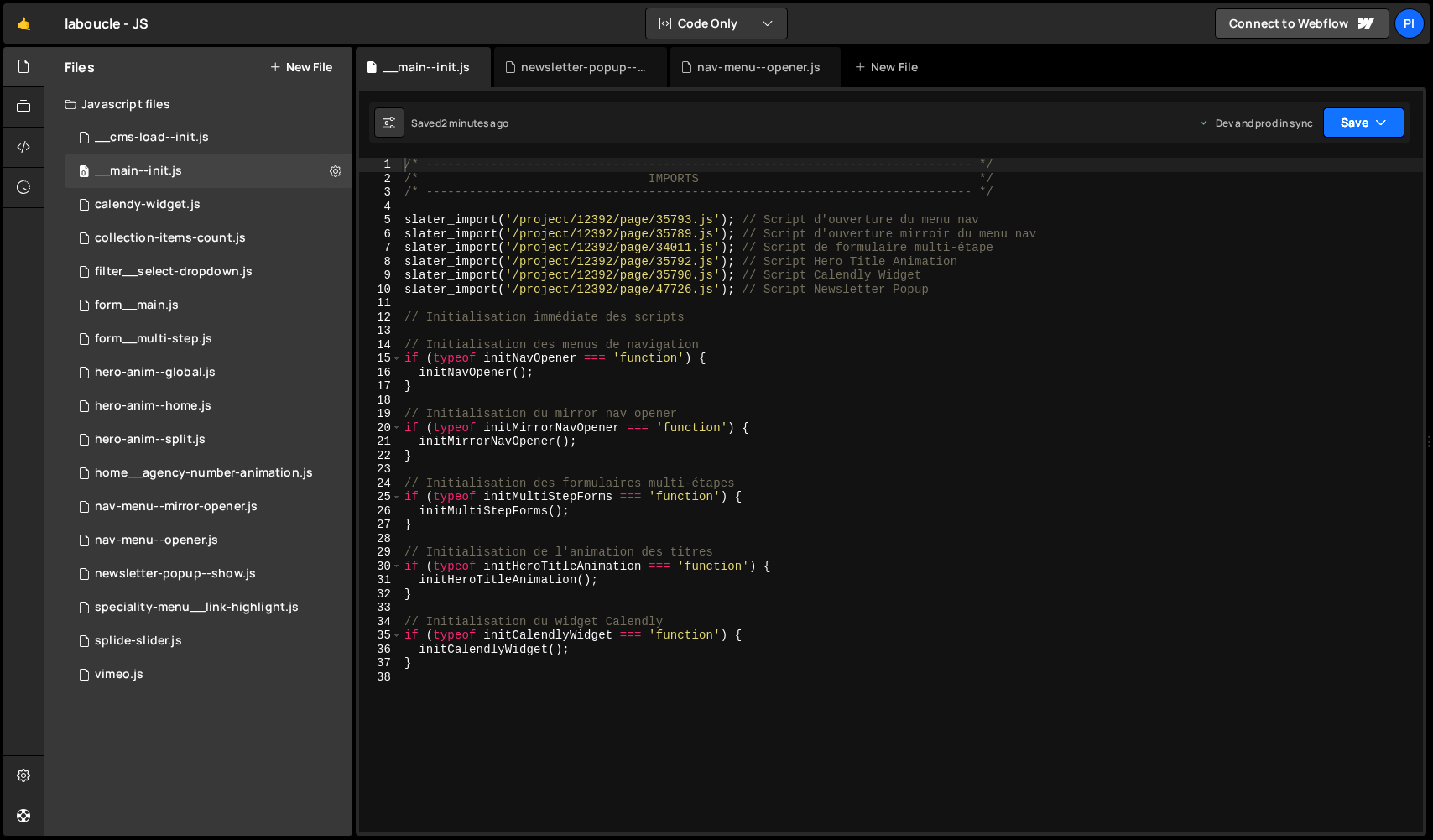
scroll to position [3737, 0]
click at [1346, 126] on button "Save" at bounding box center [1364, 122] width 82 height 30
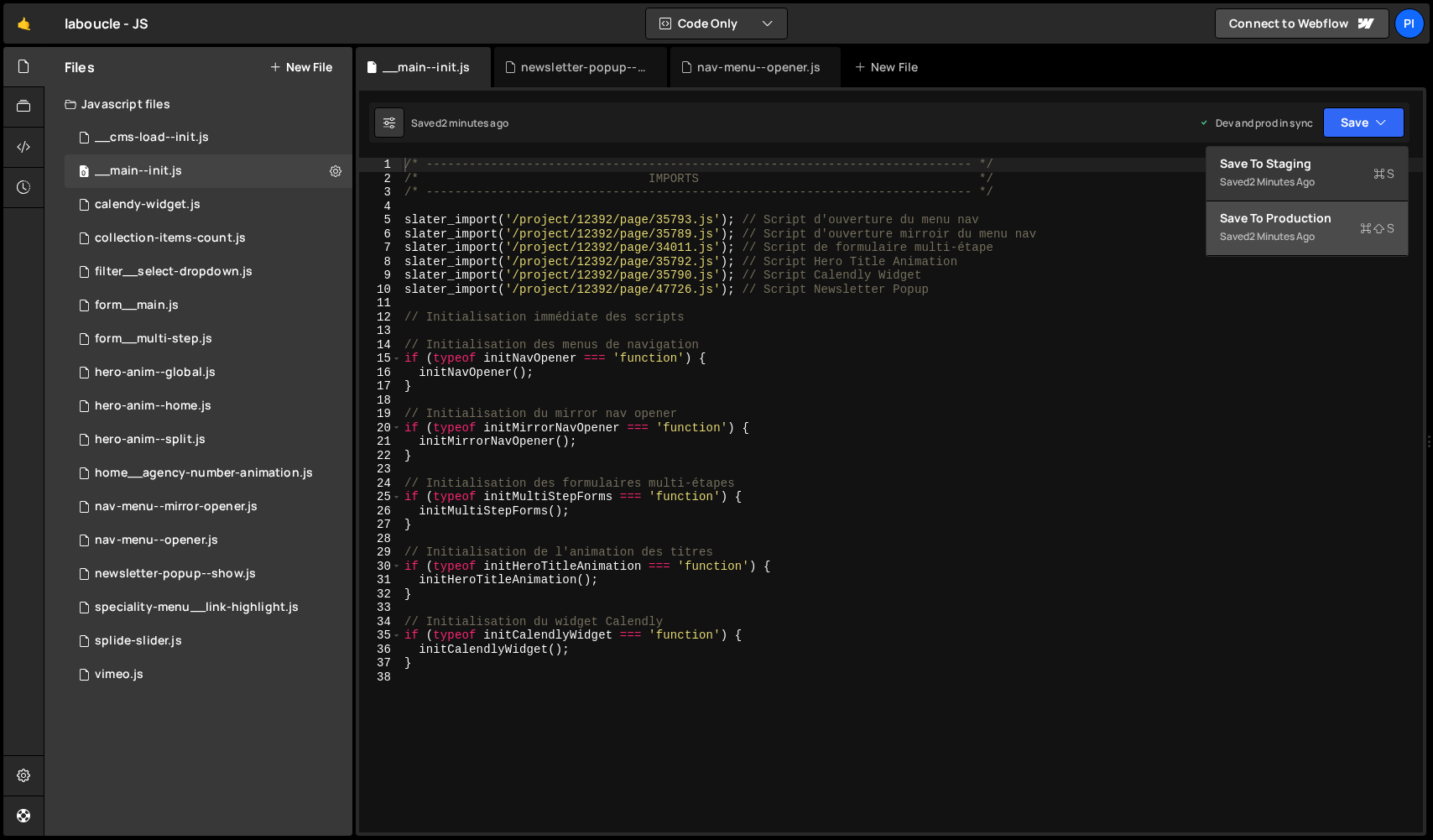
click at [1317, 245] on div "Saved 2 minutes ago" at bounding box center [1307, 237] width 174 height 20
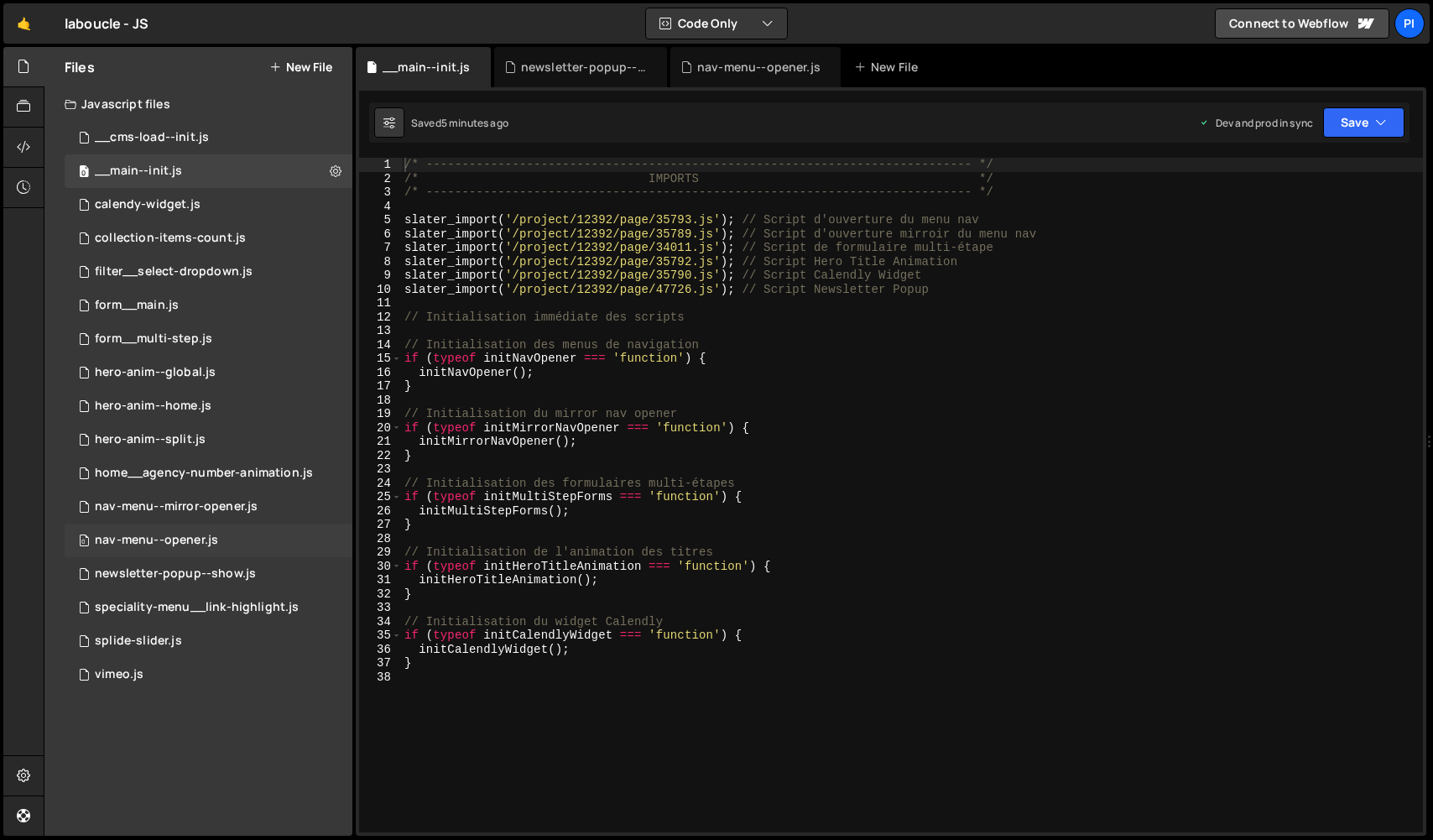
click at [172, 551] on div "0 nav-menu--opener.js 0" at bounding box center [208, 540] width 288 height 33
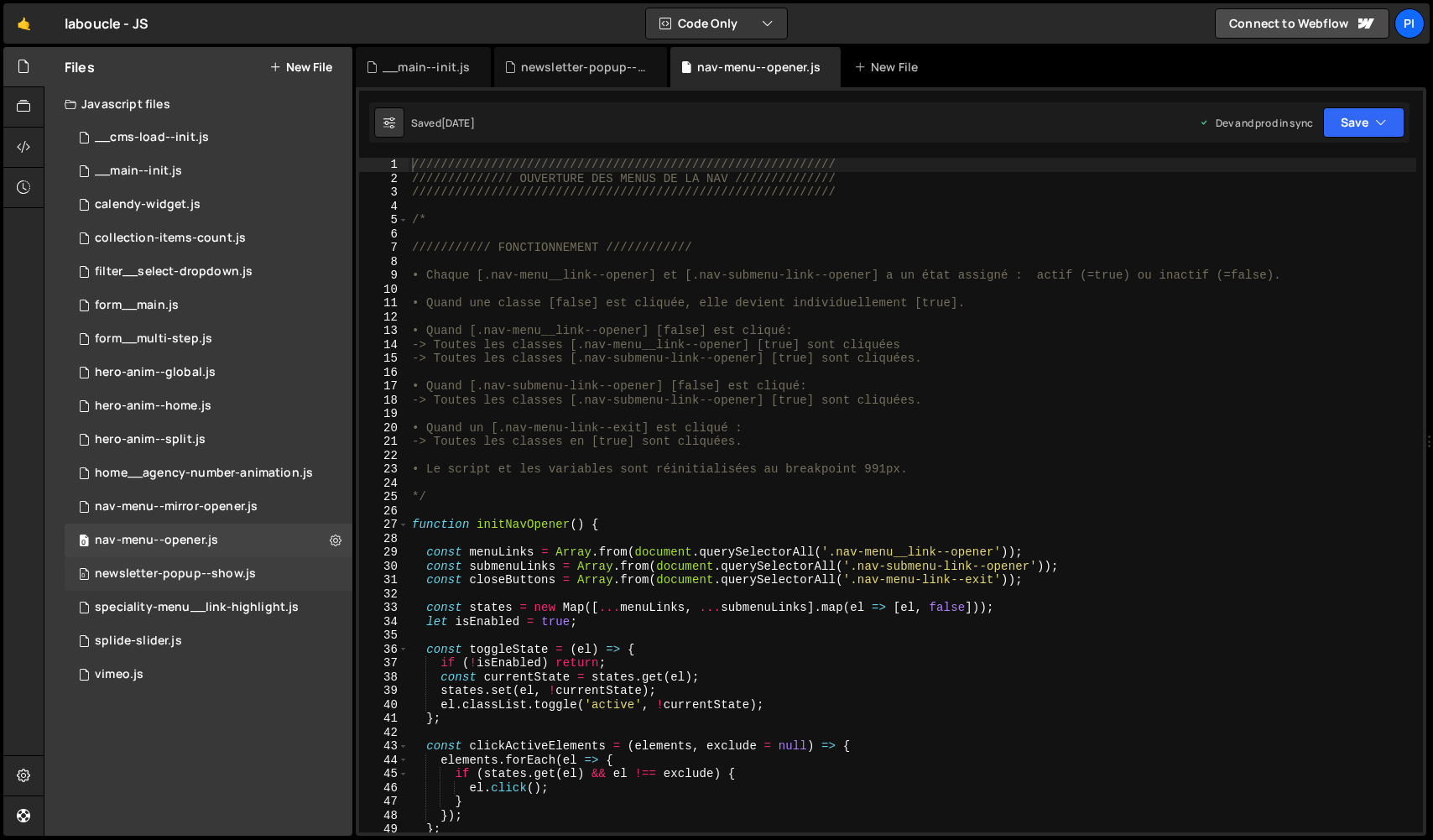
click at [174, 573] on div "newsletter-popup--show.js" at bounding box center [175, 573] width 161 height 15
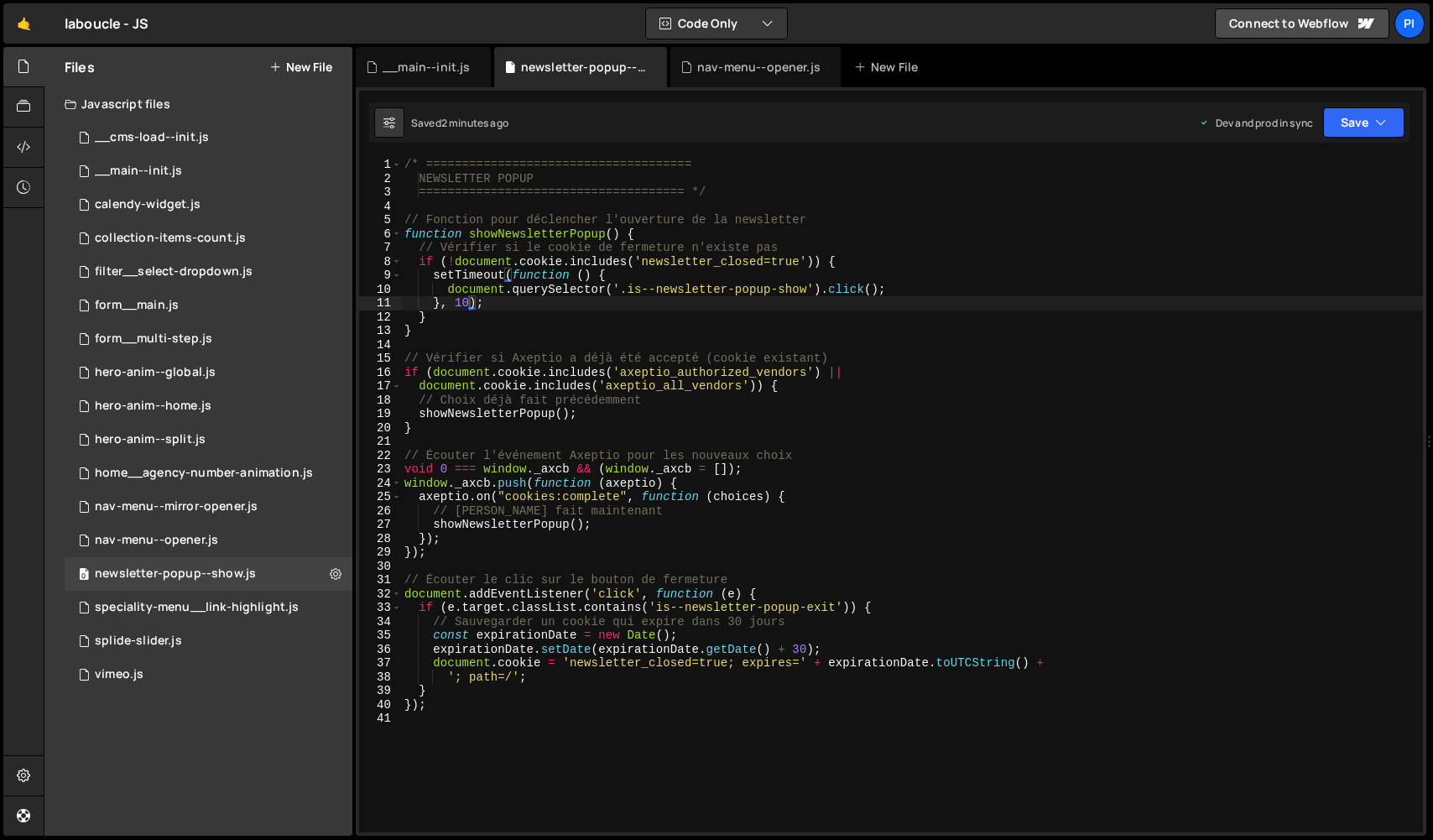
click at [660, 428] on div "/* ===================================== NEWSLETTER POPUP =====================…" at bounding box center [912, 508] width 1022 height 702
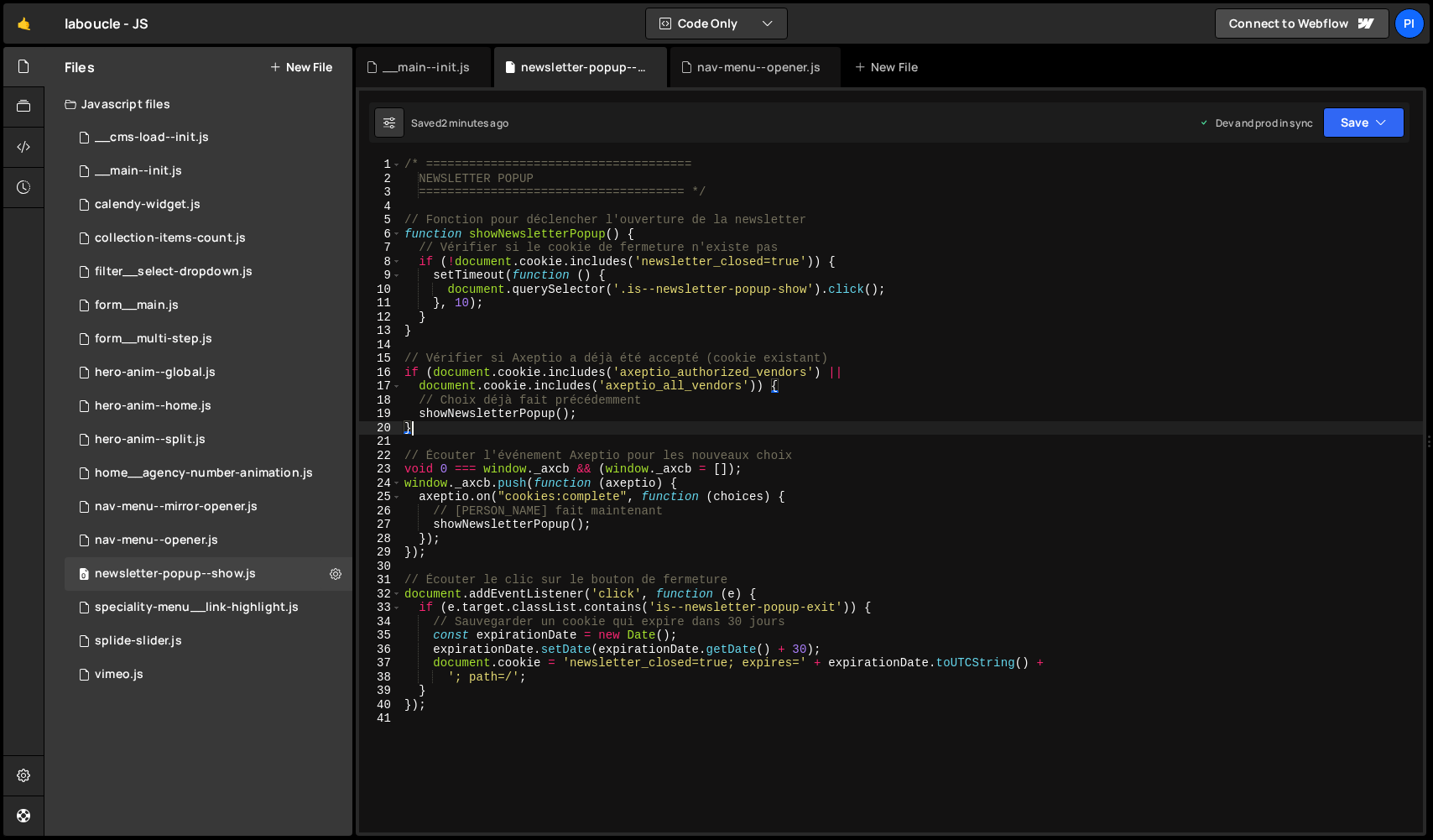
click at [899, 285] on div "/* ===================================== NEWSLETTER POPUP =====================…" at bounding box center [912, 508] width 1022 height 702
type textarea "document.querySelector('.is--newsletter-popup-show').click();"
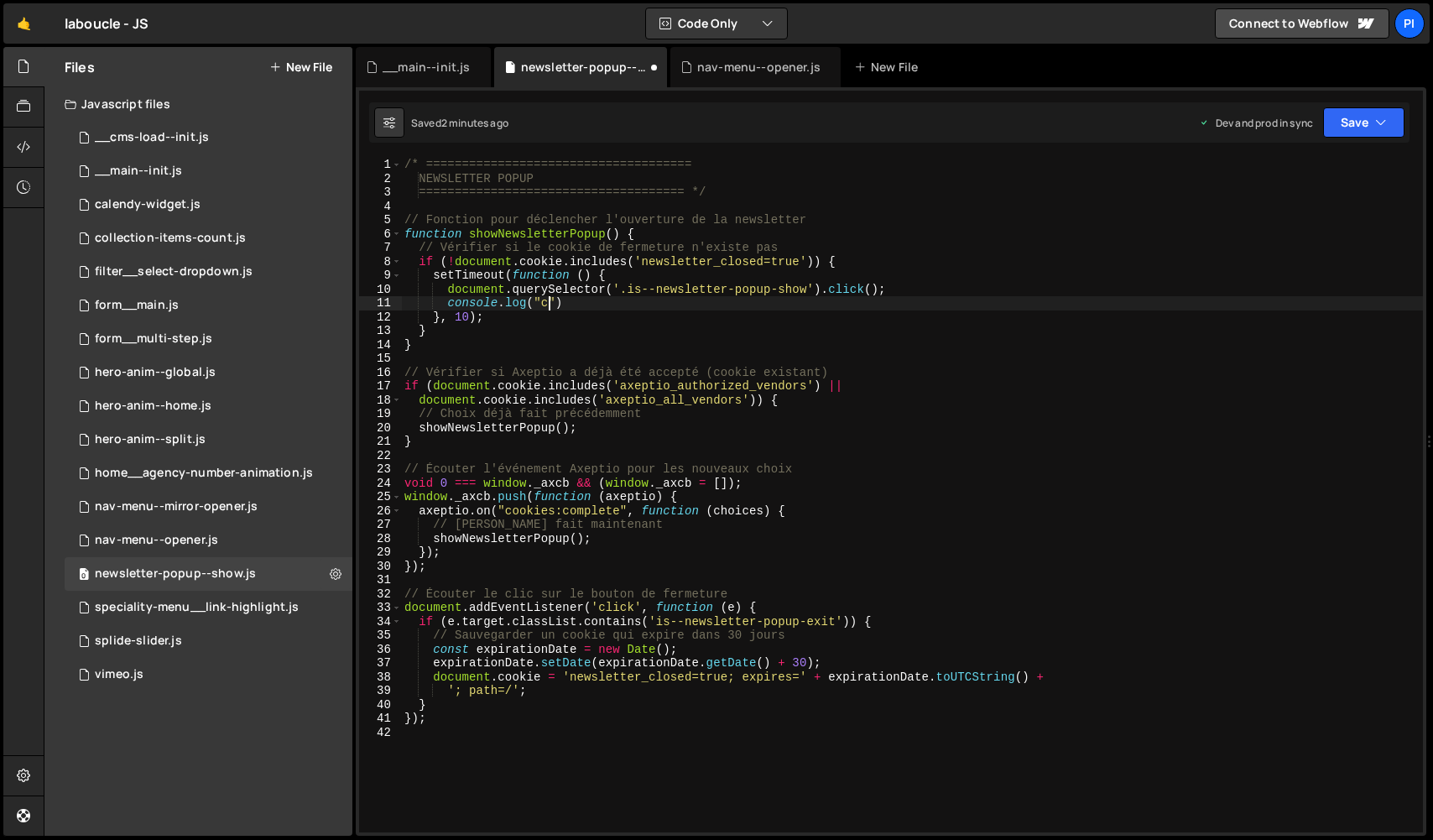
scroll to position [0, 9]
type textarea "console.log("btn cliqué")"
click at [1093, 355] on div "/* ===================================== NEWSLETTER POPUP =====================…" at bounding box center [912, 508] width 1022 height 702
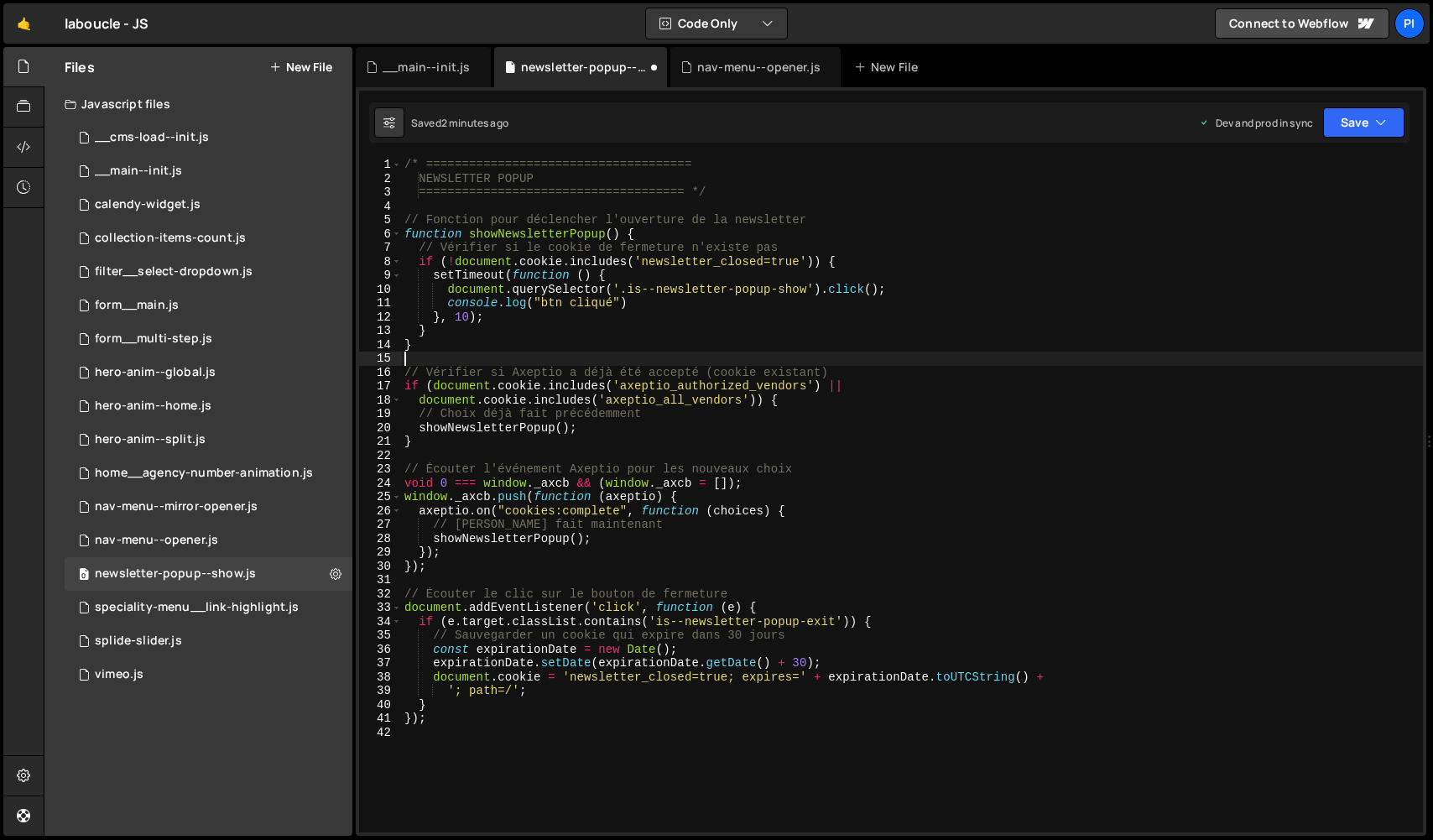
click at [1359, 138] on div "Saved 2 minutes ago Dev and prod in sync Upgrade to Edit Save Save to Staging S…" at bounding box center [889, 122] width 1041 height 40
click at [1359, 135] on button "Save" at bounding box center [1364, 122] width 82 height 30
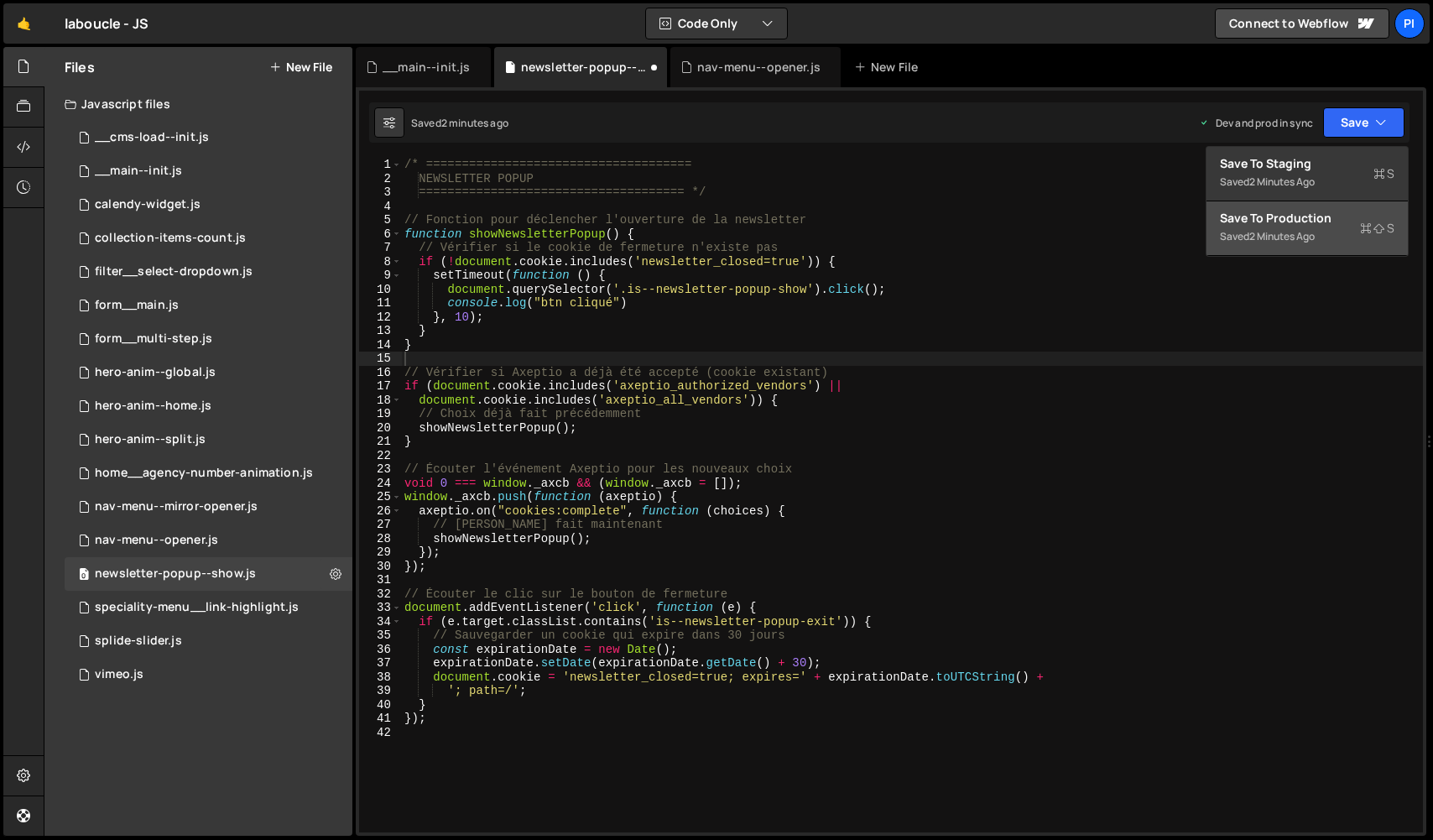
click at [1334, 237] on button "Save to Production S Saved 2 minutes ago" at bounding box center [1307, 229] width 201 height 55
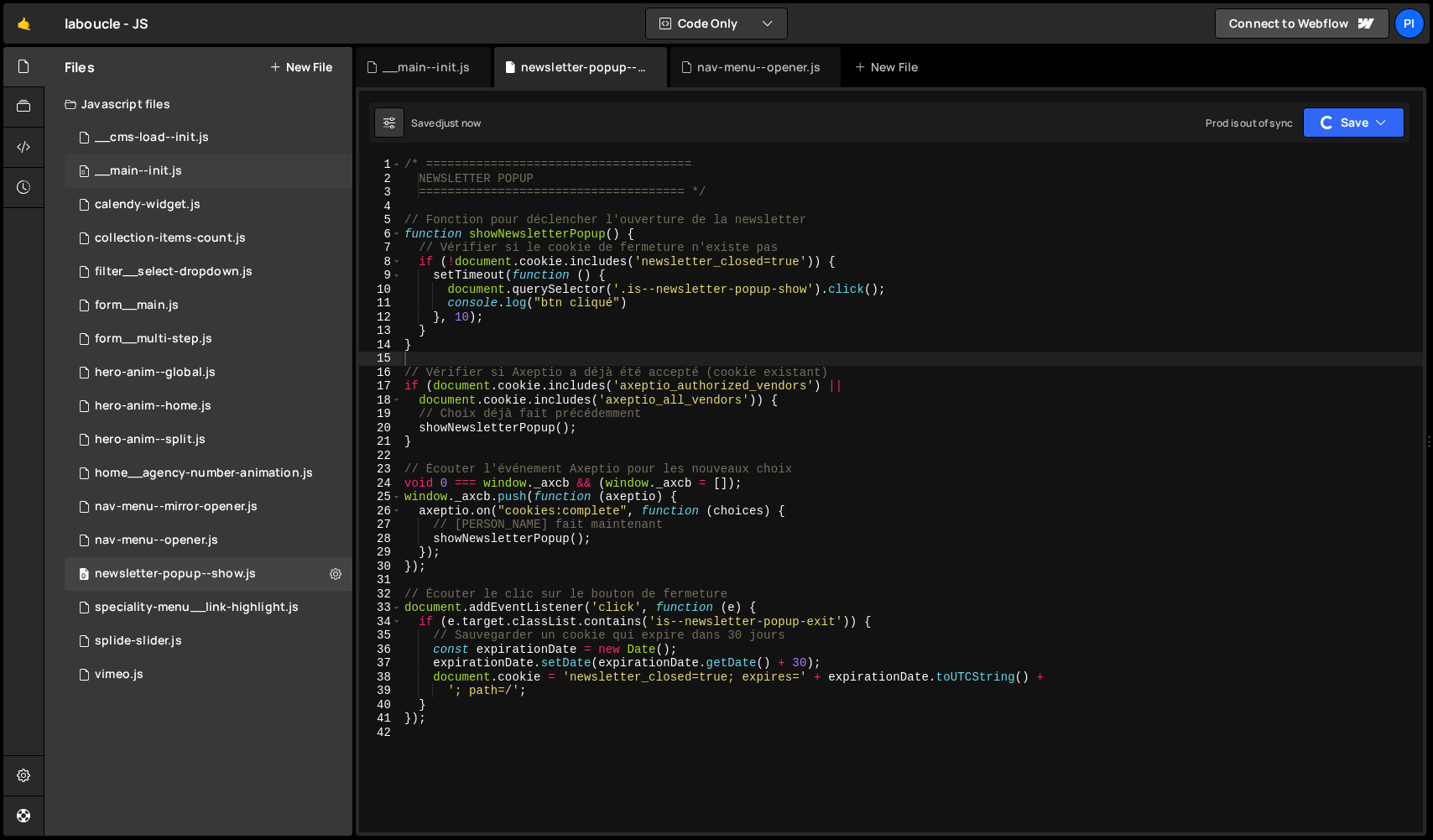
click at [218, 155] on div "0 __main--init.js 0" at bounding box center [208, 172] width 288 height 33
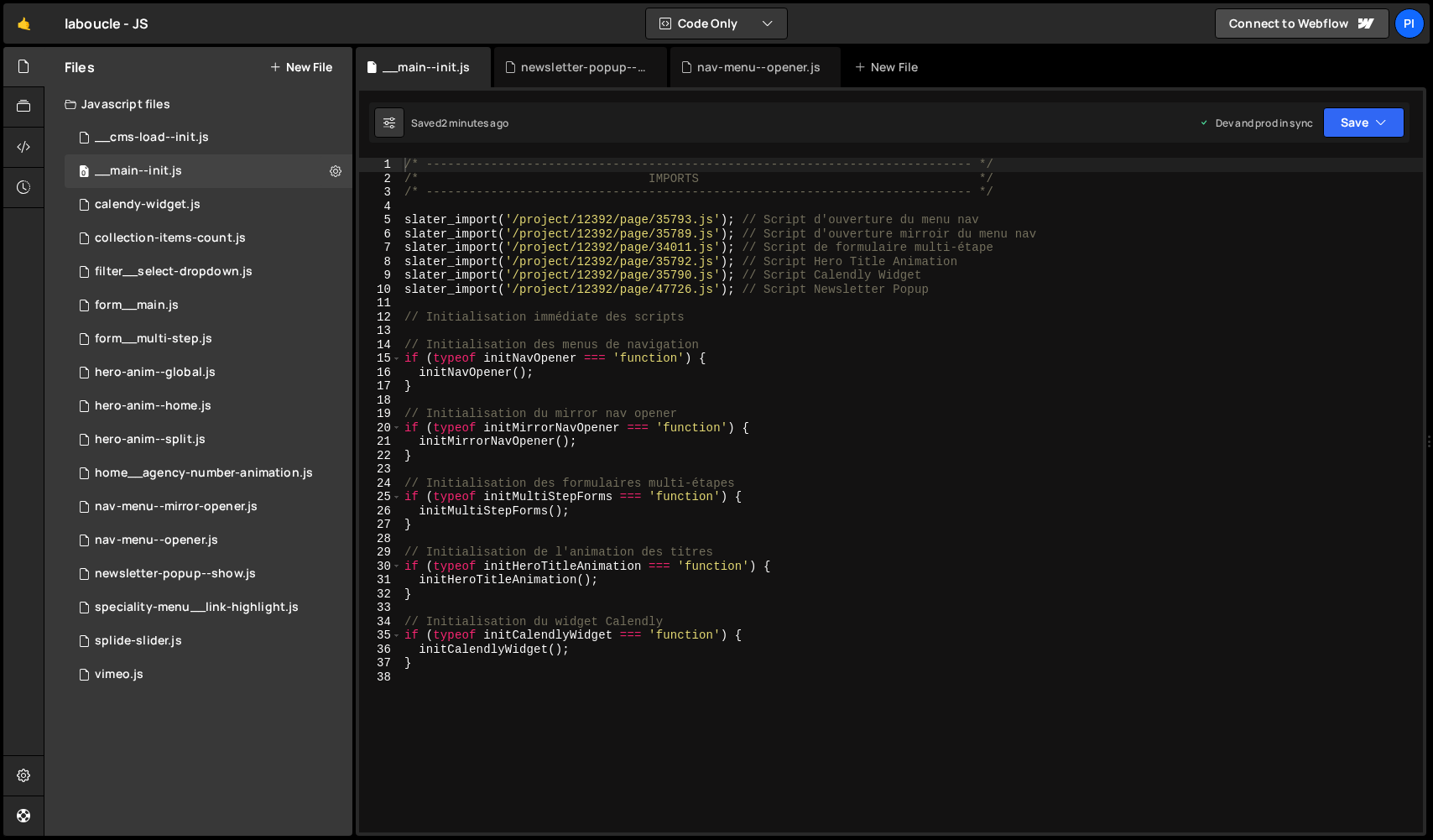
scroll to position [3737, 0]
click at [1380, 113] on button "Save" at bounding box center [1364, 122] width 82 height 30
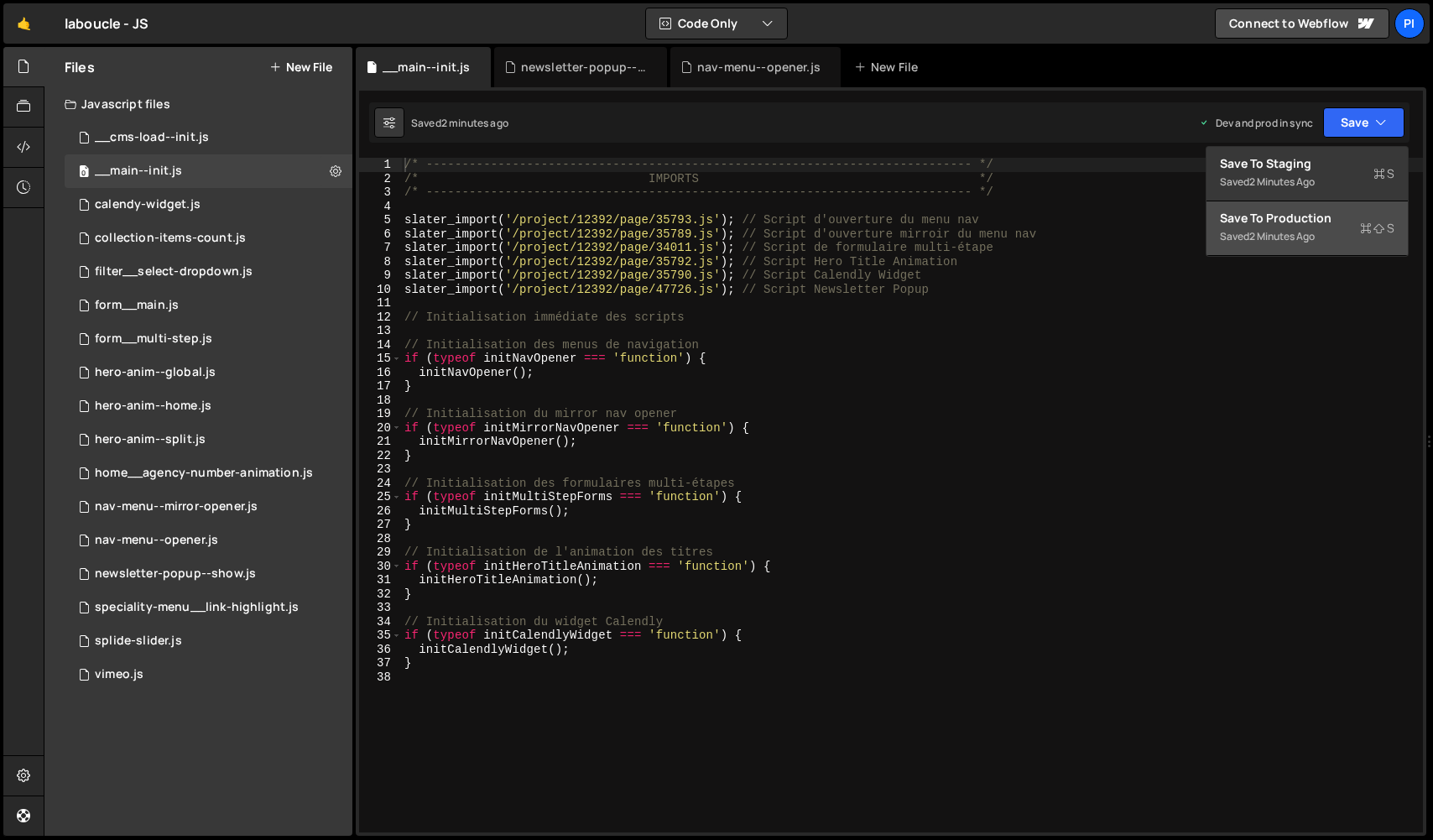
click at [1317, 218] on div "Save to Production S" at bounding box center [1307, 217] width 174 height 17
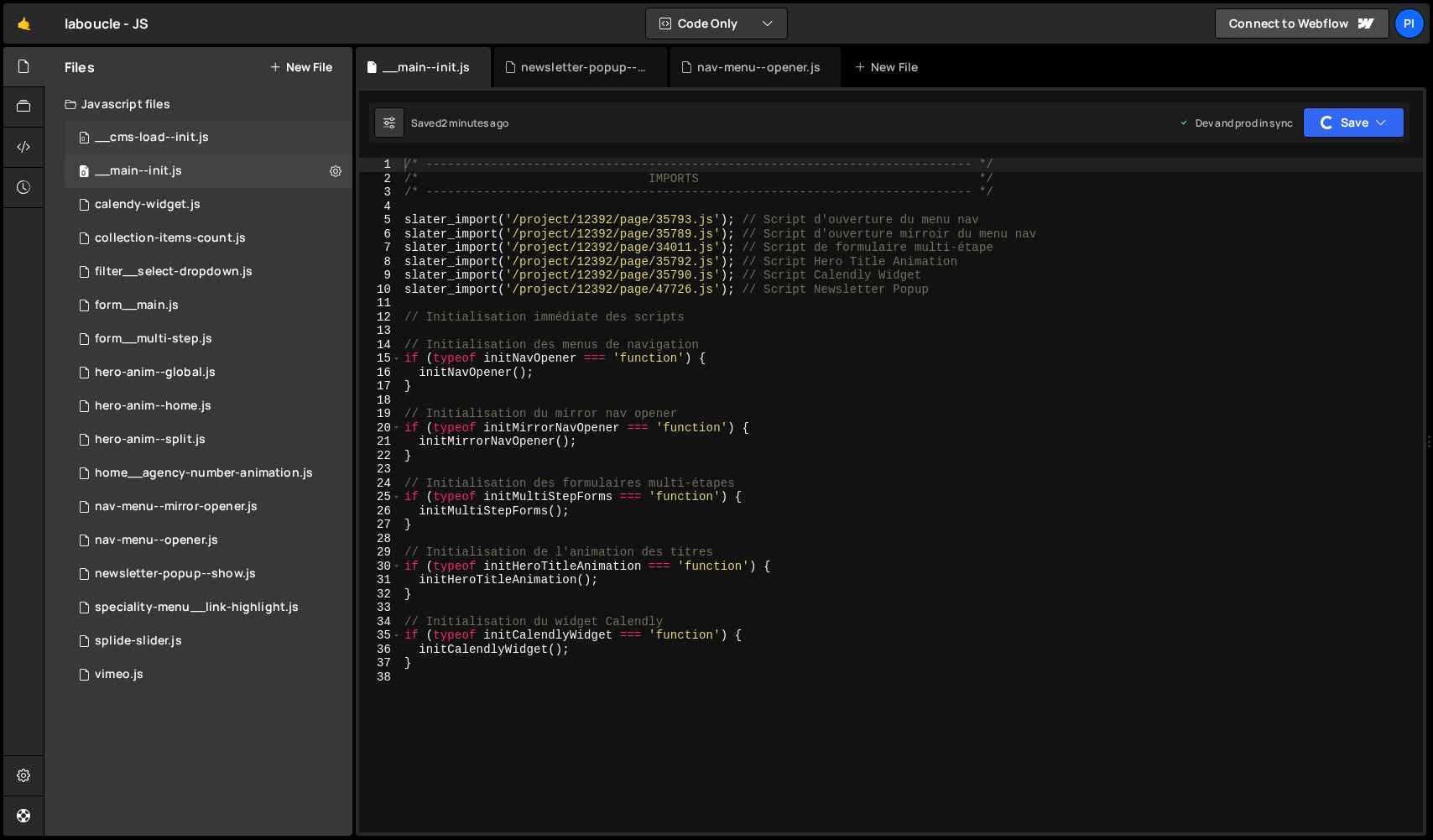
click at [172, 148] on div "0 __cms-load--init.js 0" at bounding box center [208, 137] width 288 height 33
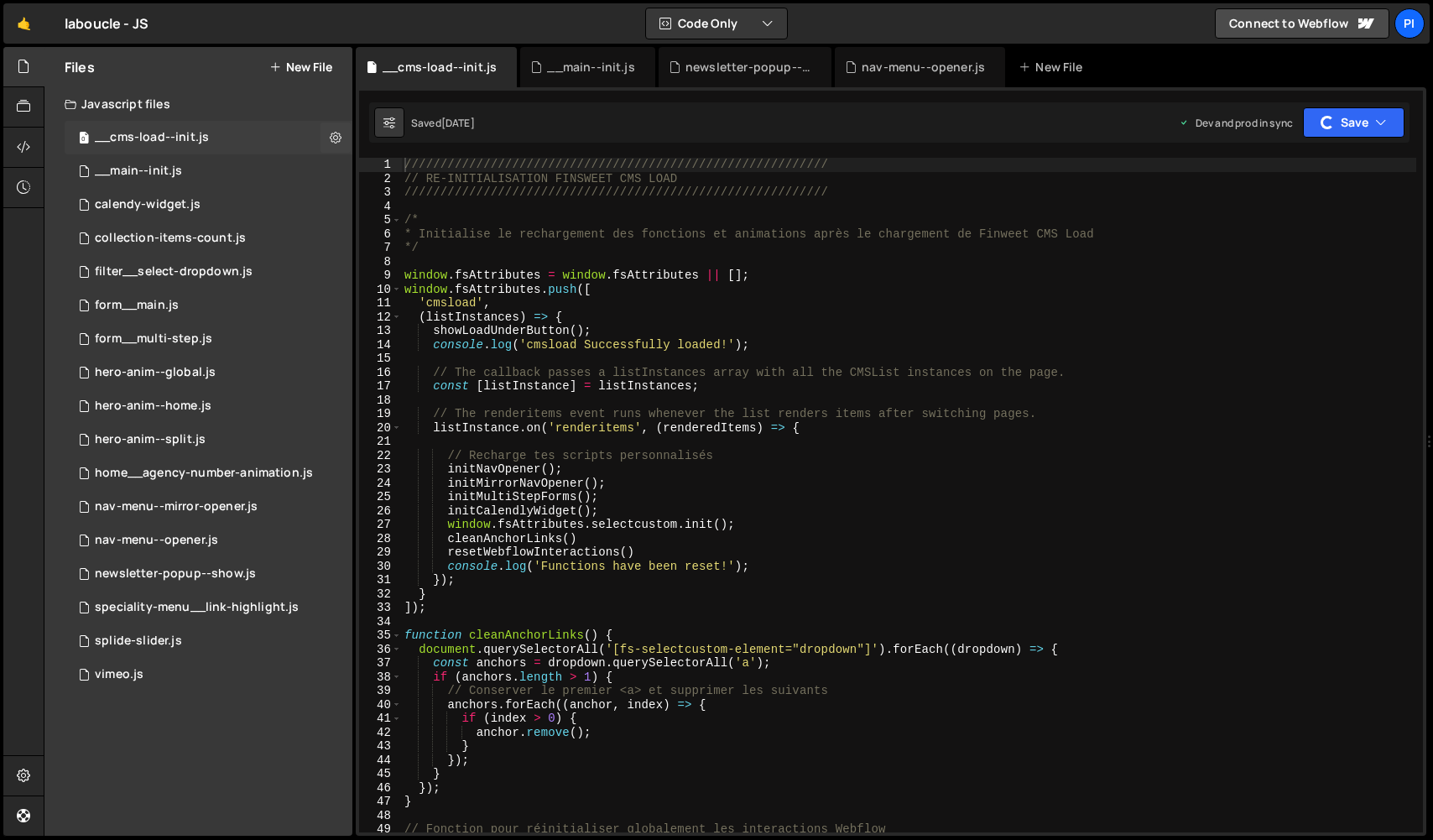
scroll to position [0, 0]
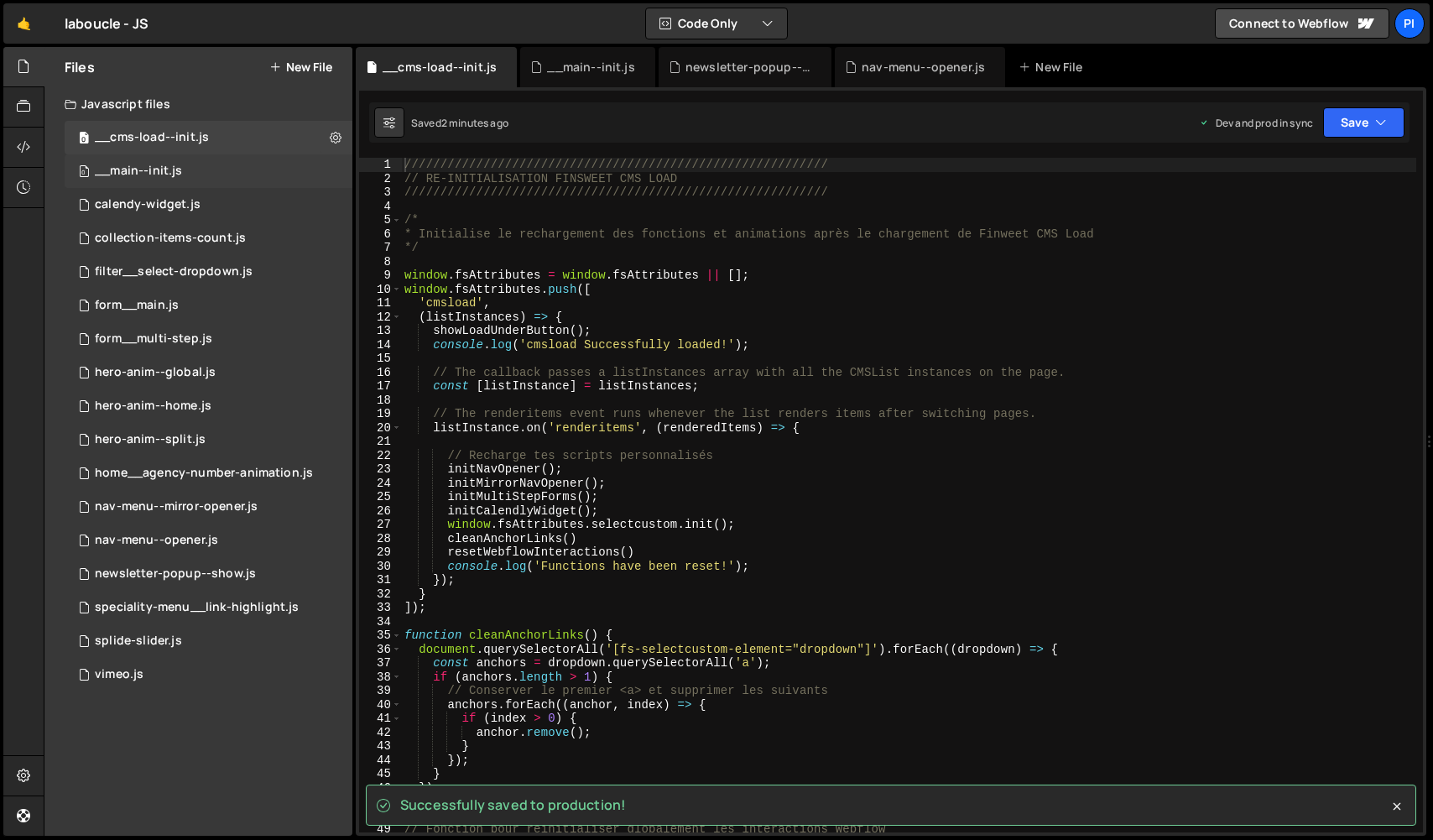
click at [173, 169] on div "__main--init.js" at bounding box center [138, 171] width 87 height 15
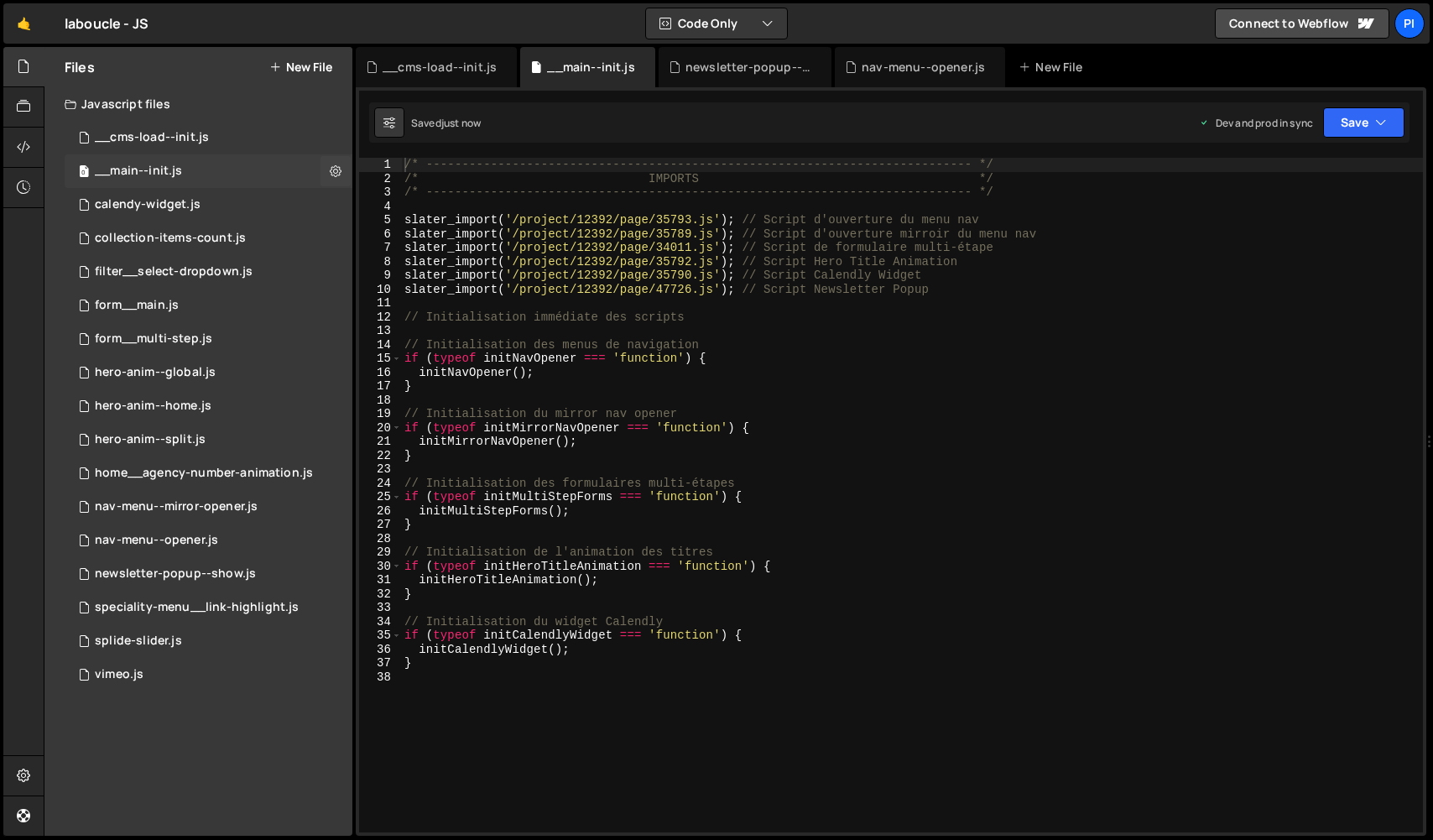
scroll to position [3737, 0]
click at [179, 587] on div "0 newsletter-popup--show.js 0" at bounding box center [208, 573] width 288 height 33
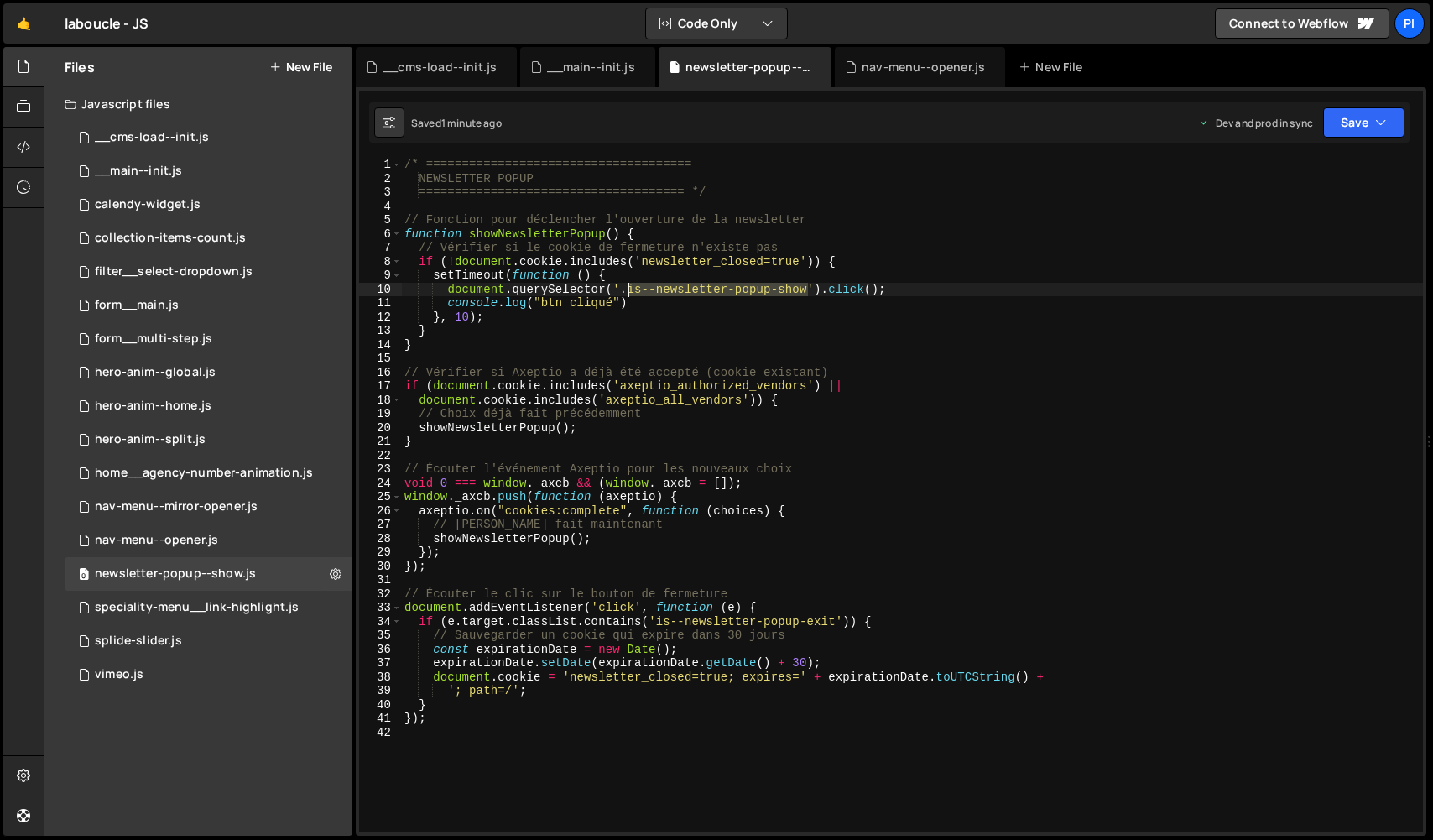
drag, startPoint x: 810, startPoint y: 293, endPoint x: 630, endPoint y: 291, distance: 180.0
click at [630, 291] on div "/* ===================================== NEWSLETTER POPUP =====================…" at bounding box center [912, 508] width 1022 height 702
click at [592, 302] on div "/* ===================================== NEWSLETTER POPUP =====================…" at bounding box center [912, 508] width 1022 height 702
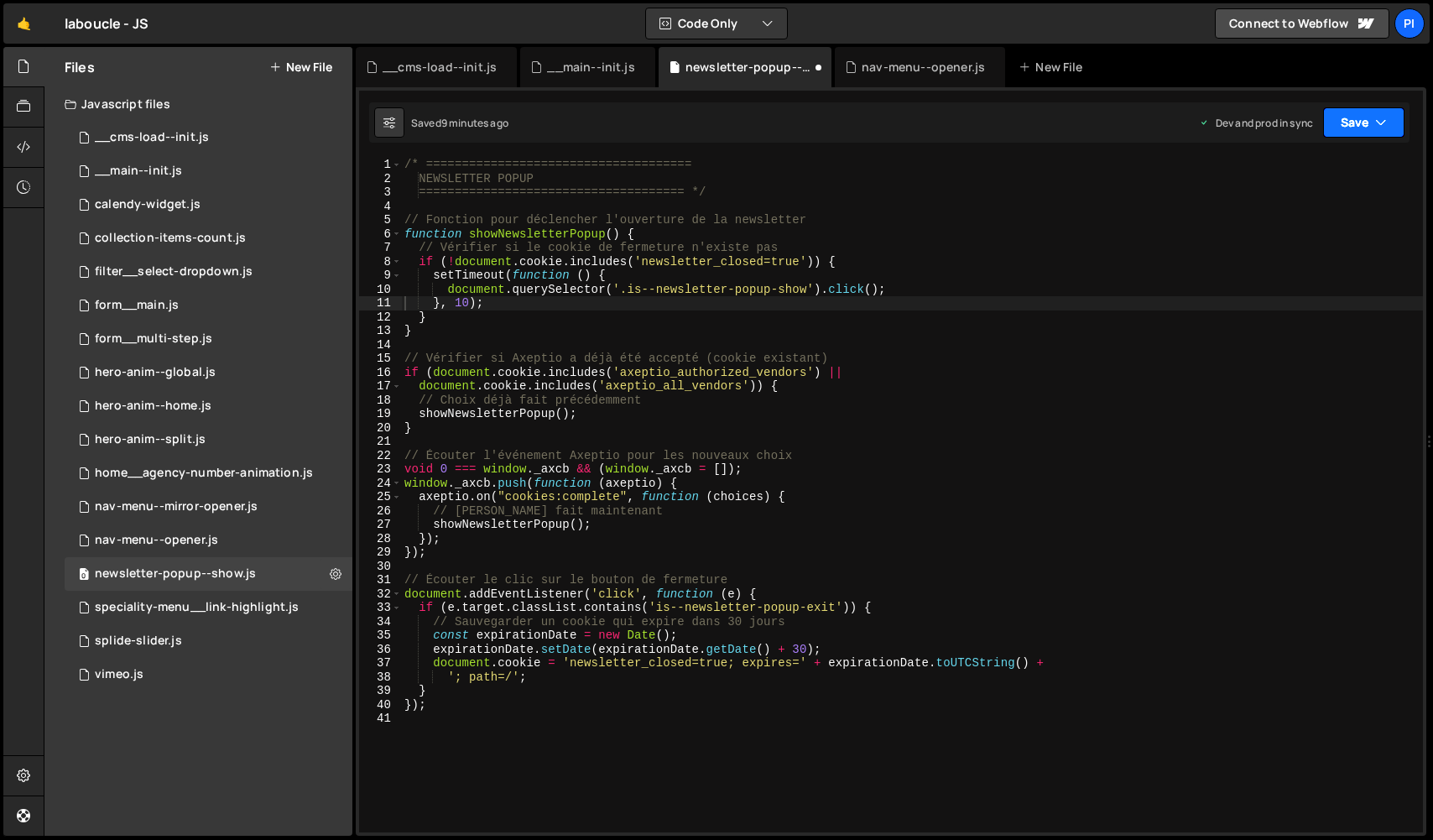
click at [1371, 107] on button "Save" at bounding box center [1364, 122] width 82 height 30
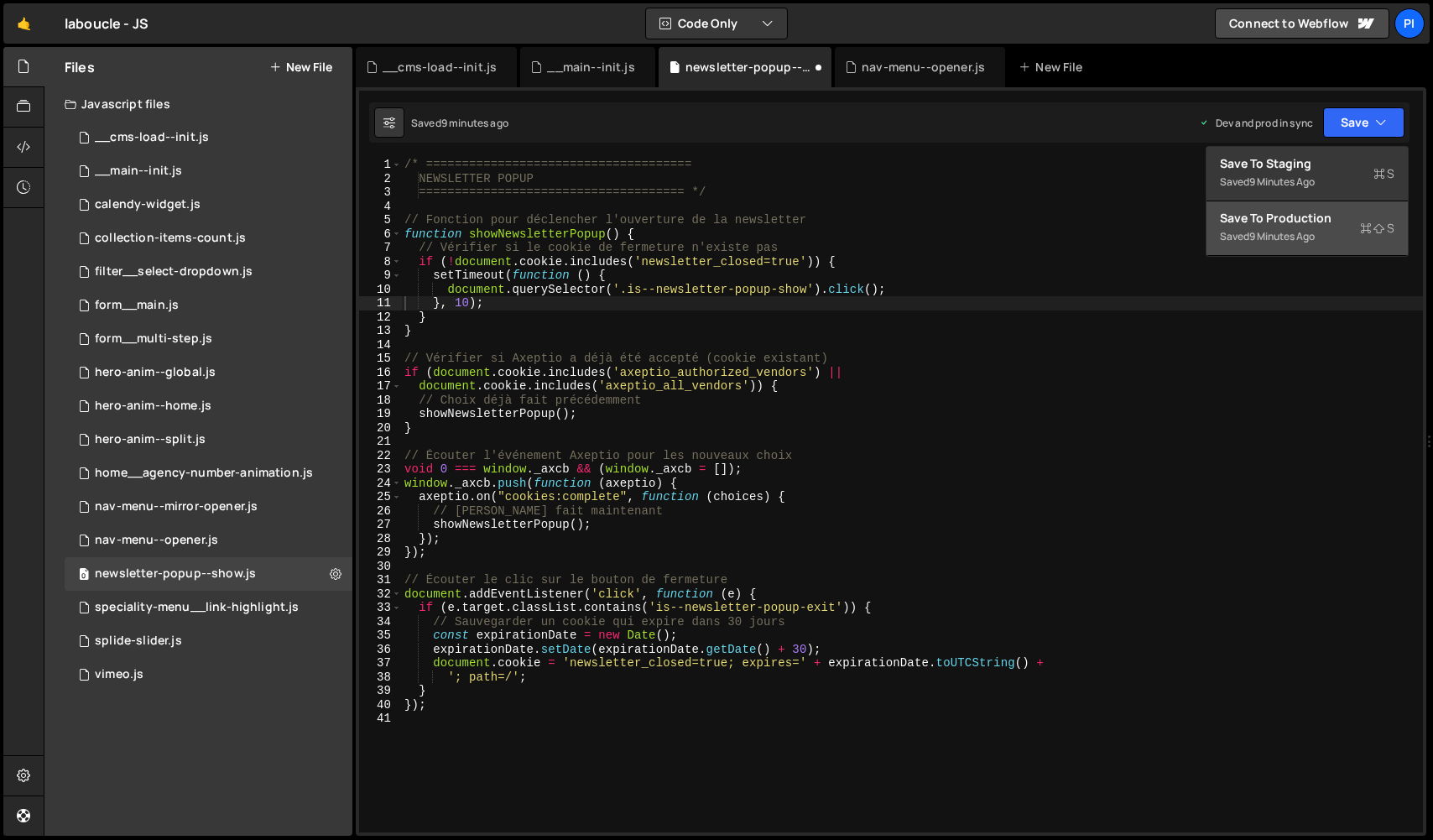
click at [1315, 237] on div "9 minutes ago" at bounding box center [1282, 236] width 65 height 14
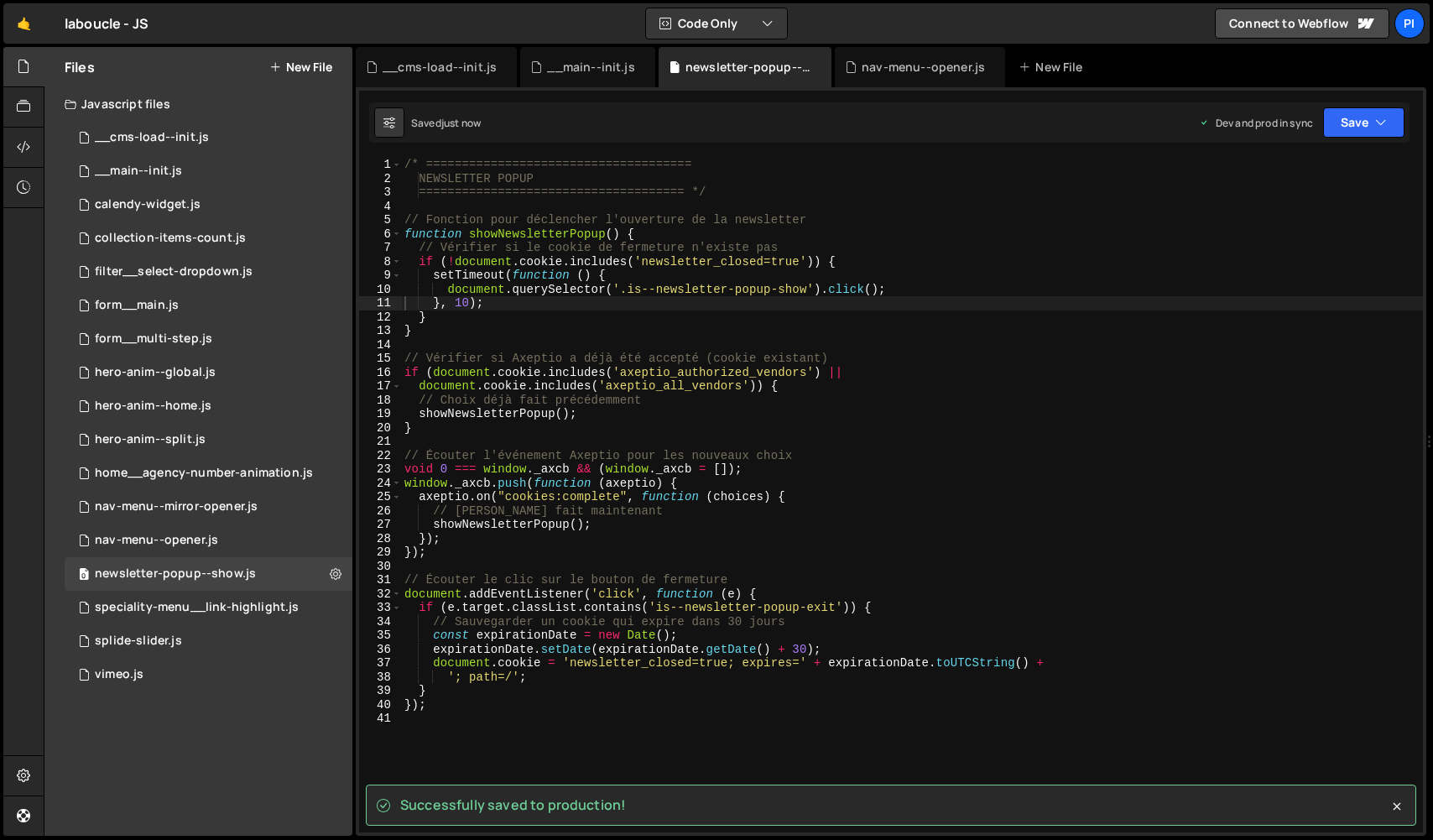
click at [515, 305] on div "/* ===================================== NEWSLETTER POPUP =====================…" at bounding box center [912, 508] width 1022 height 702
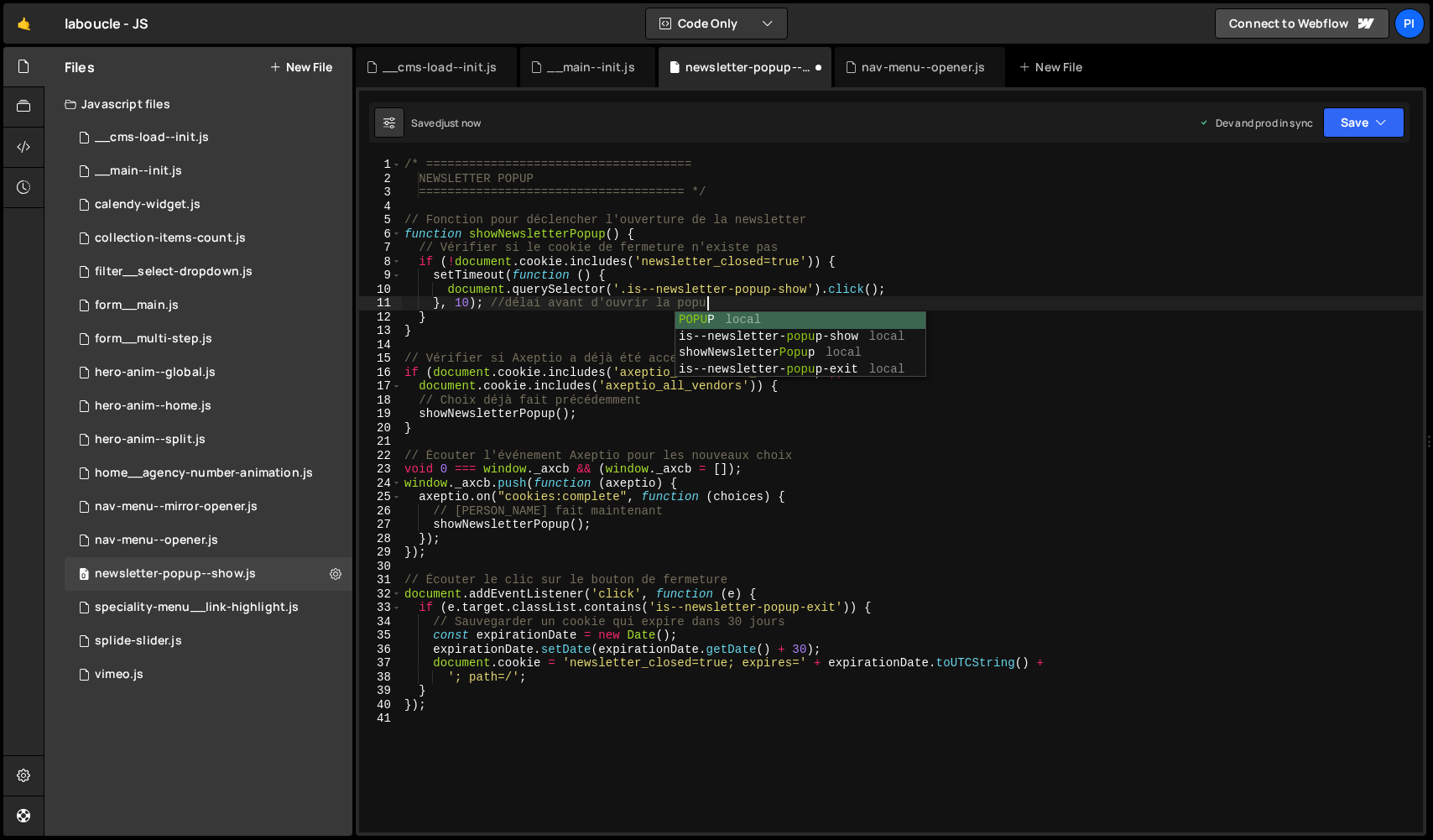
scroll to position [0, 20]
click at [460, 267] on div "/* ===================================== NEWSLETTER POPUP =====================…" at bounding box center [912, 508] width 1022 height 702
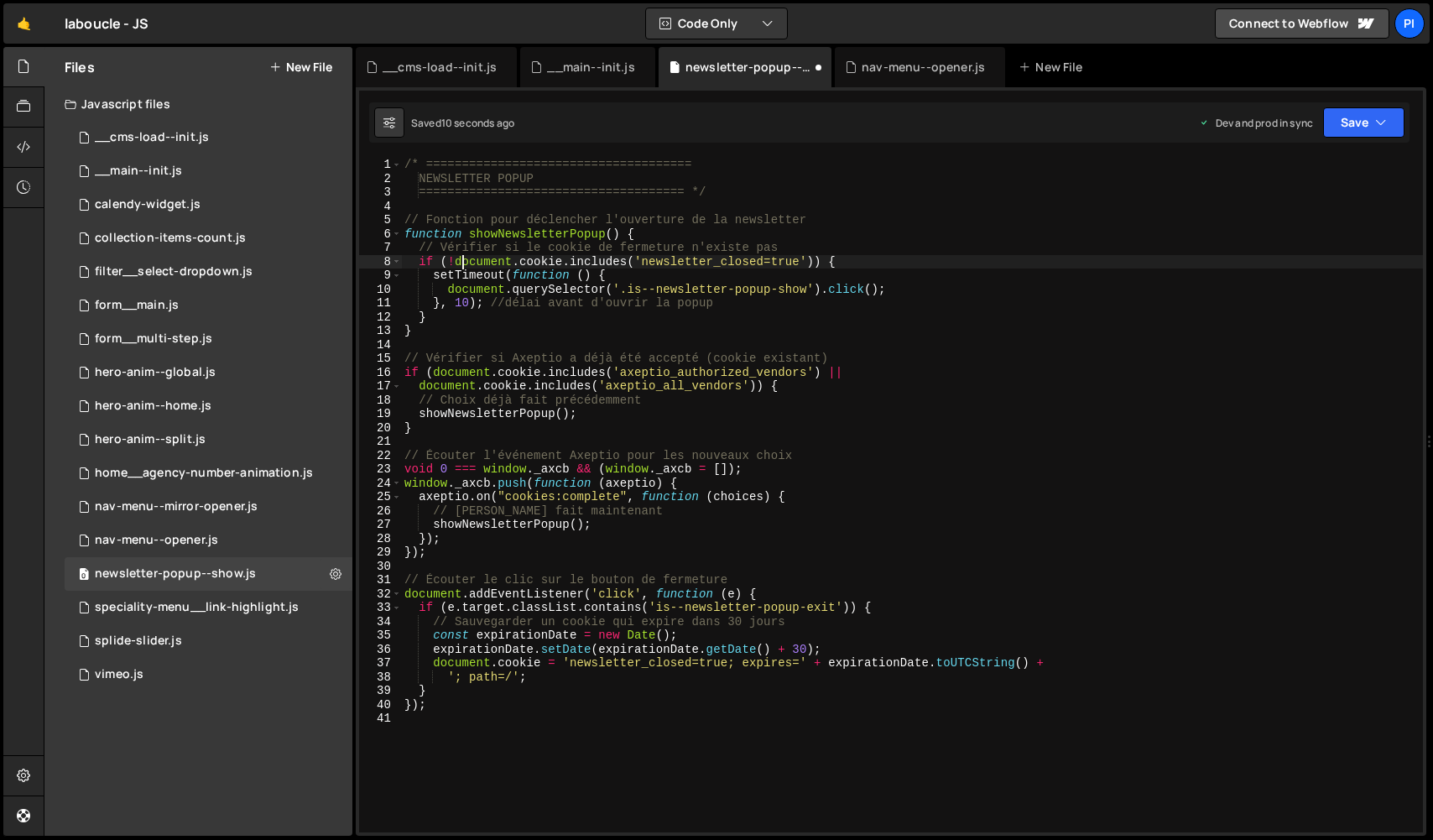
drag, startPoint x: 988, startPoint y: 93, endPoint x: 1305, endPoint y: 118, distance: 318.0
click at [1305, 118] on div "Debug Explain Copy __cms-load--init.js __main--init.js newsletter-popup--show.j…" at bounding box center [890, 442] width 1071 height 790
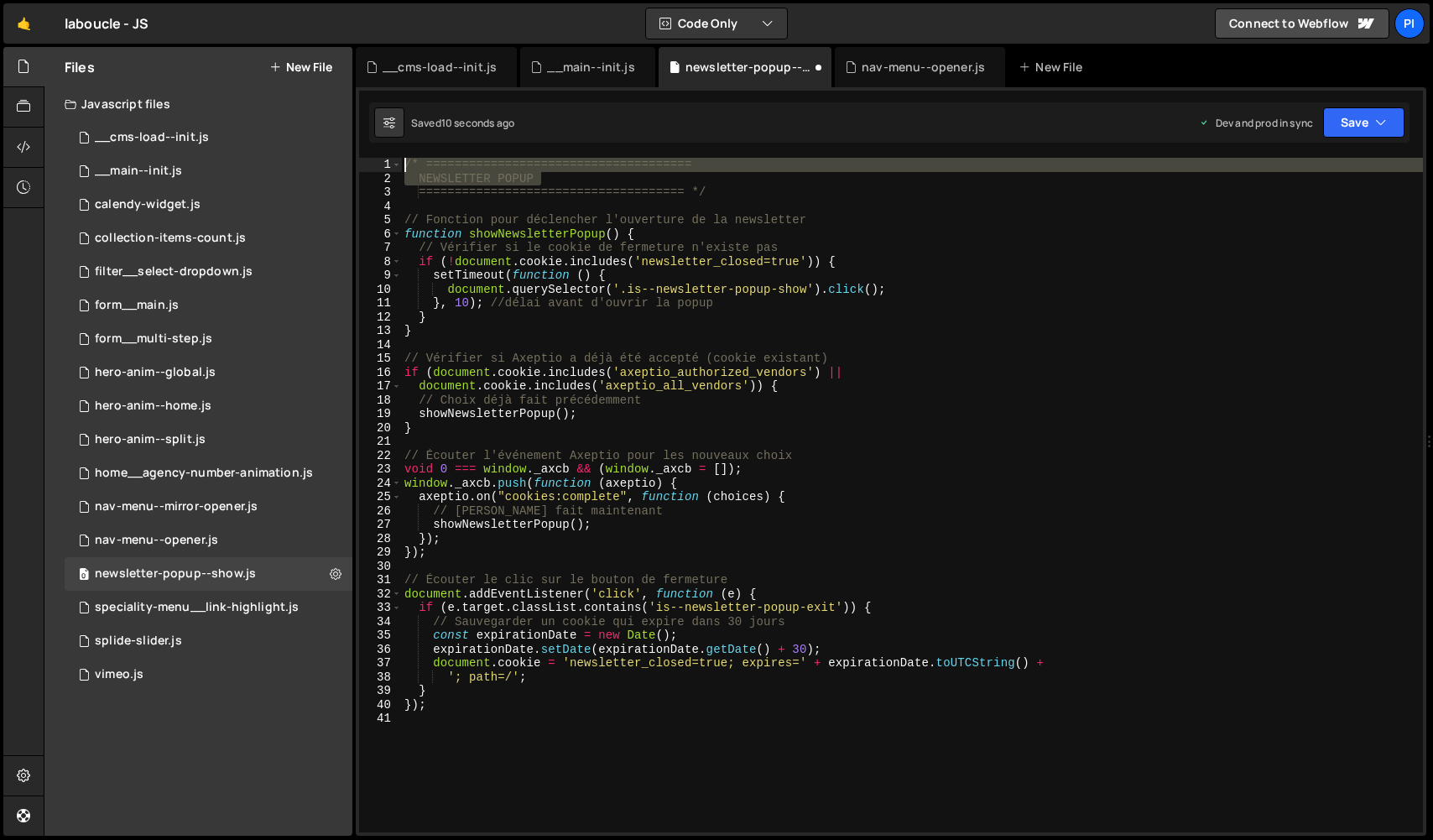
scroll to position [0, 19]
type textarea "/* ===================================== NEWSLETTER POPUP"
click at [1359, 129] on button "Save" at bounding box center [1364, 122] width 82 height 30
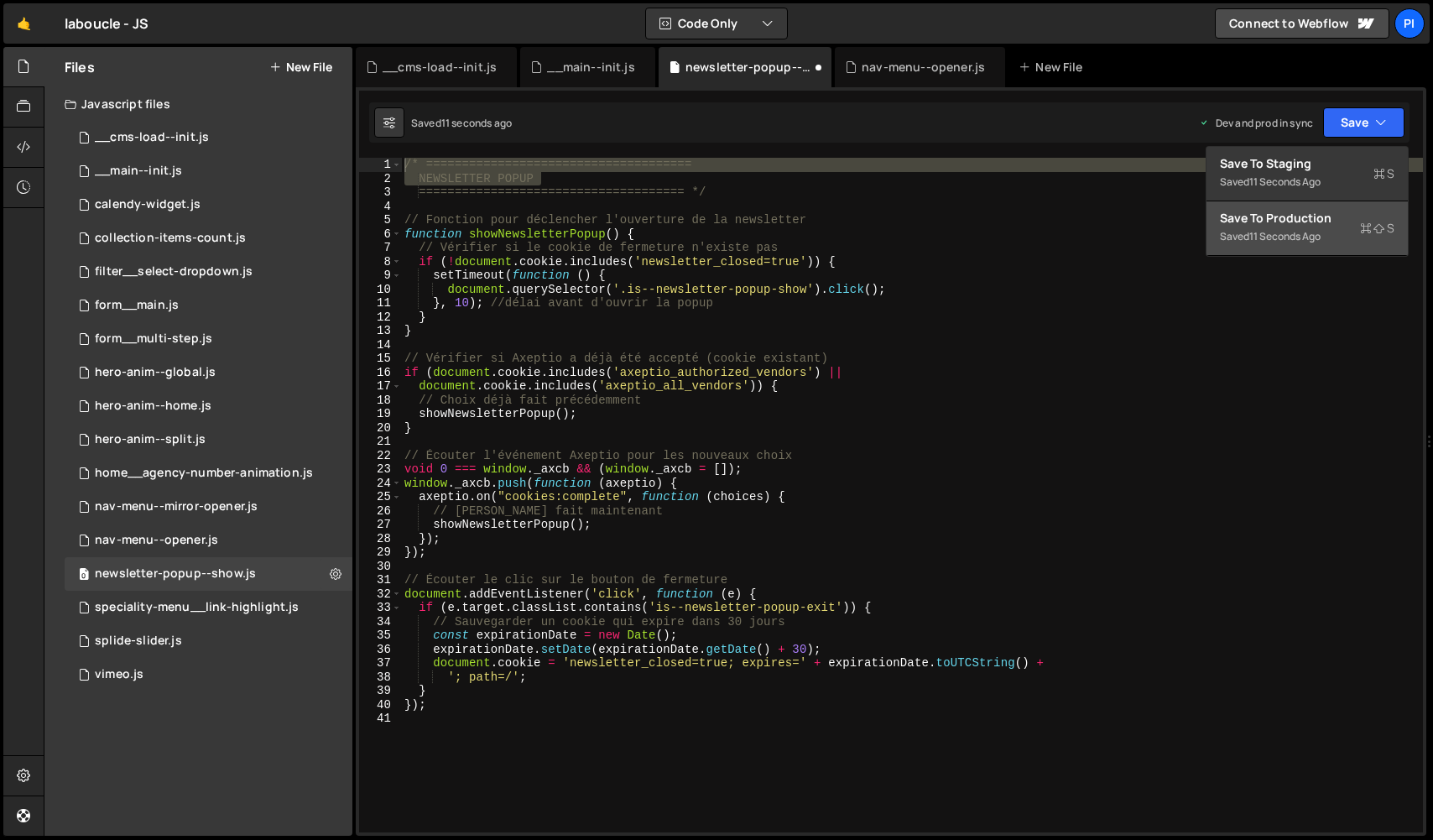
click at [1312, 255] on button "Save to Production S Saved 11 seconds ago" at bounding box center [1307, 229] width 201 height 55
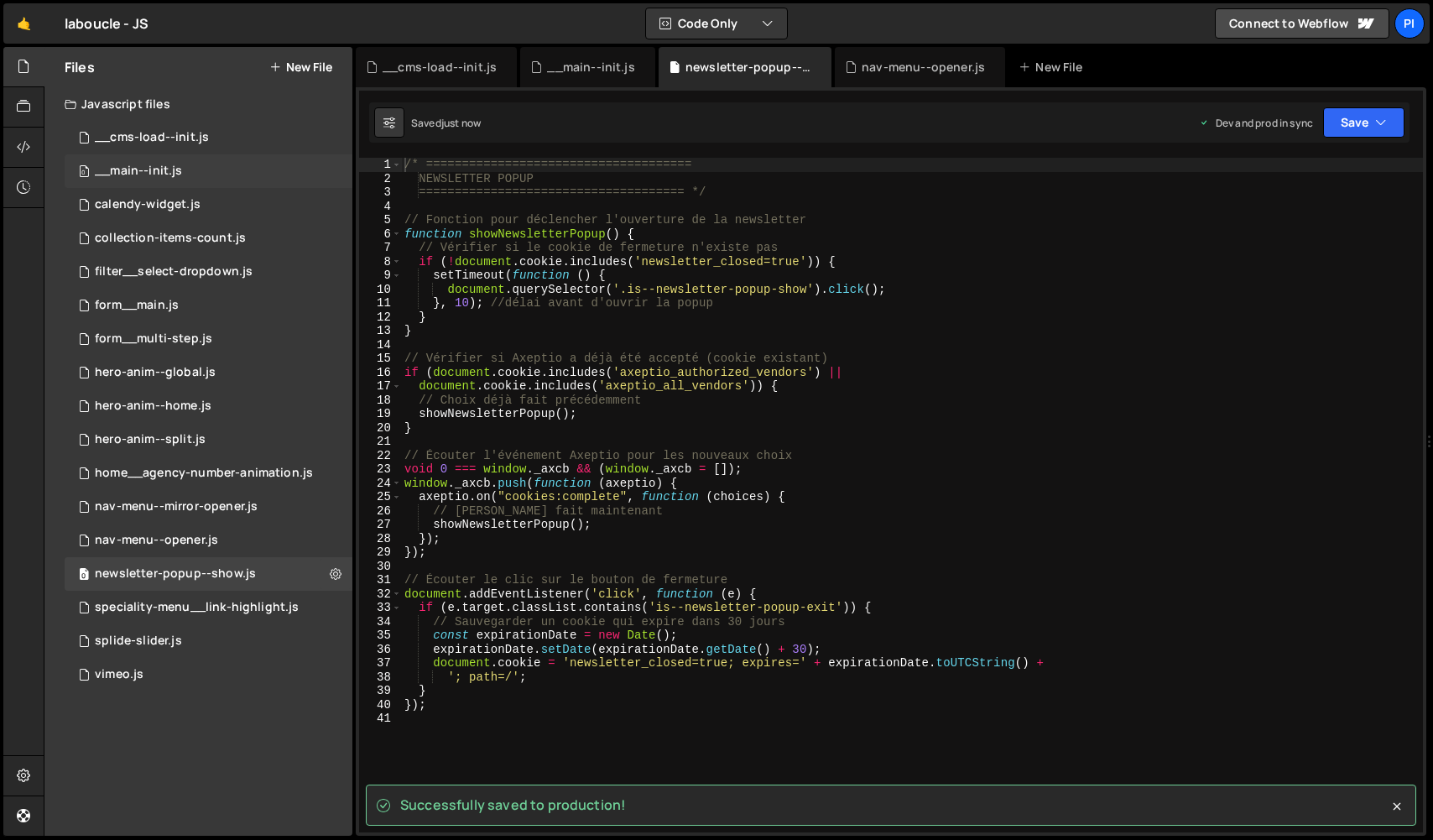
click at [218, 166] on div "0 __main--init.js 0" at bounding box center [208, 172] width 288 height 33
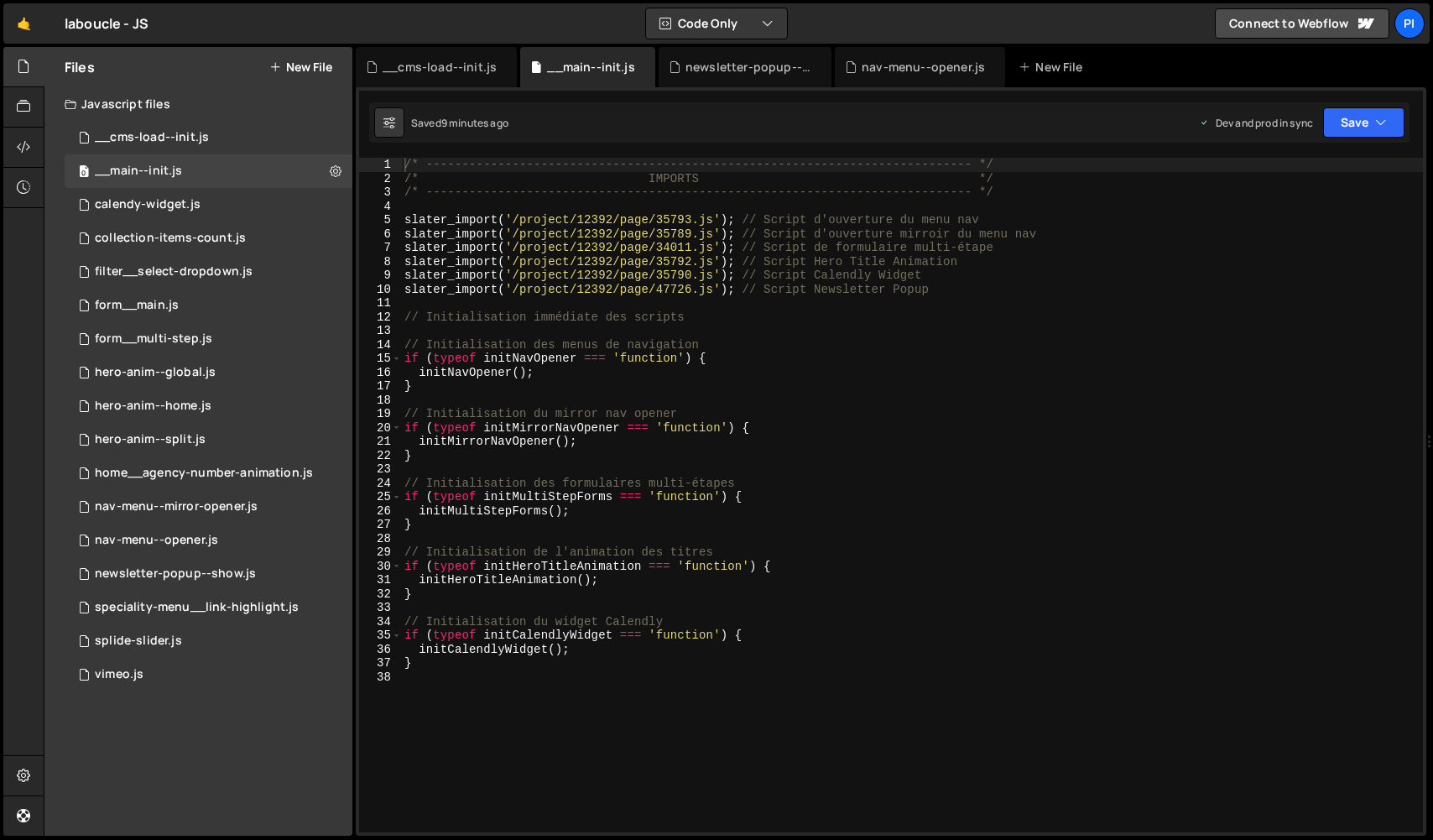
scroll to position [3737, 0]
click at [1375, 129] on button "Save" at bounding box center [1364, 122] width 82 height 30
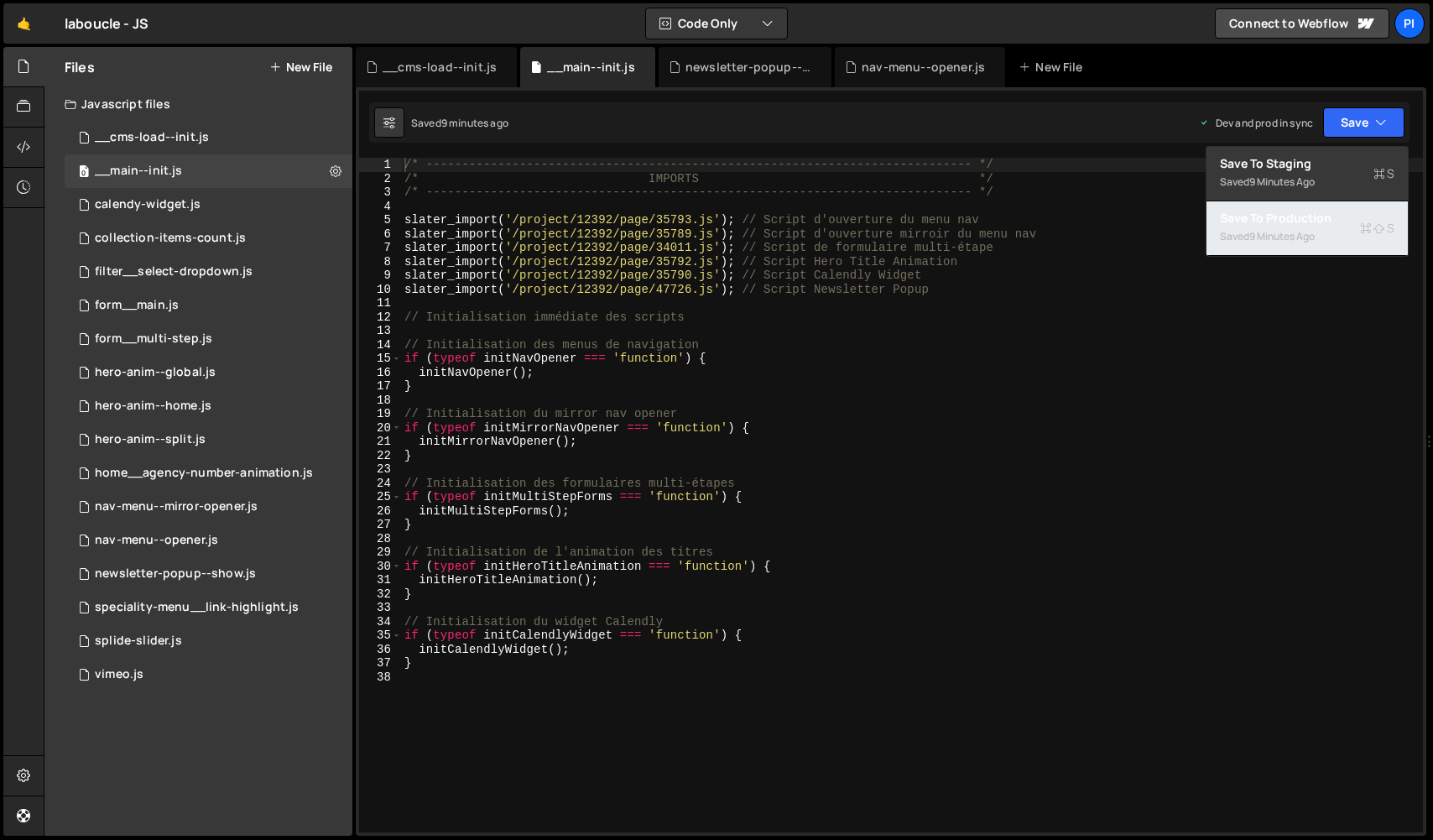
click at [1314, 228] on div "Saved 9 minutes ago" at bounding box center [1307, 237] width 174 height 20
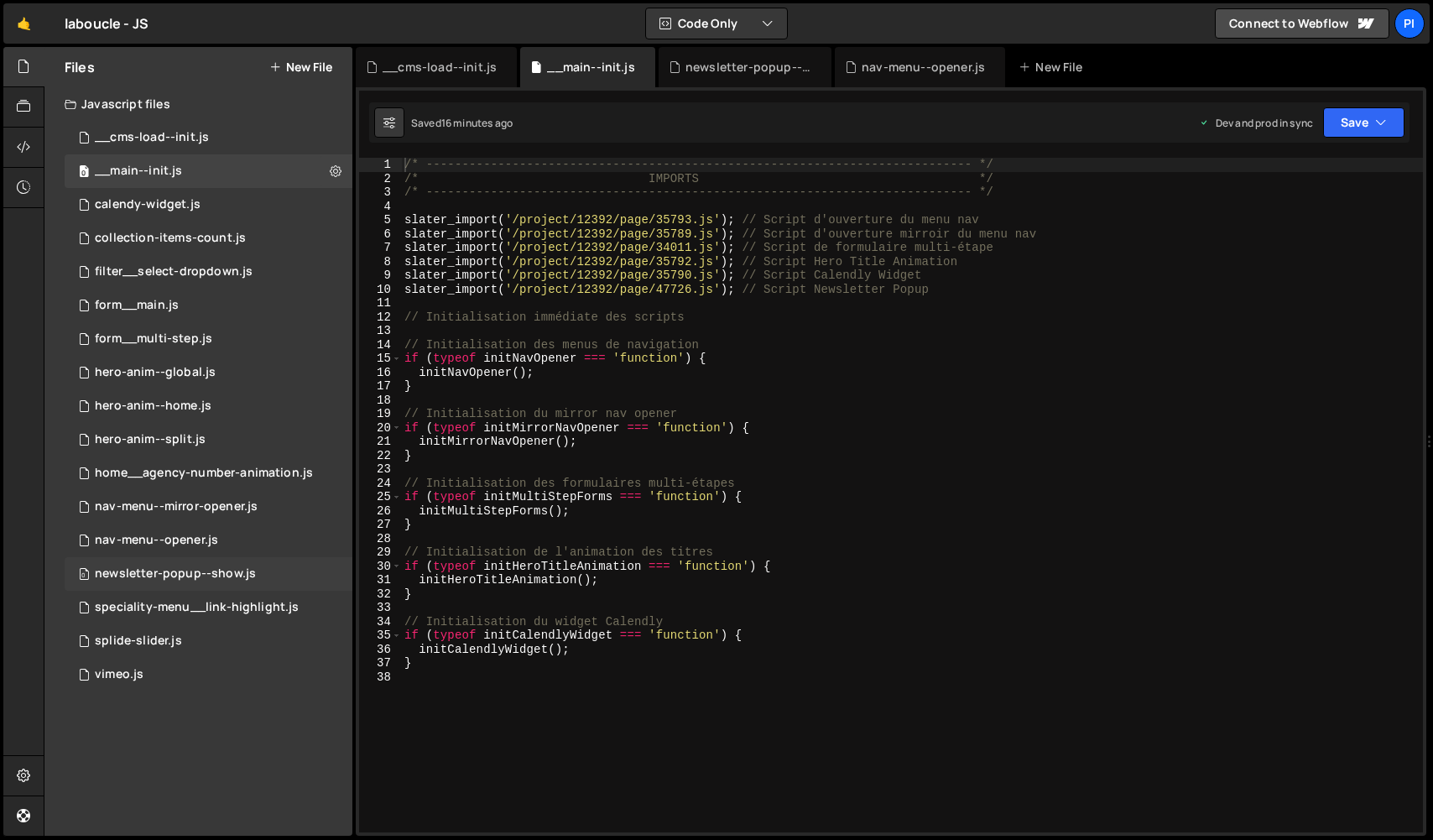
click at [225, 565] on div "0 newsletter-popup--show.js 0" at bounding box center [208, 573] width 288 height 33
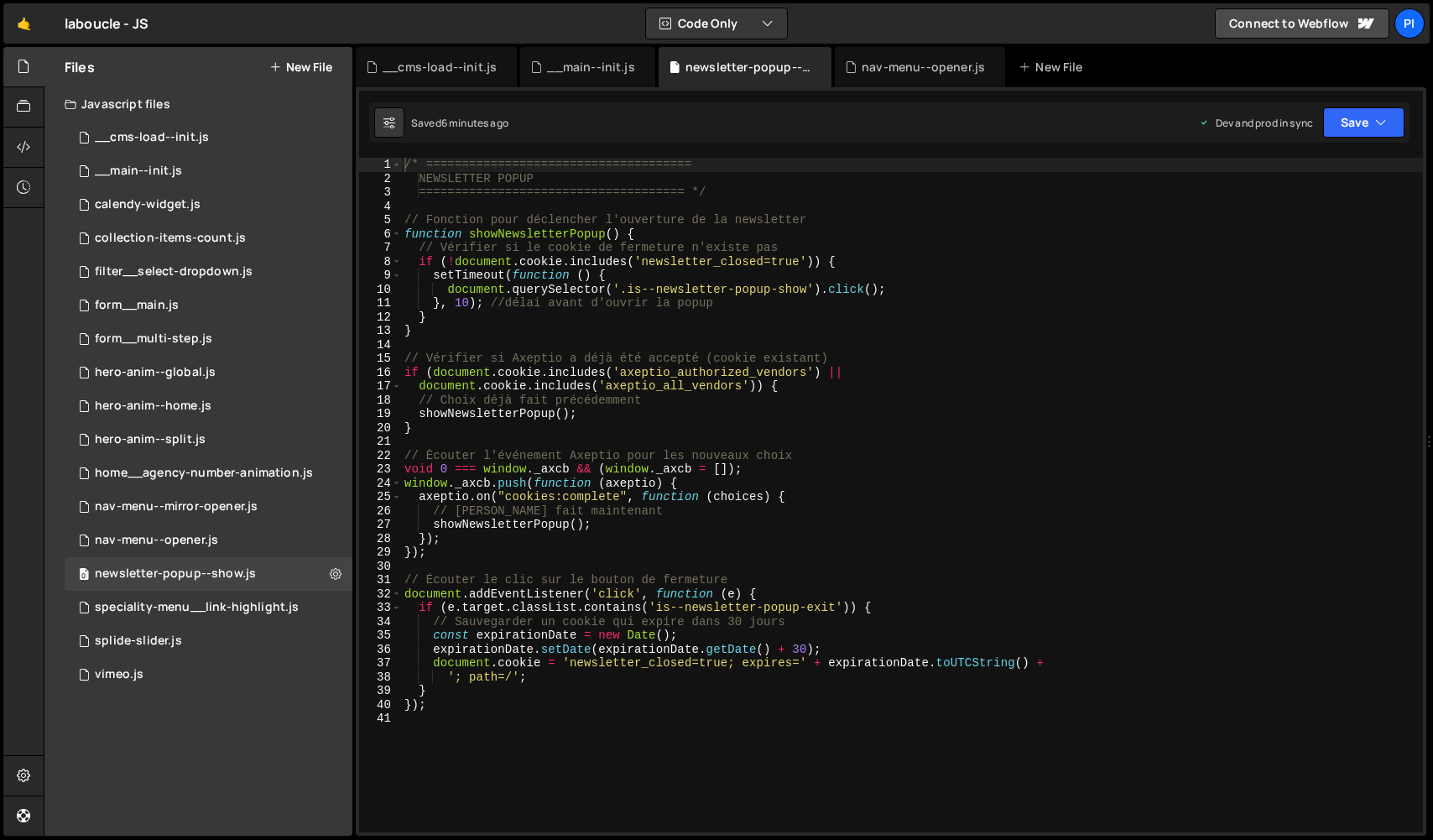
scroll to position [0, 0]
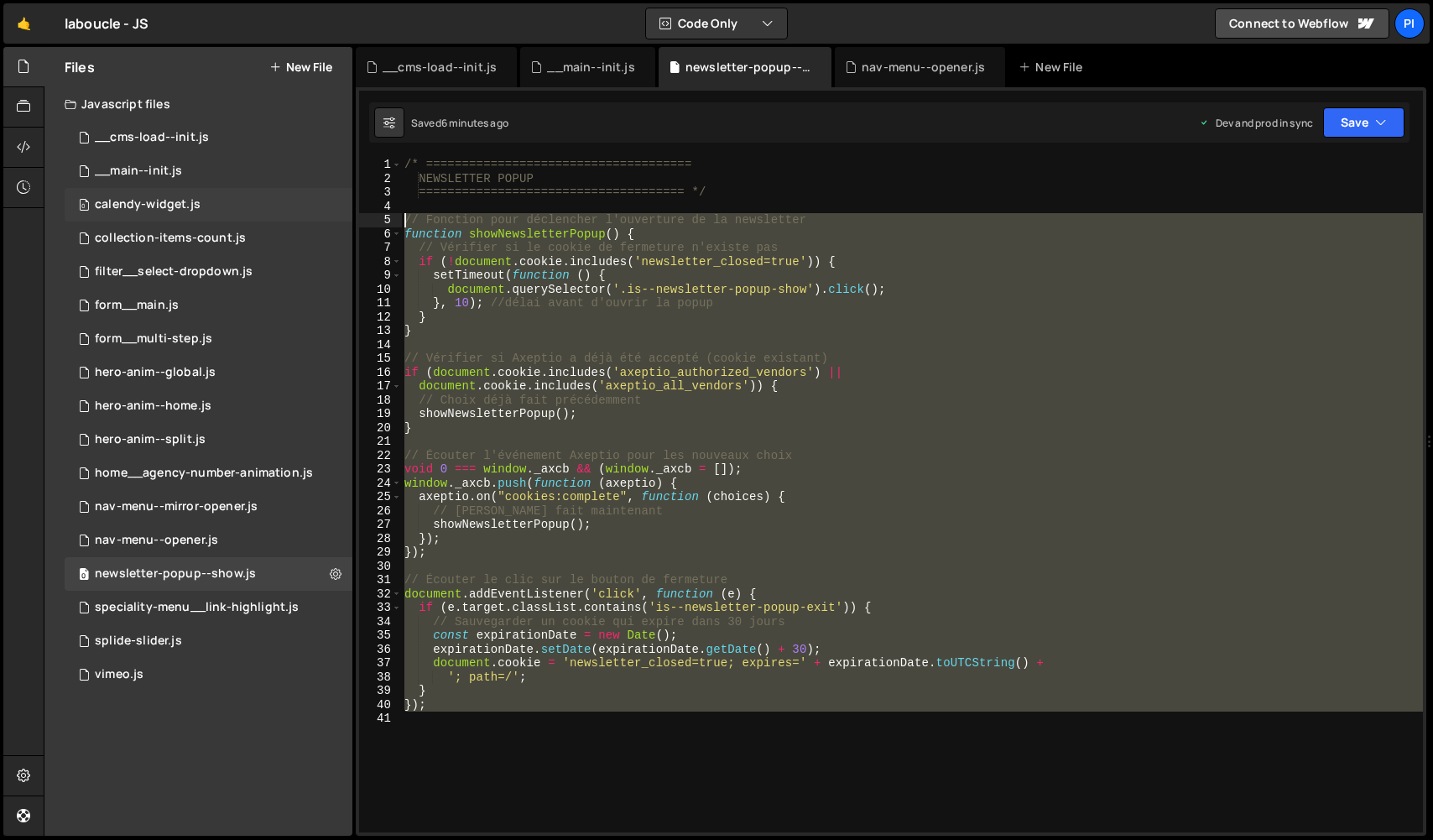
drag, startPoint x: 664, startPoint y: 785, endPoint x: 345, endPoint y: 215, distance: 653.2
click at [345, 215] on div "Files New File Javascript files 0 __cms-load--init.js 0 0 __main--init.js 0 0 c…" at bounding box center [739, 442] width 1390 height 790
paste textarea "});"
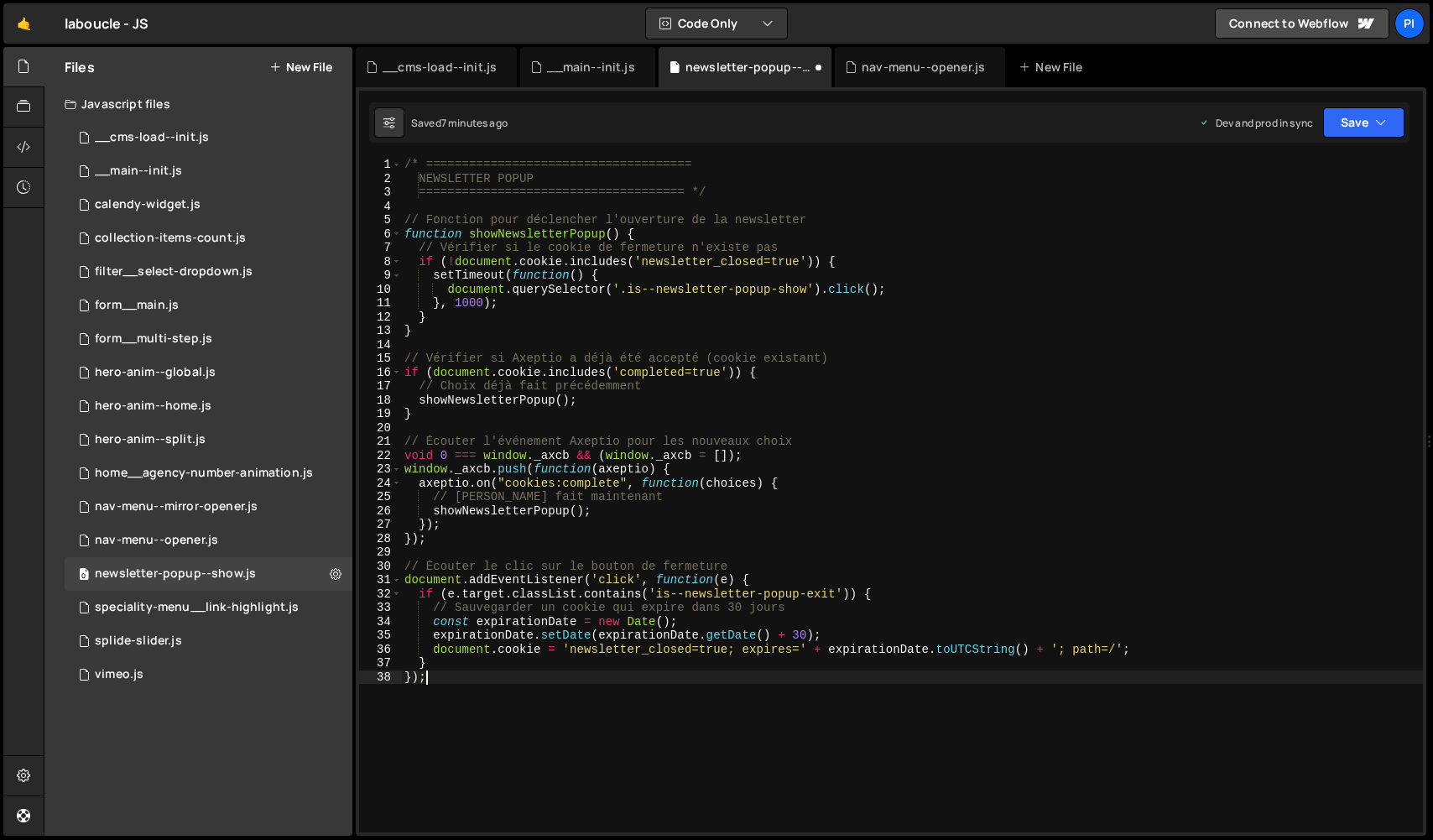
click at [486, 301] on div "/* ===================================== NEWSLETTER POPUP =====================…" at bounding box center [912, 508] width 1022 height 702
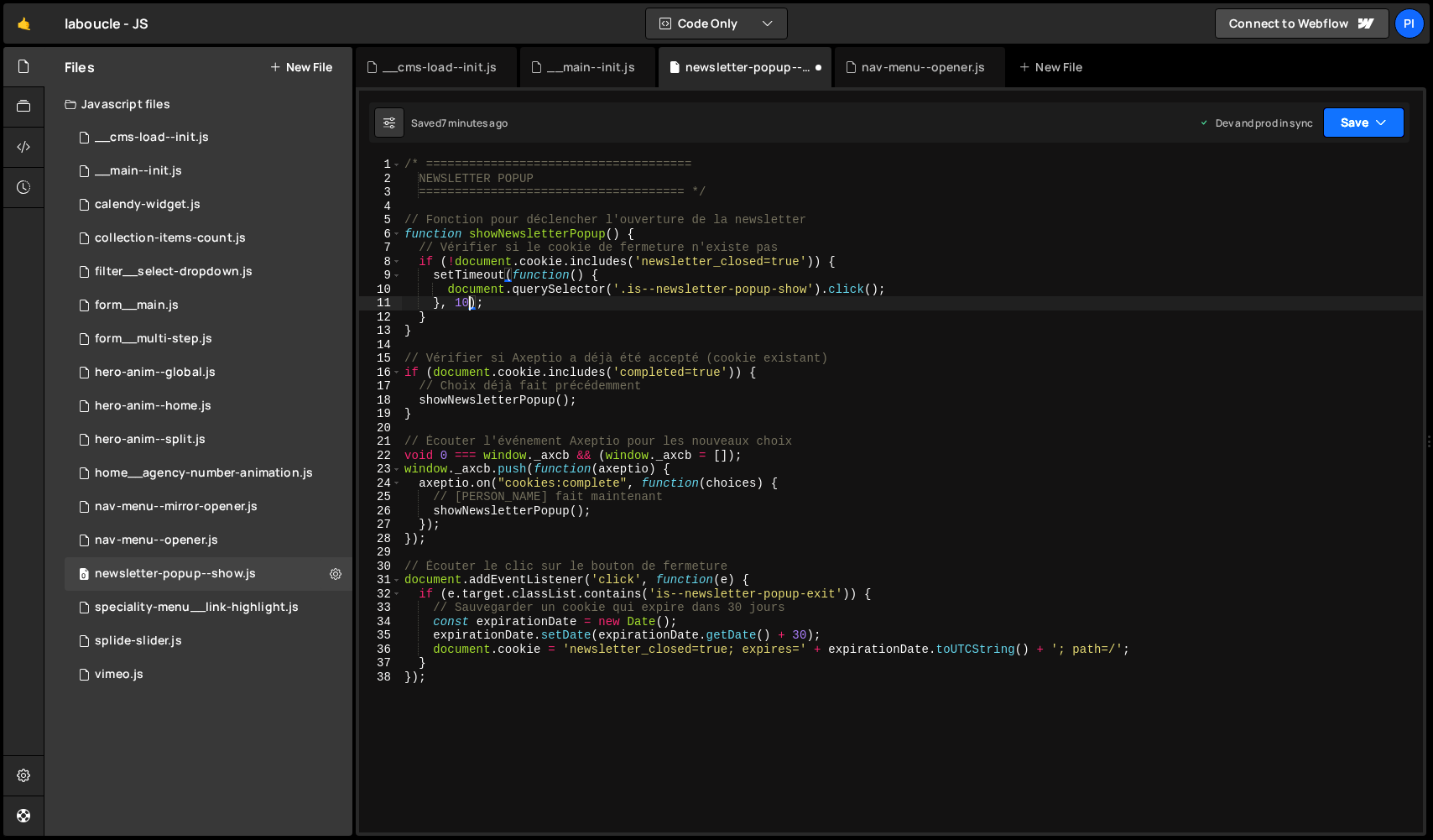
click at [1342, 118] on button "Save" at bounding box center [1364, 122] width 82 height 30
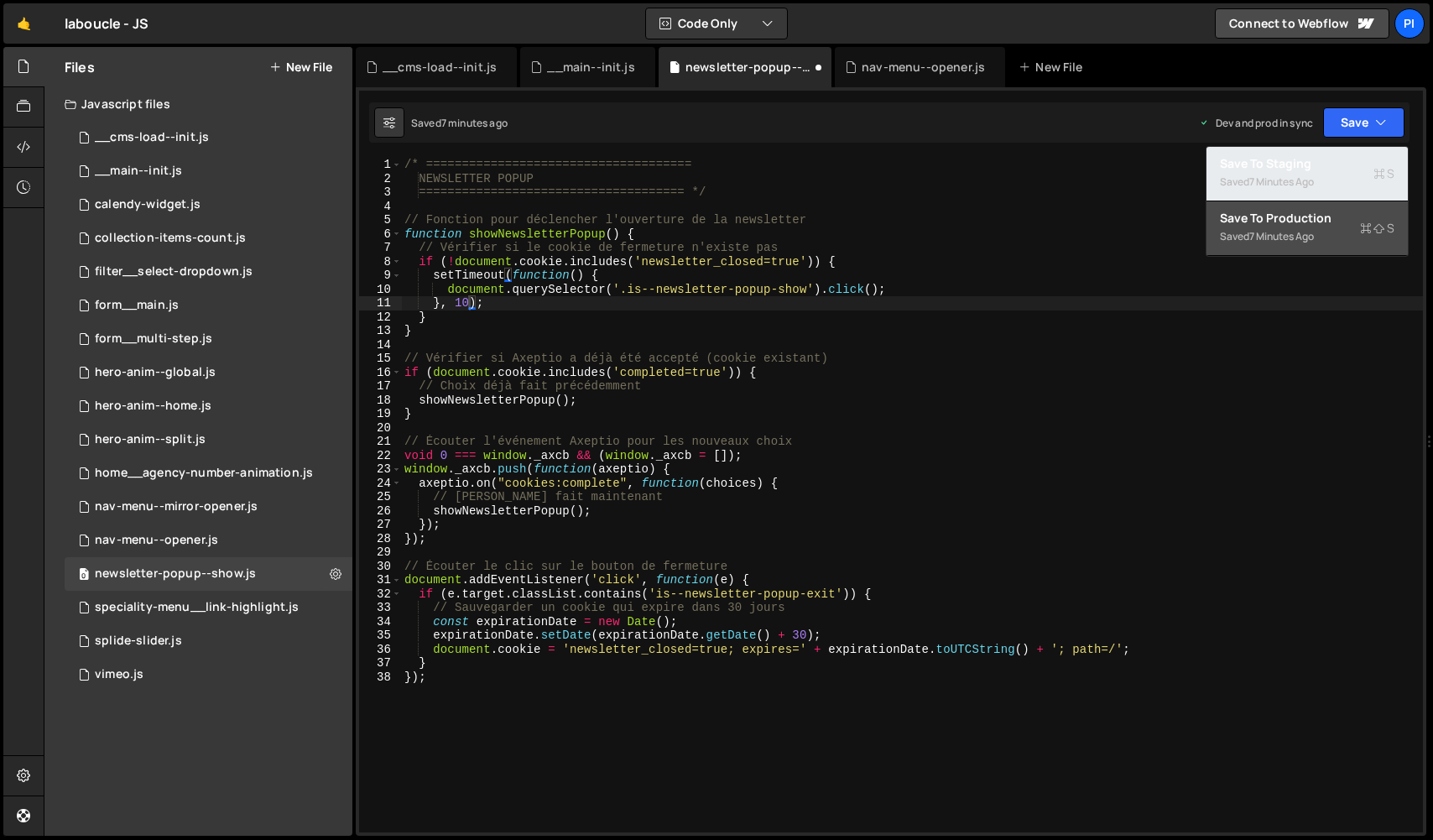
drag, startPoint x: 1325, startPoint y: 200, endPoint x: 1323, endPoint y: 228, distance: 28.1
click at [1323, 228] on div "Save to Staging S Saved 7 minutes ago Save to Production S Saved 7 minutes ago …" at bounding box center [1307, 201] width 203 height 111
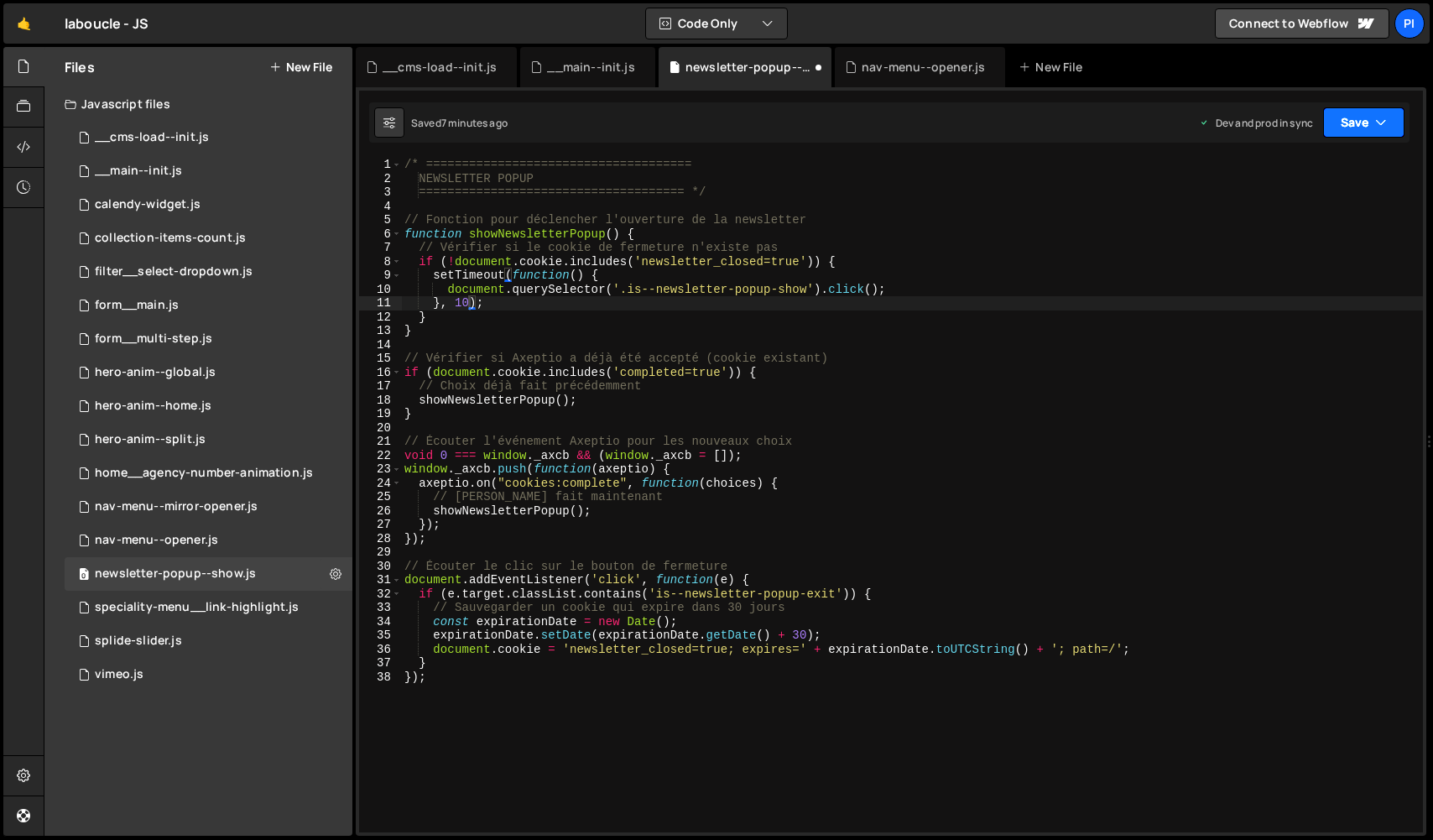
click at [1348, 118] on button "Save" at bounding box center [1364, 122] width 82 height 30
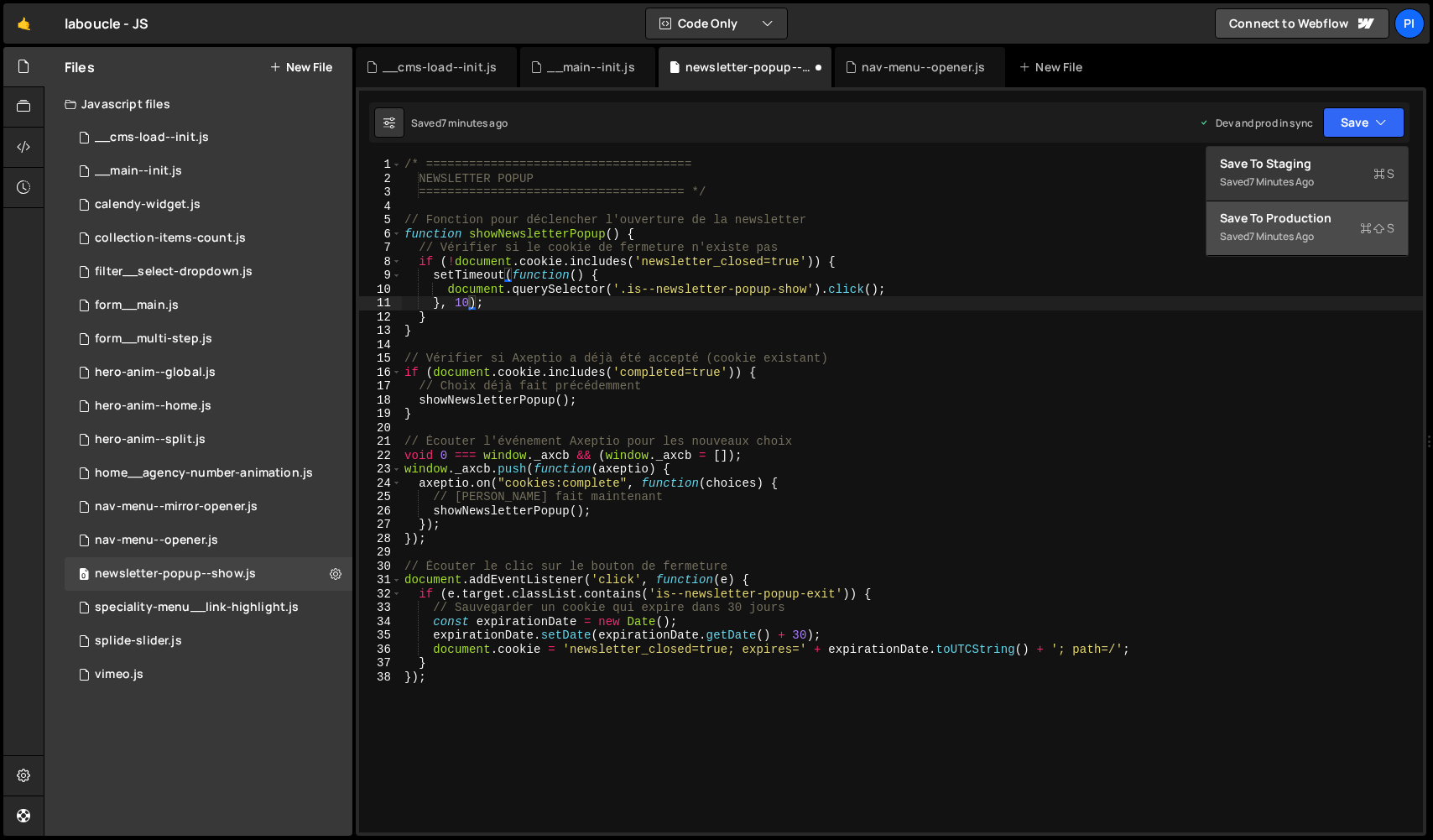
click at [1322, 232] on button "Save to Production S Saved 7 minutes ago" at bounding box center [1307, 229] width 201 height 55
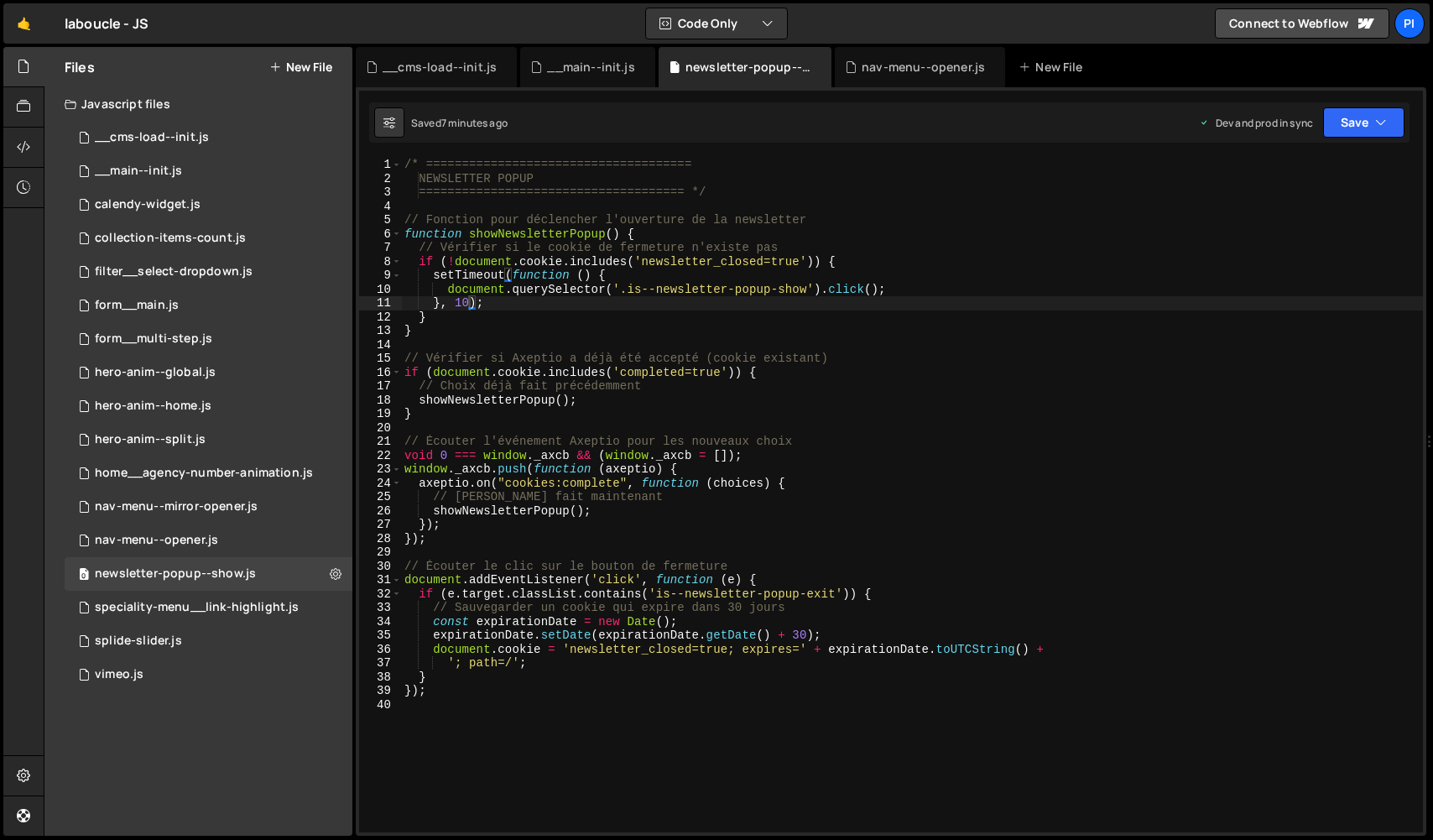
type textarea "});"
click at [606, 541] on div "/* ===================================== NEWSLETTER POPUP =====================…" at bounding box center [912, 508] width 1022 height 702
